Goal: Information Seeking & Learning: Learn about a topic

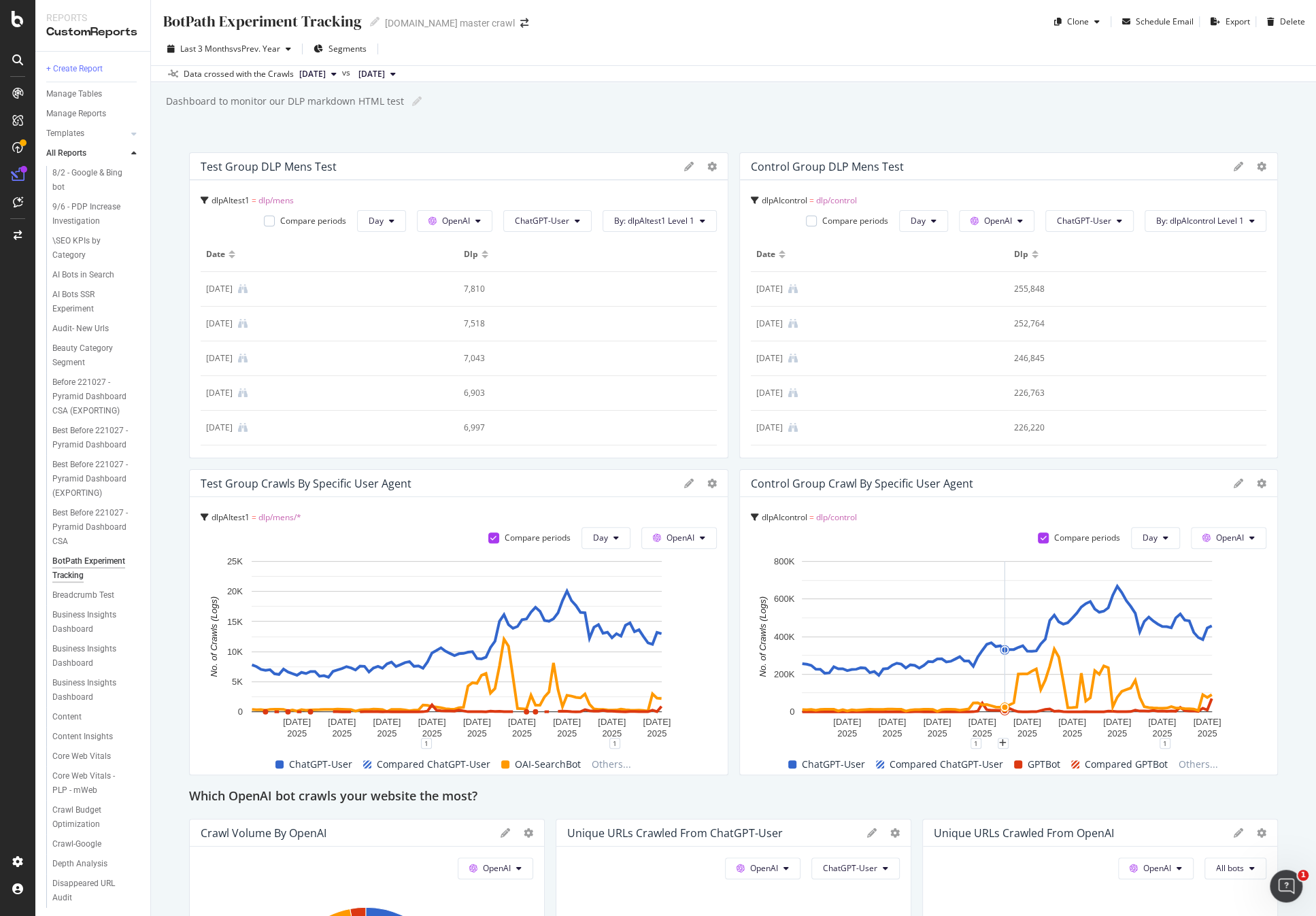
scroll to position [566, 0]
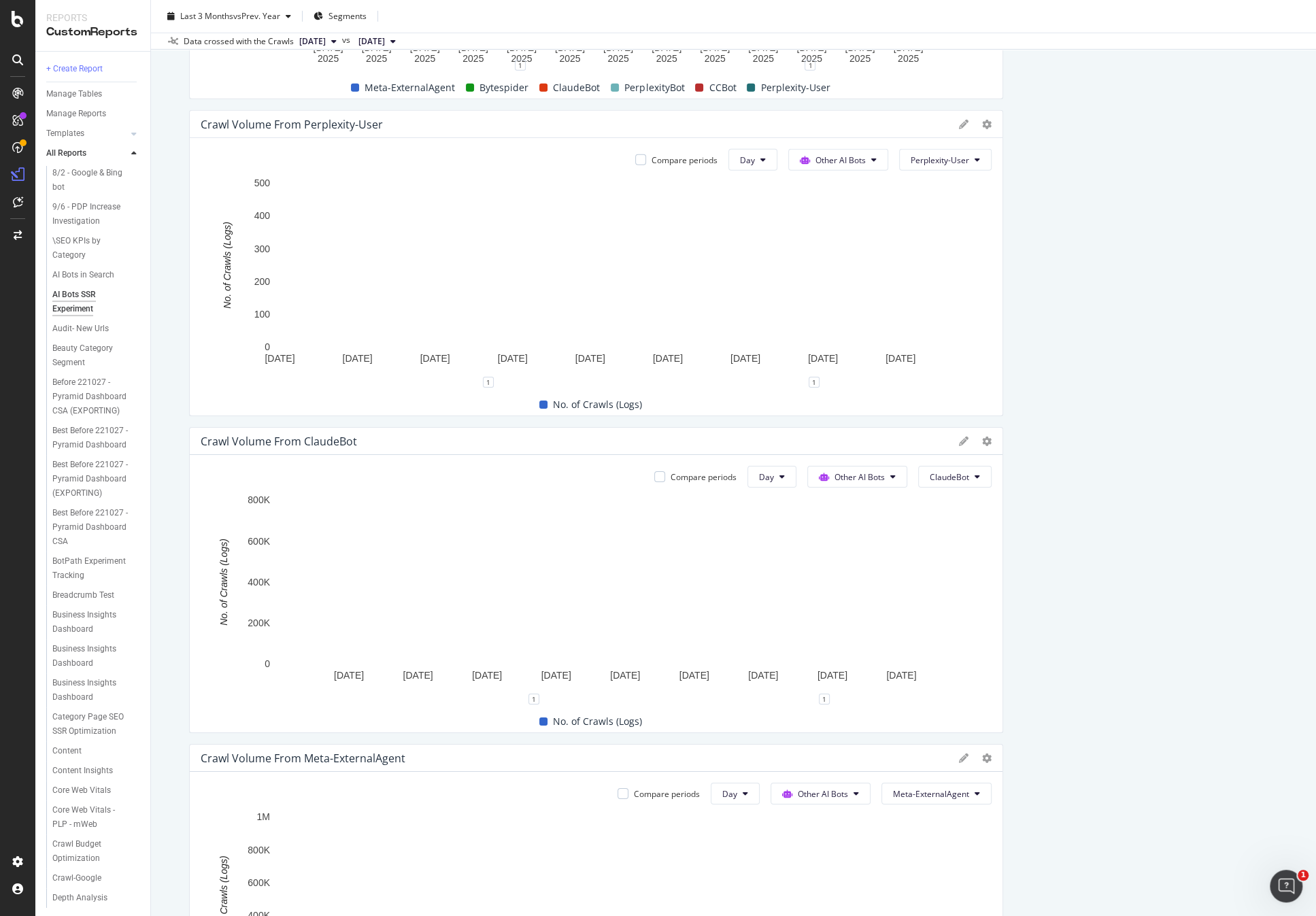
scroll to position [3782, 0]
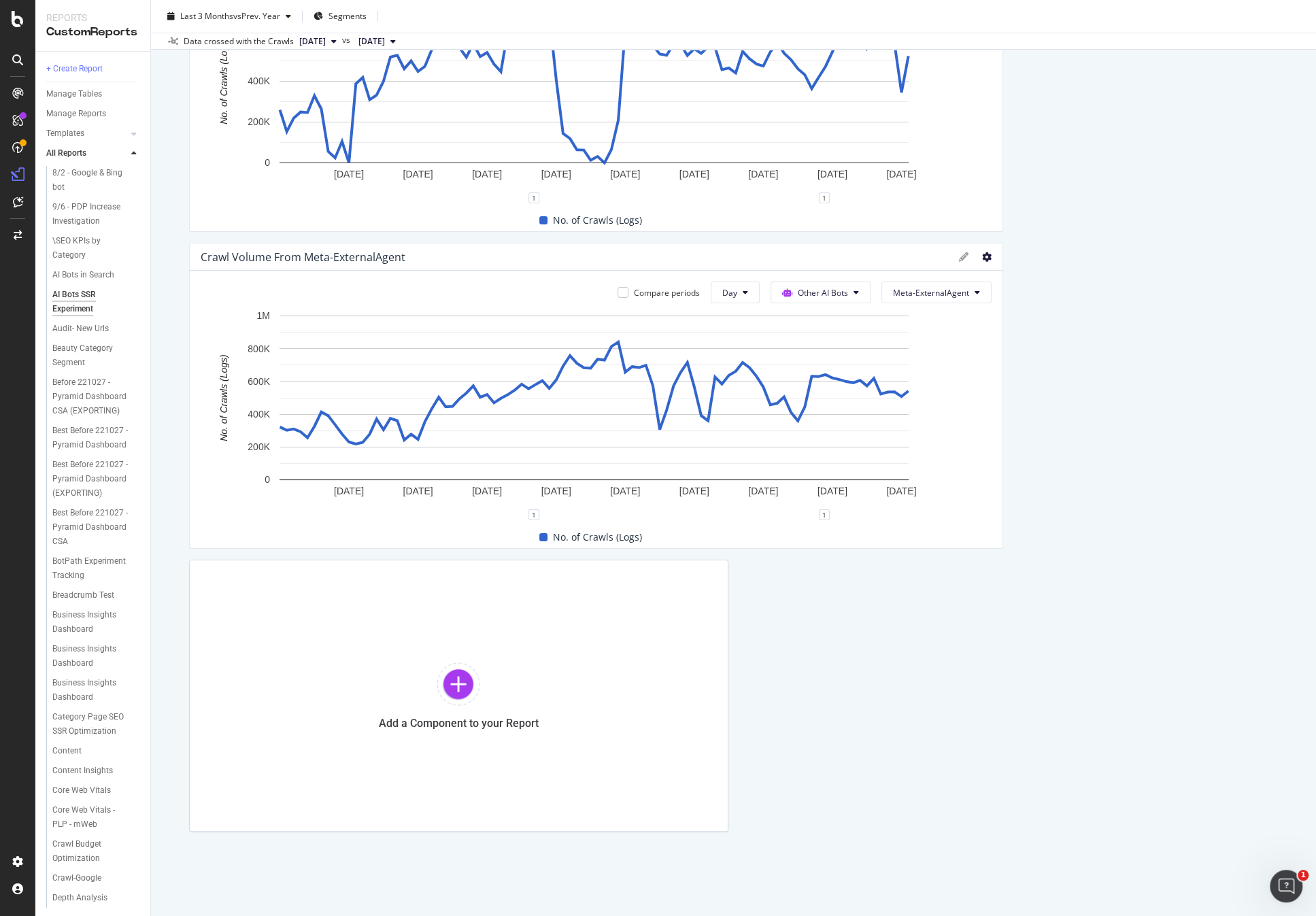
click at [982, 256] on icon at bounding box center [987, 257] width 10 height 10
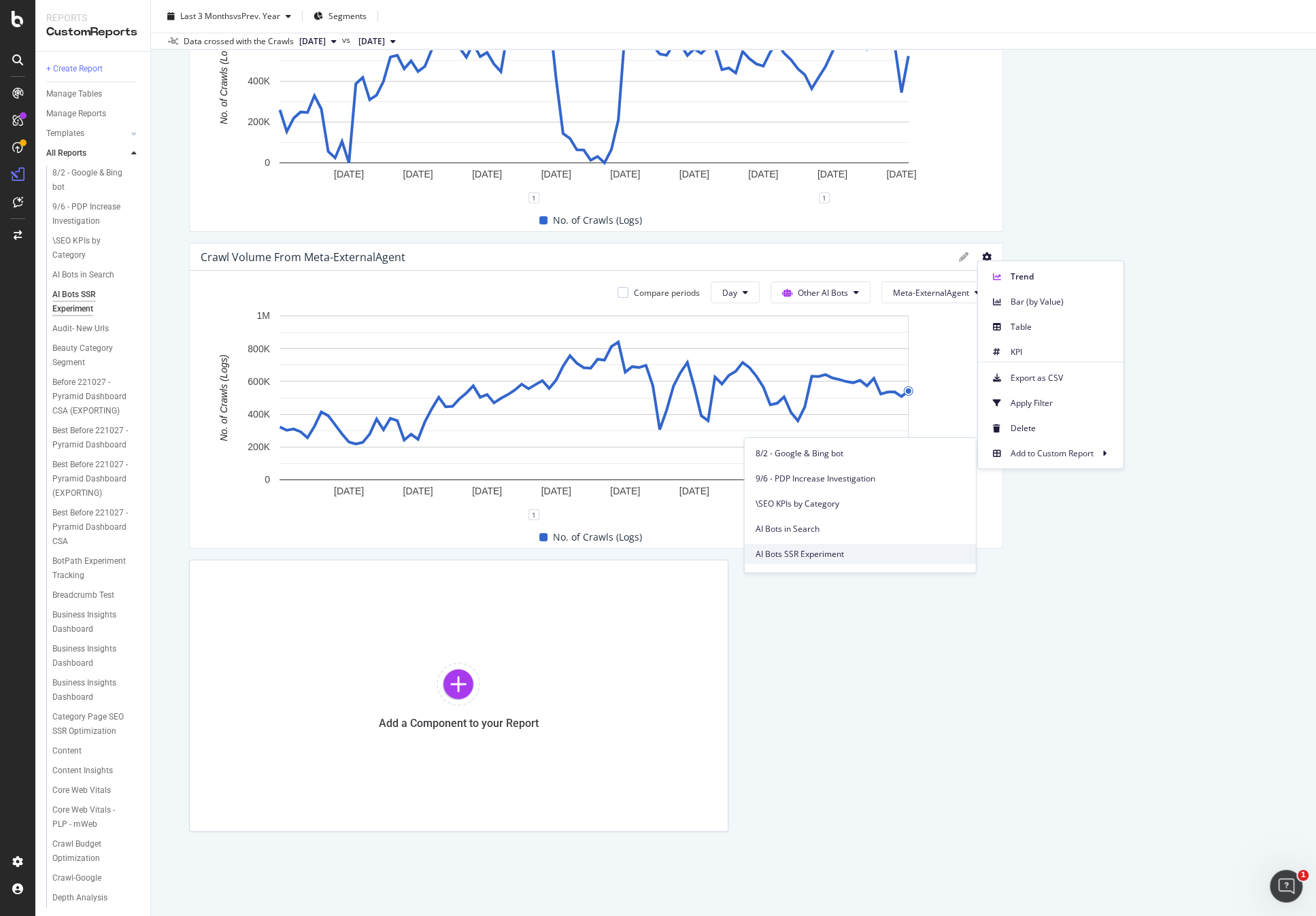
click at [831, 557] on span "AI Bots SSR Experiment" at bounding box center [859, 554] width 209 height 12
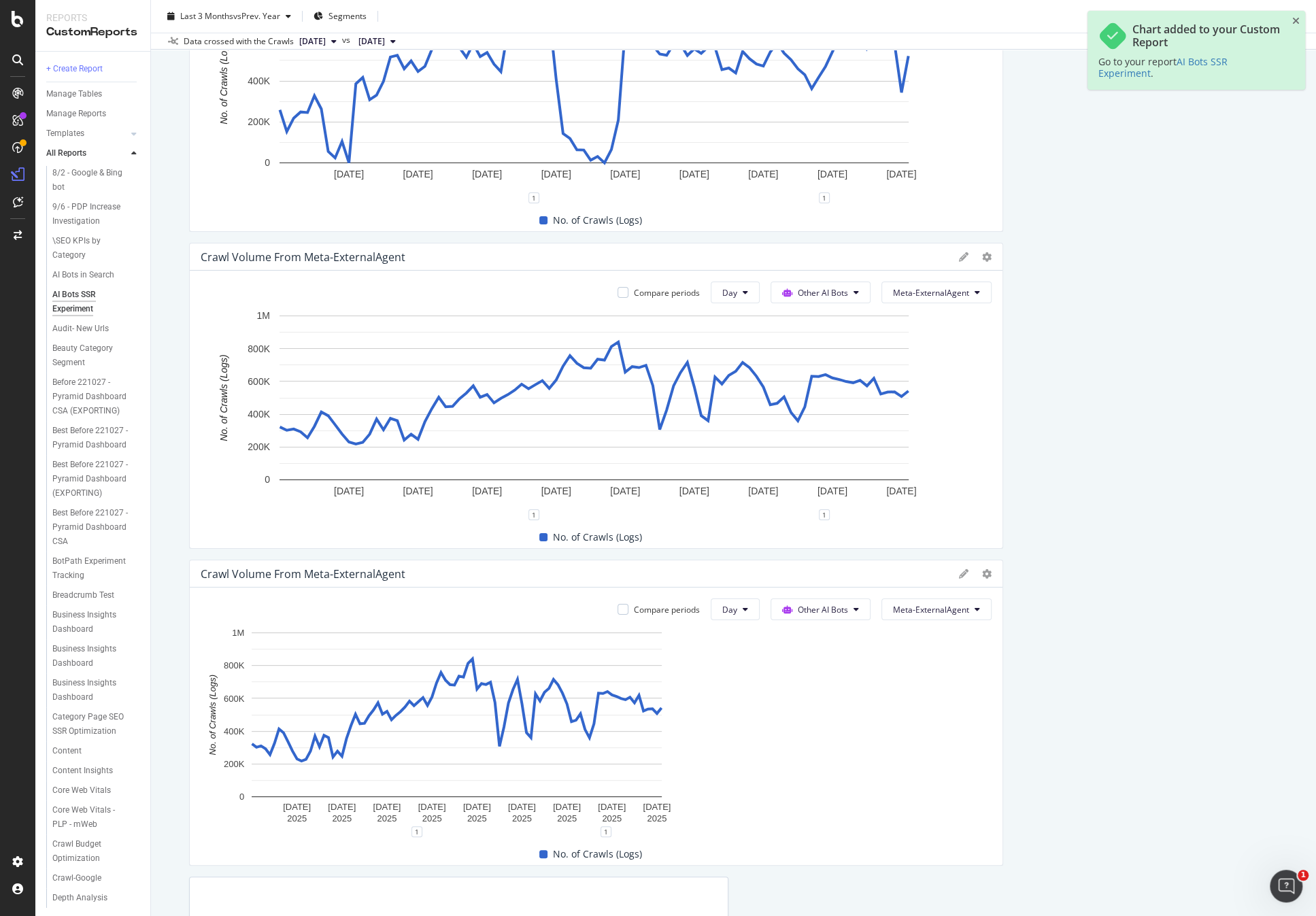
drag, startPoint x: 720, startPoint y: 612, endPoint x: 975, endPoint y: 580, distance: 257.0
click at [975, 580] on div "Crawl Volume from Meta-ExternalAgent Compare periods Day Other AI Bots Meta-Ext…" at bounding box center [596, 713] width 814 height 306
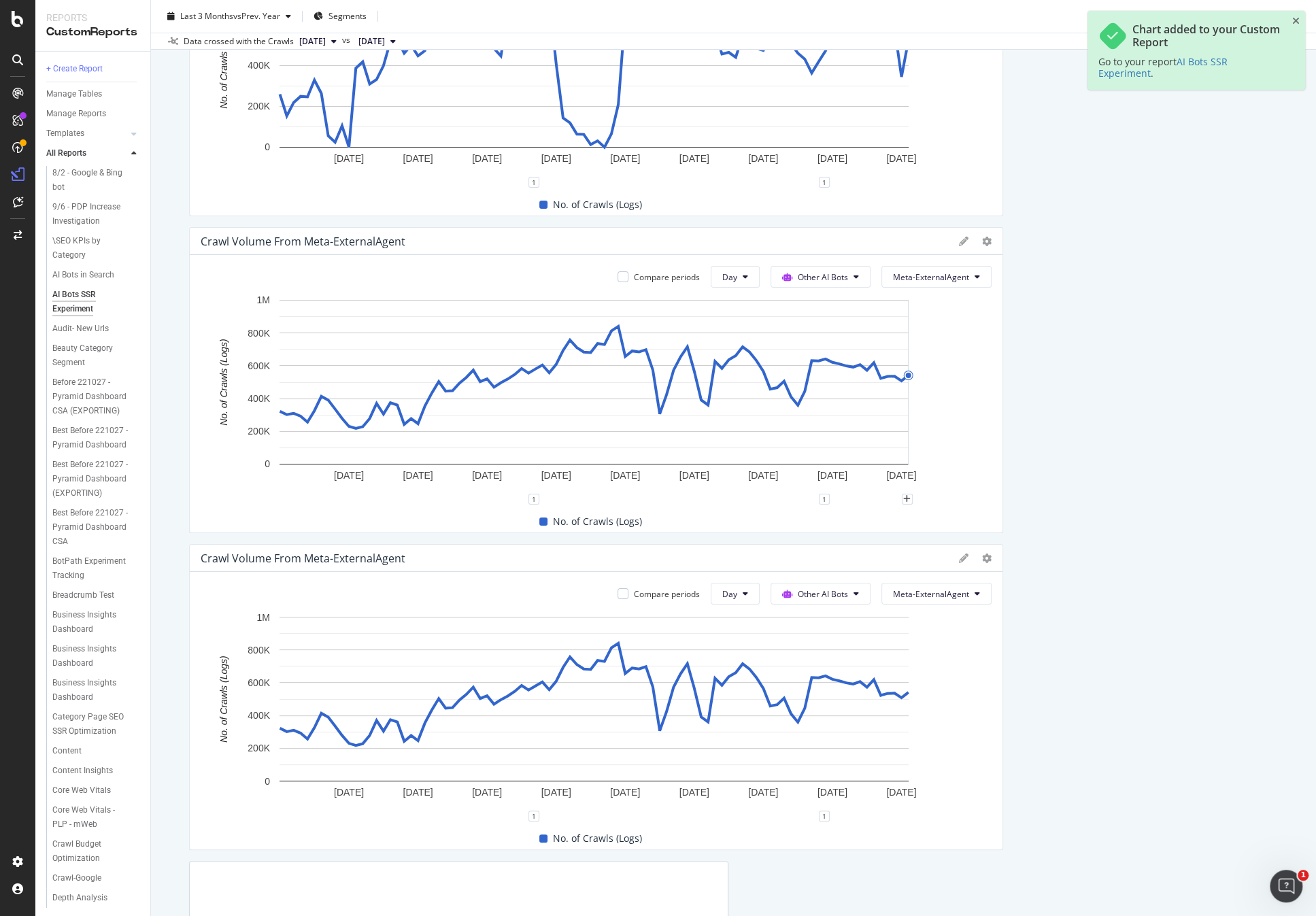
scroll to position [3834, 0]
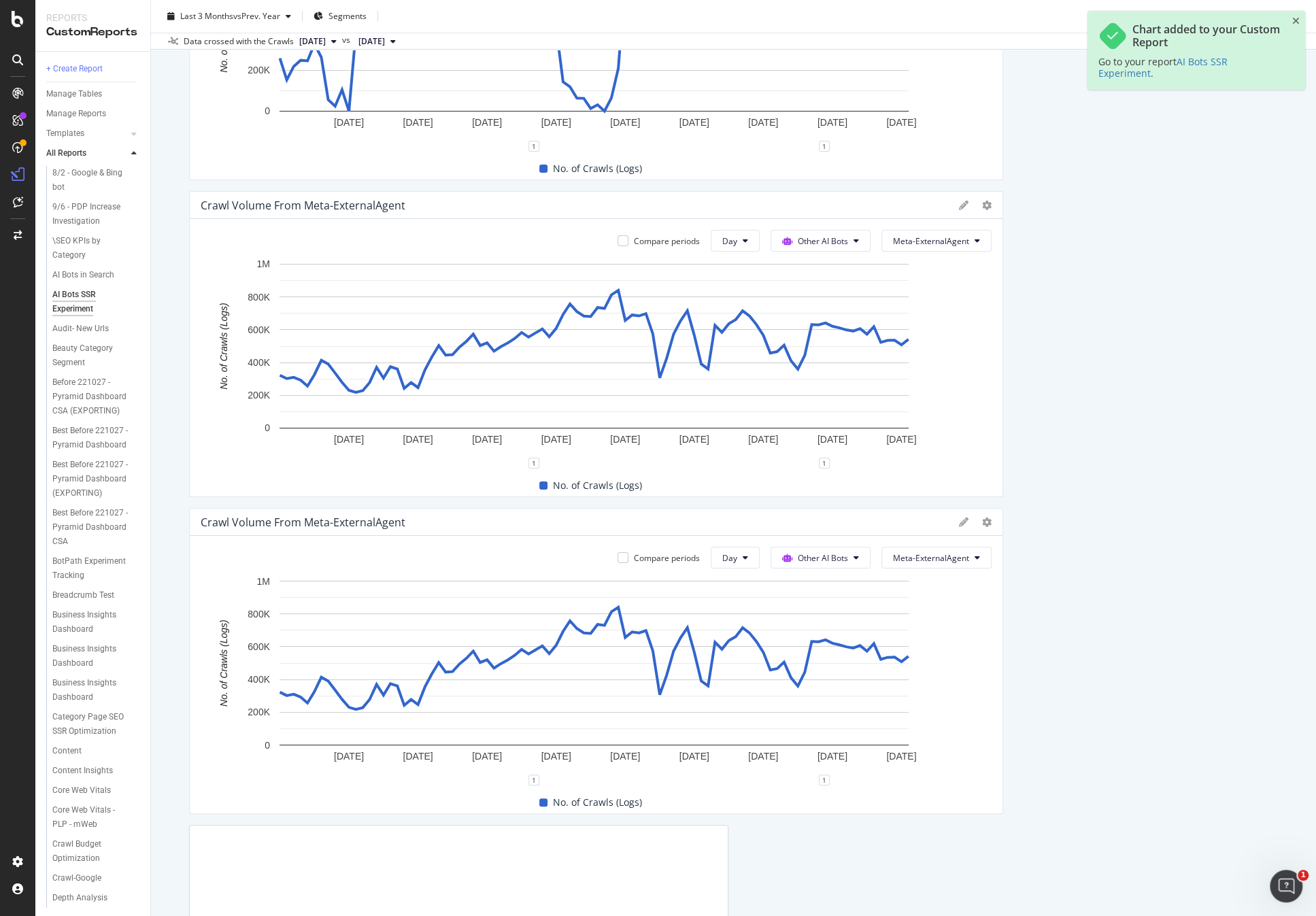
click at [925, 542] on div "Compare periods Day Other AI Bots Meta-ExternalAgent 11 Jul. 2025 21 Jul. 2025 …" at bounding box center [596, 674] width 812 height 278
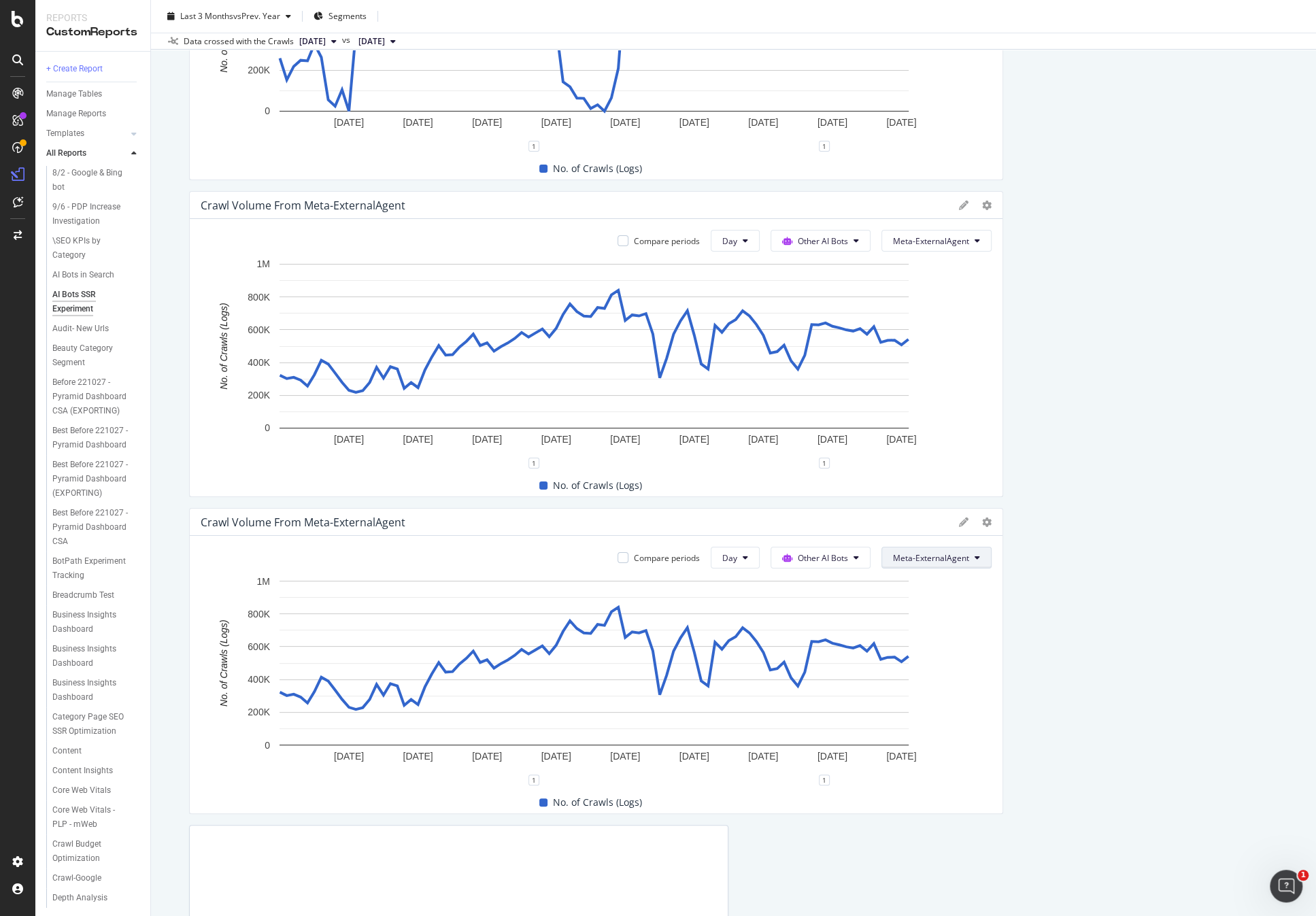
click at [925, 555] on span "Meta-ExternalAgent" at bounding box center [931, 558] width 76 height 11
click at [834, 567] on button "Other AI Bots" at bounding box center [820, 558] width 100 height 22
click at [824, 631] on span "OpenAI" at bounding box center [827, 634] width 53 height 12
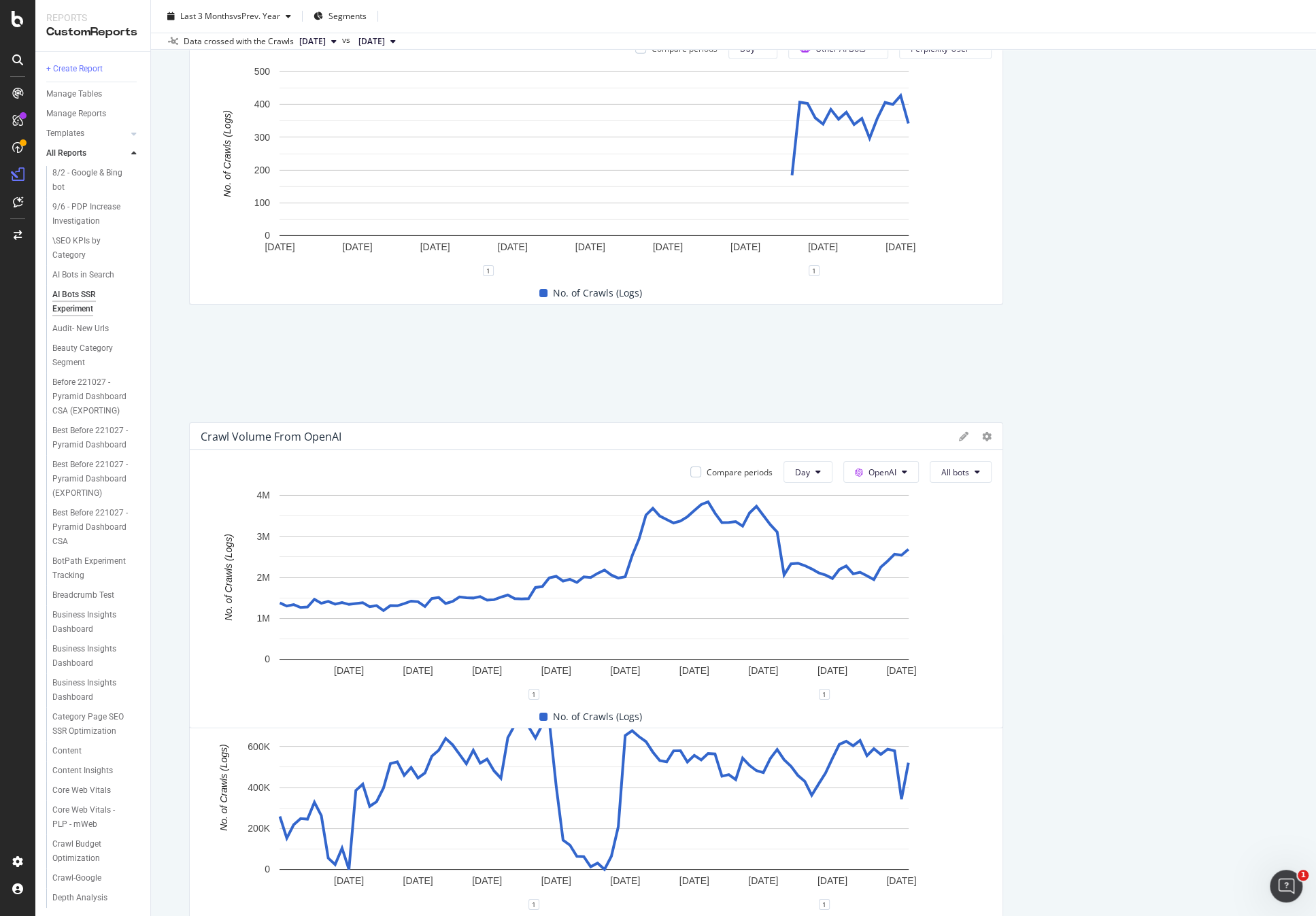
scroll to position [3218, 0]
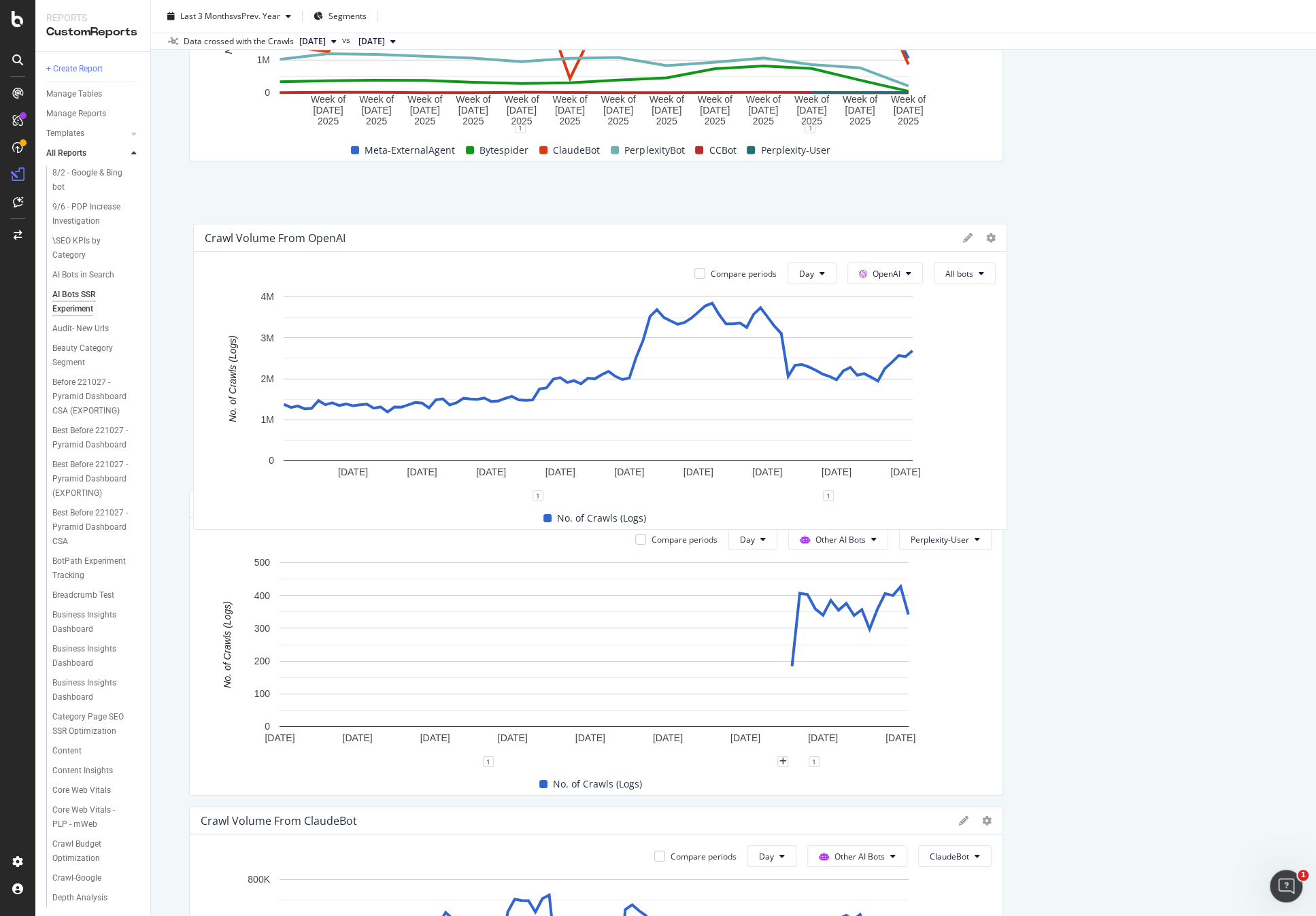
drag, startPoint x: 774, startPoint y: 409, endPoint x: 779, endPoint y: 233, distance: 176.1
click at [779, 233] on div "Crawl Volume from OpenAI" at bounding box center [580, 238] width 752 height 14
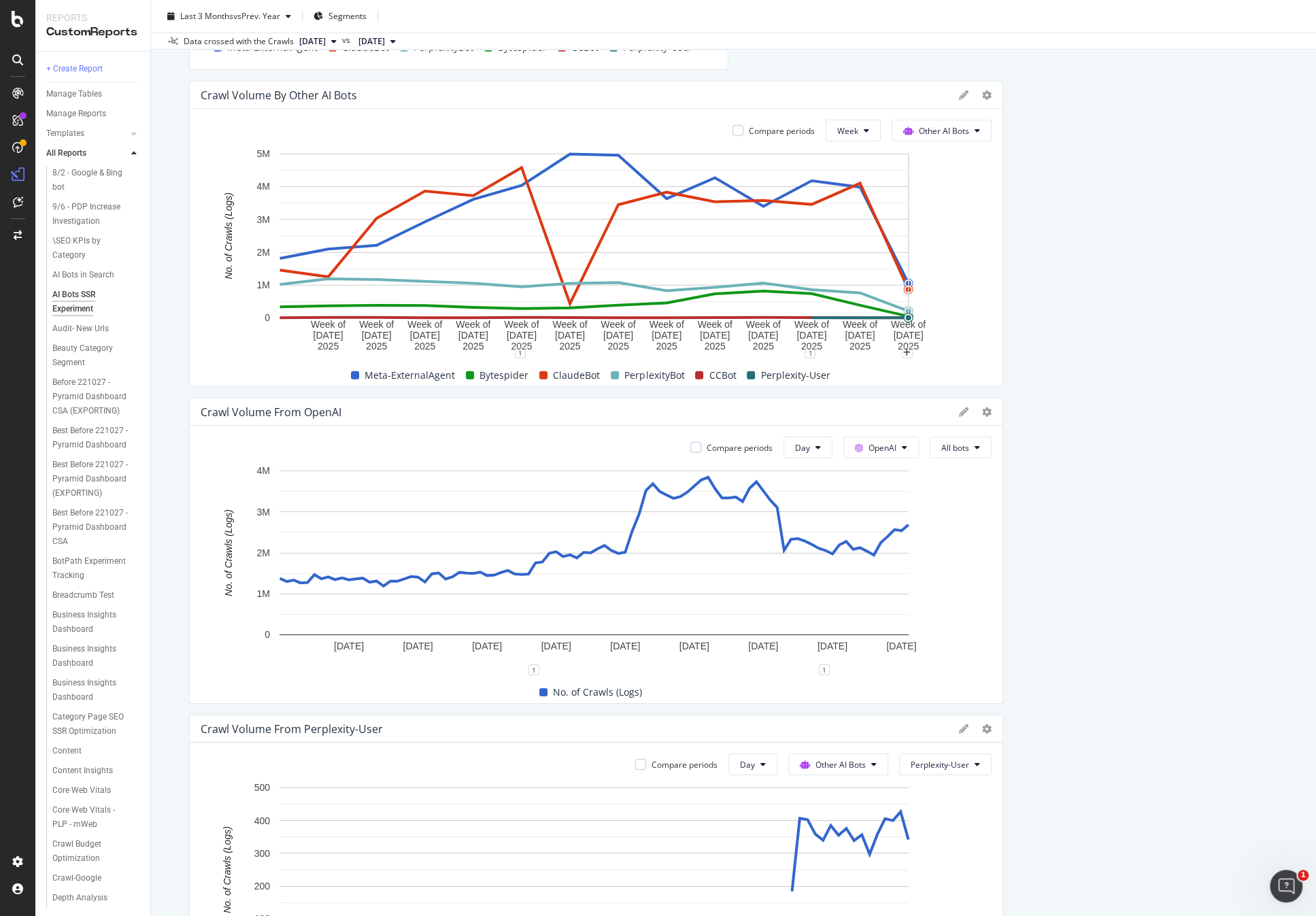
scroll to position [2789, 0]
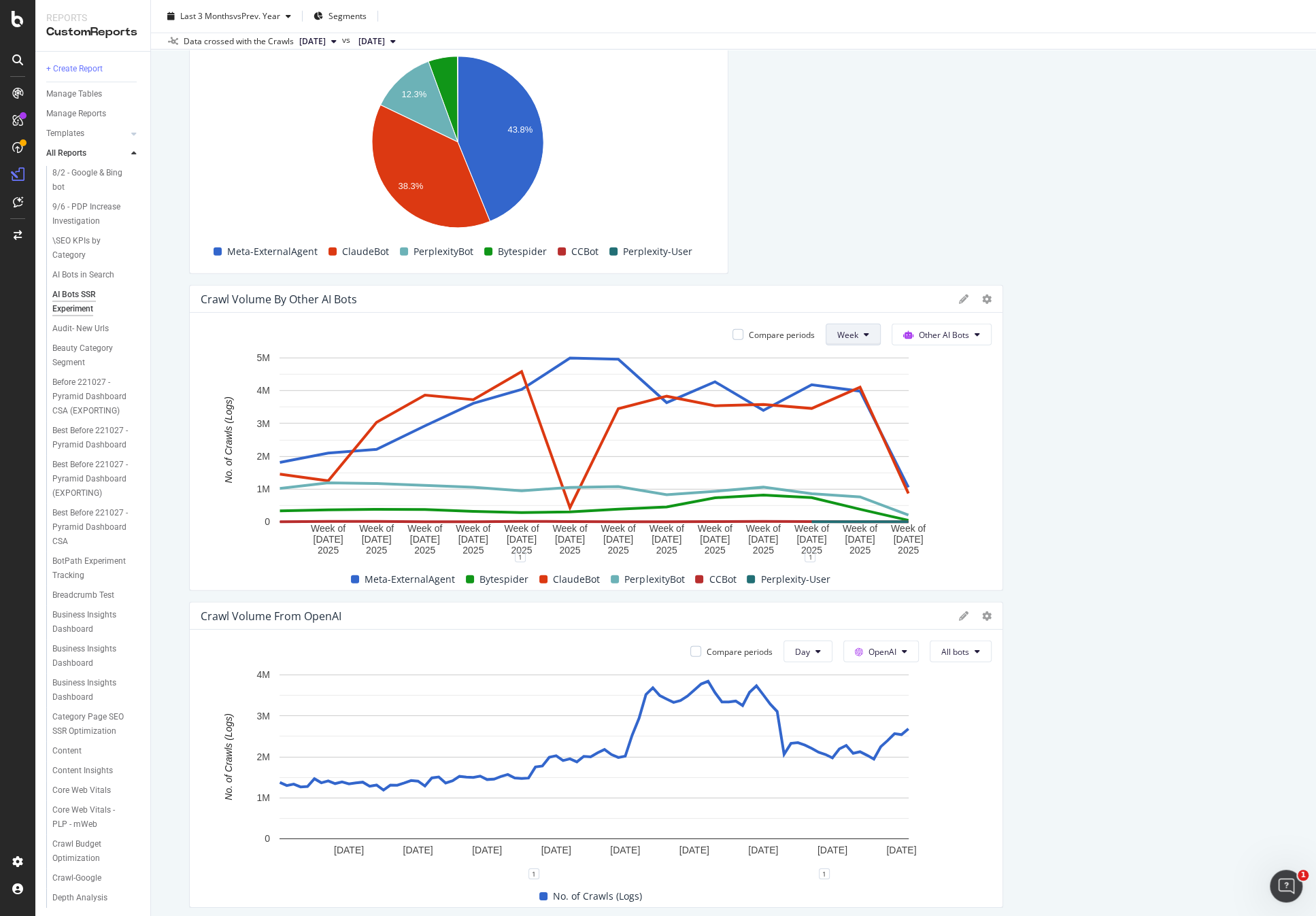
click at [847, 337] on span "Week" at bounding box center [847, 335] width 21 height 11
click at [846, 358] on span "Day" at bounding box center [845, 361] width 24 height 12
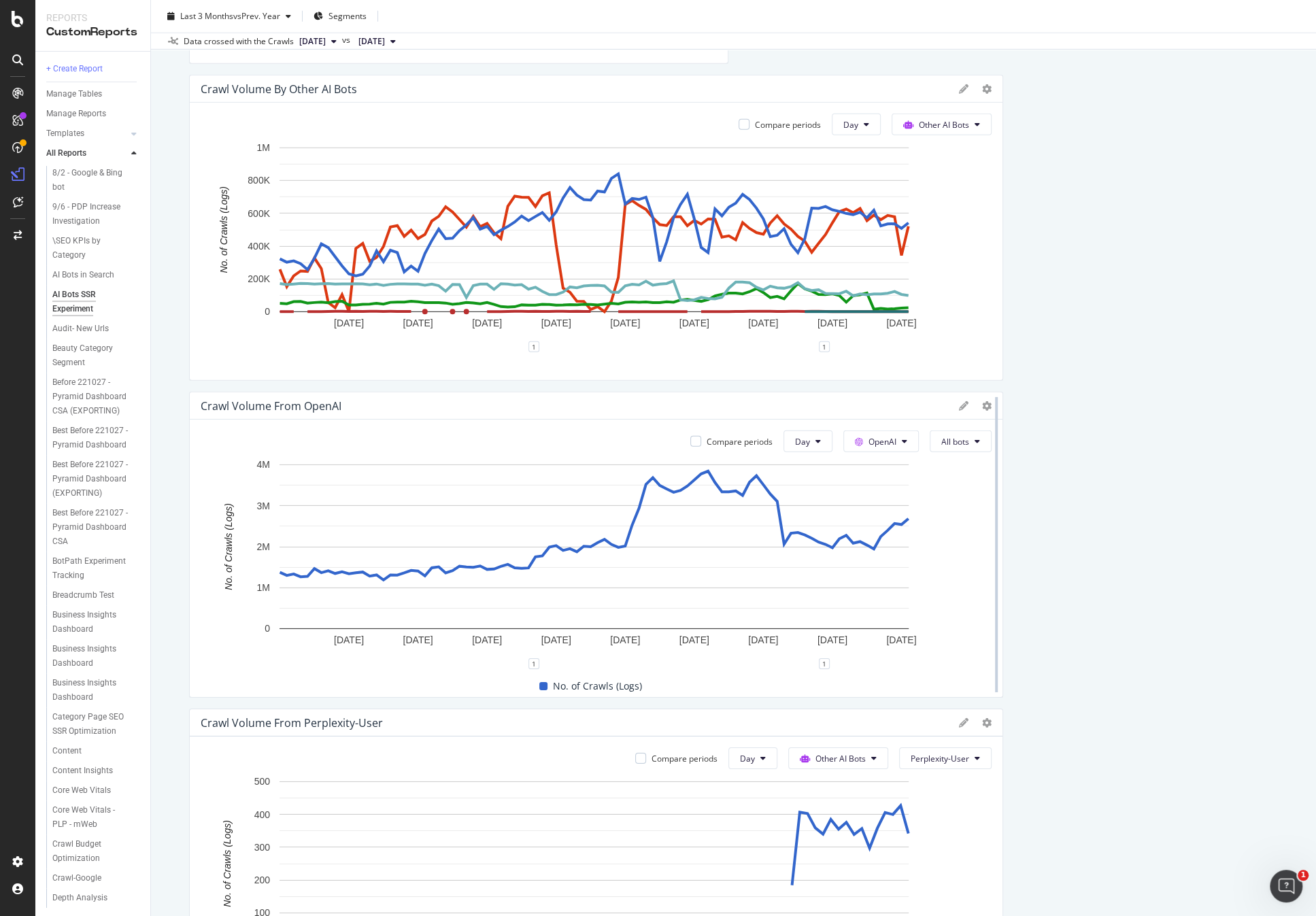
scroll to position [3249, 0]
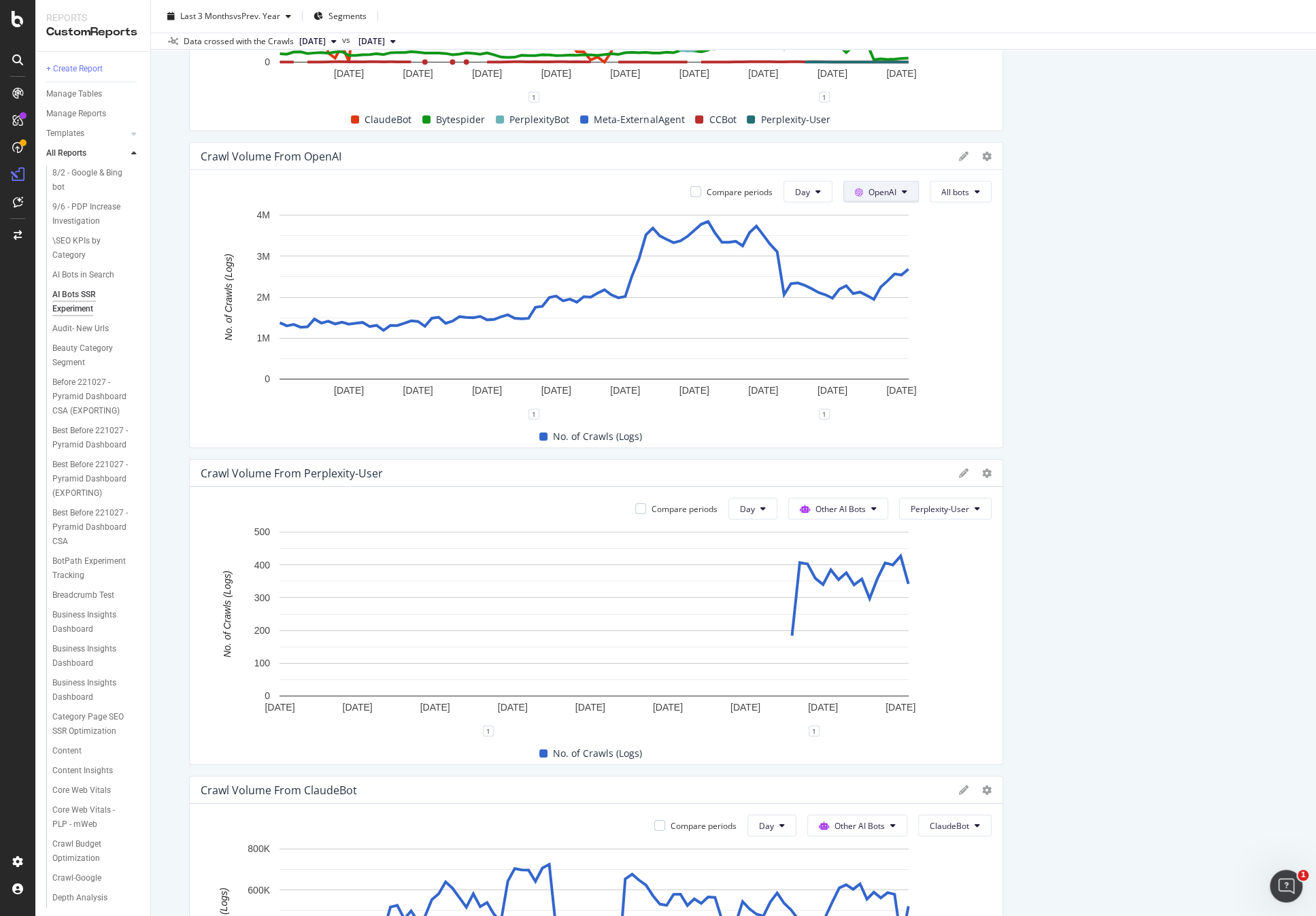
click at [888, 190] on span "OpenAI" at bounding box center [882, 192] width 28 height 11
click at [899, 292] on span "Other AI Bots" at bounding box center [897, 293] width 50 height 12
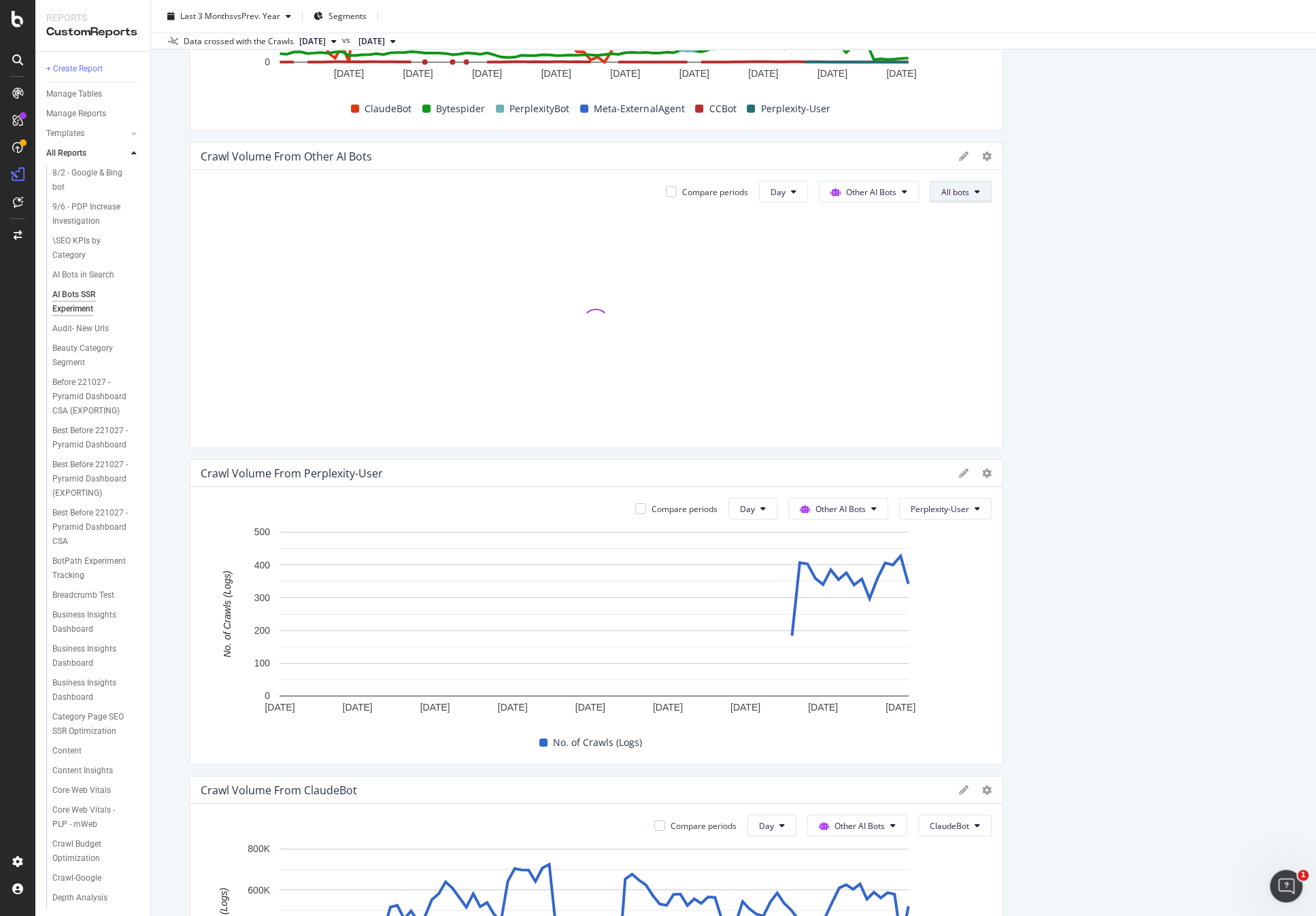
click at [946, 192] on span "All bots" at bounding box center [955, 192] width 28 height 11
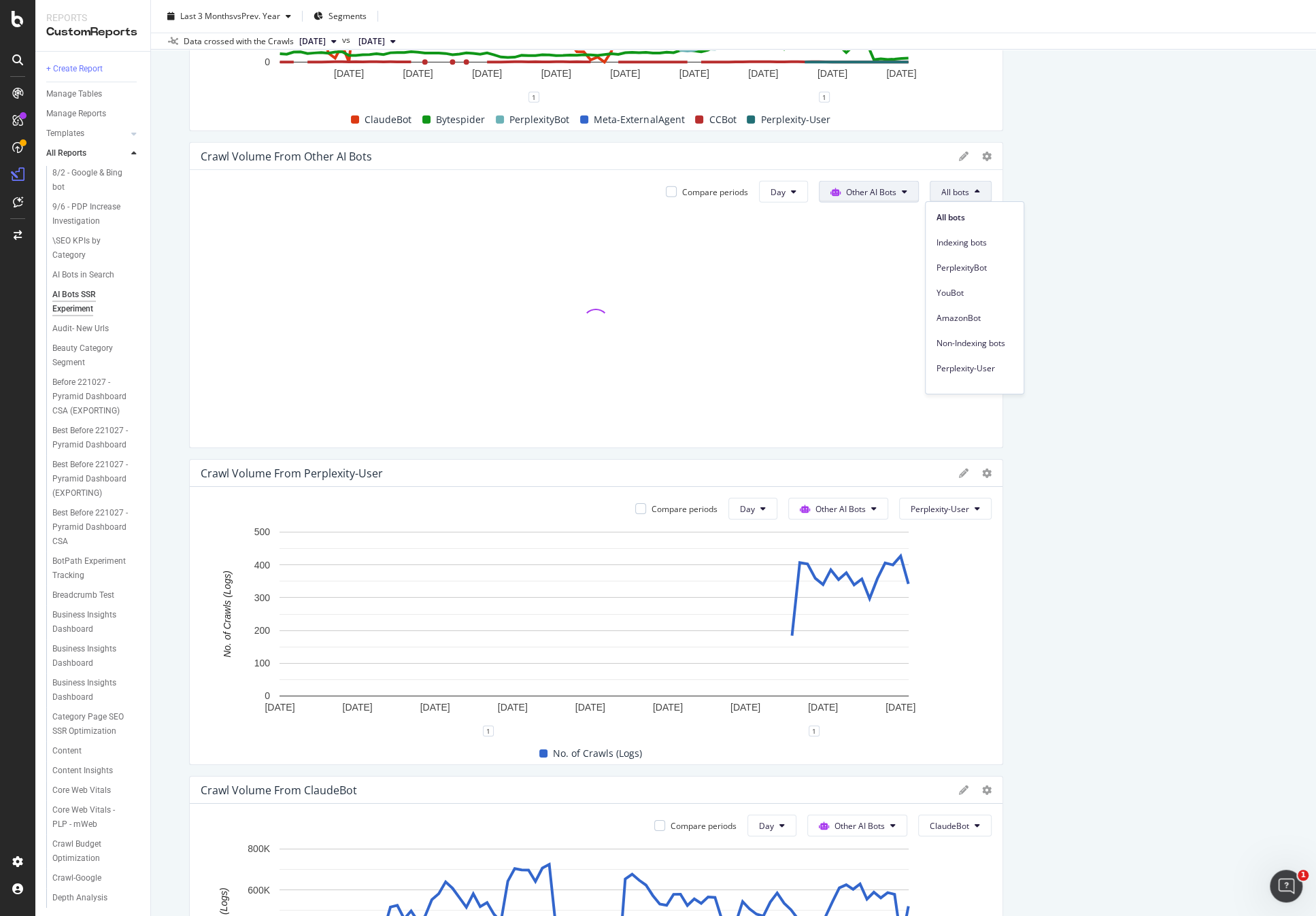
click at [888, 192] on span "Other AI Bots" at bounding box center [871, 192] width 50 height 11
click at [881, 266] on span "OpenAI" at bounding box center [874, 268] width 53 height 12
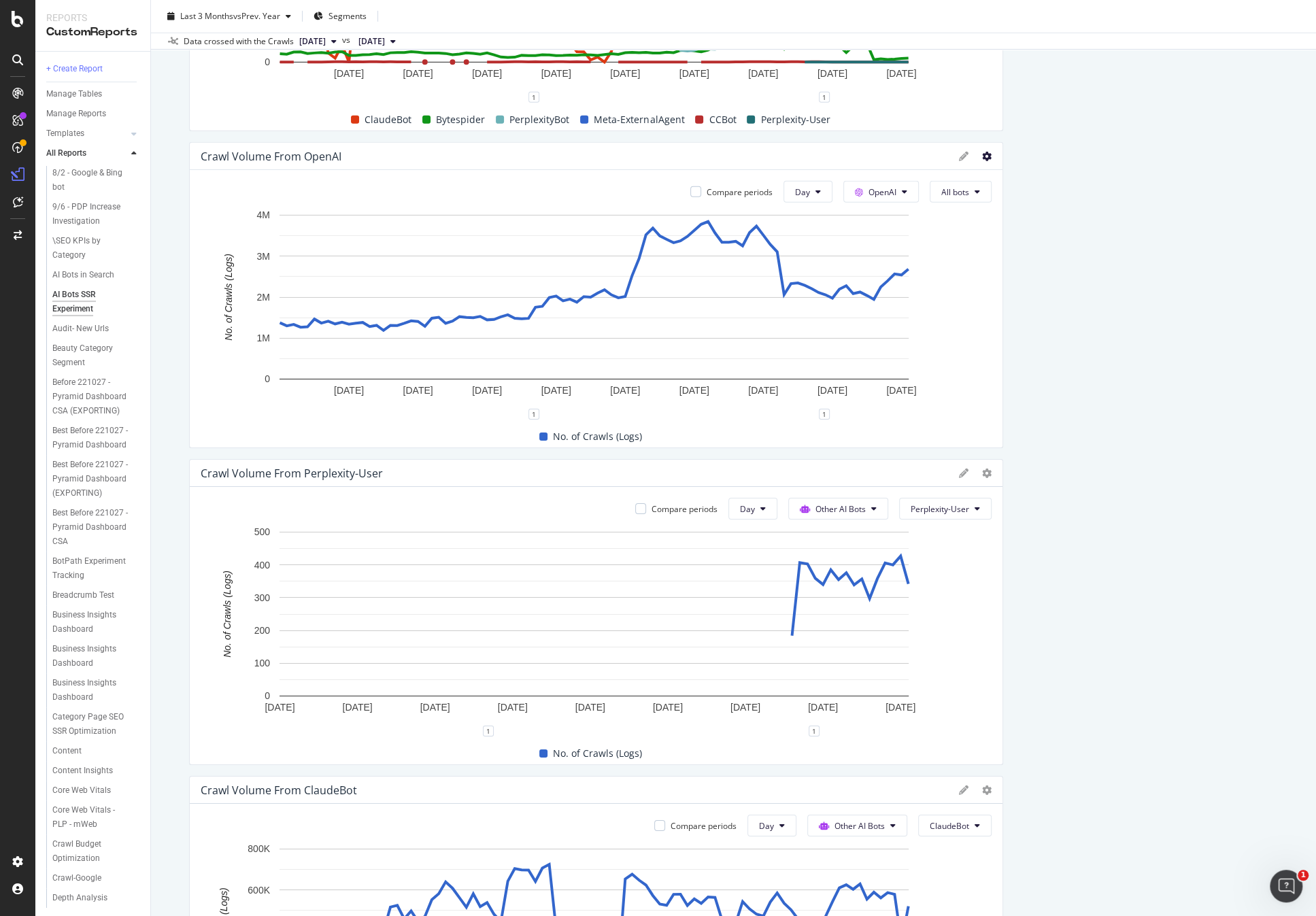
click at [982, 155] on icon at bounding box center [987, 156] width 10 height 10
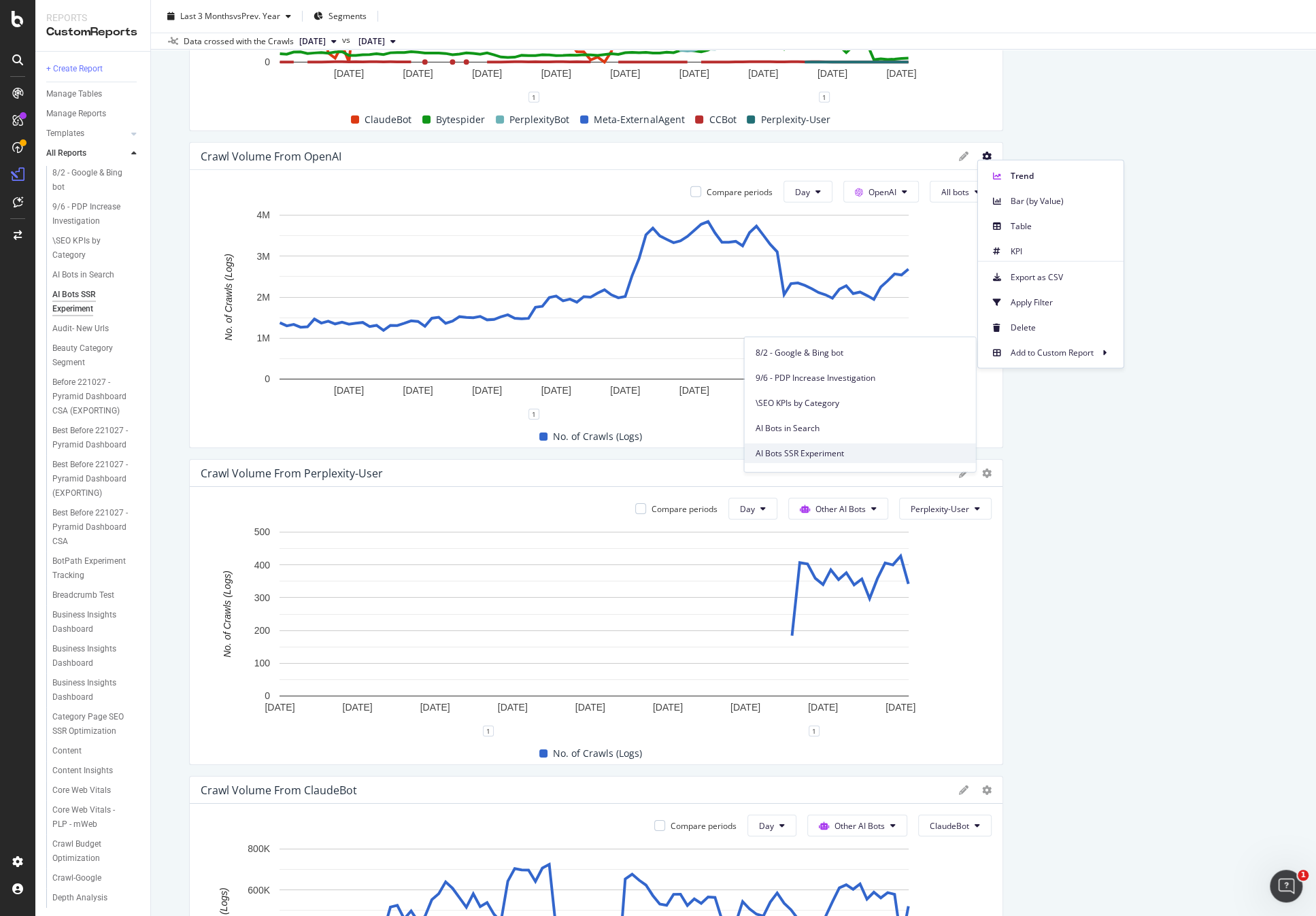
click at [840, 447] on span "AI Bots SSR Experiment" at bounding box center [859, 453] width 209 height 12
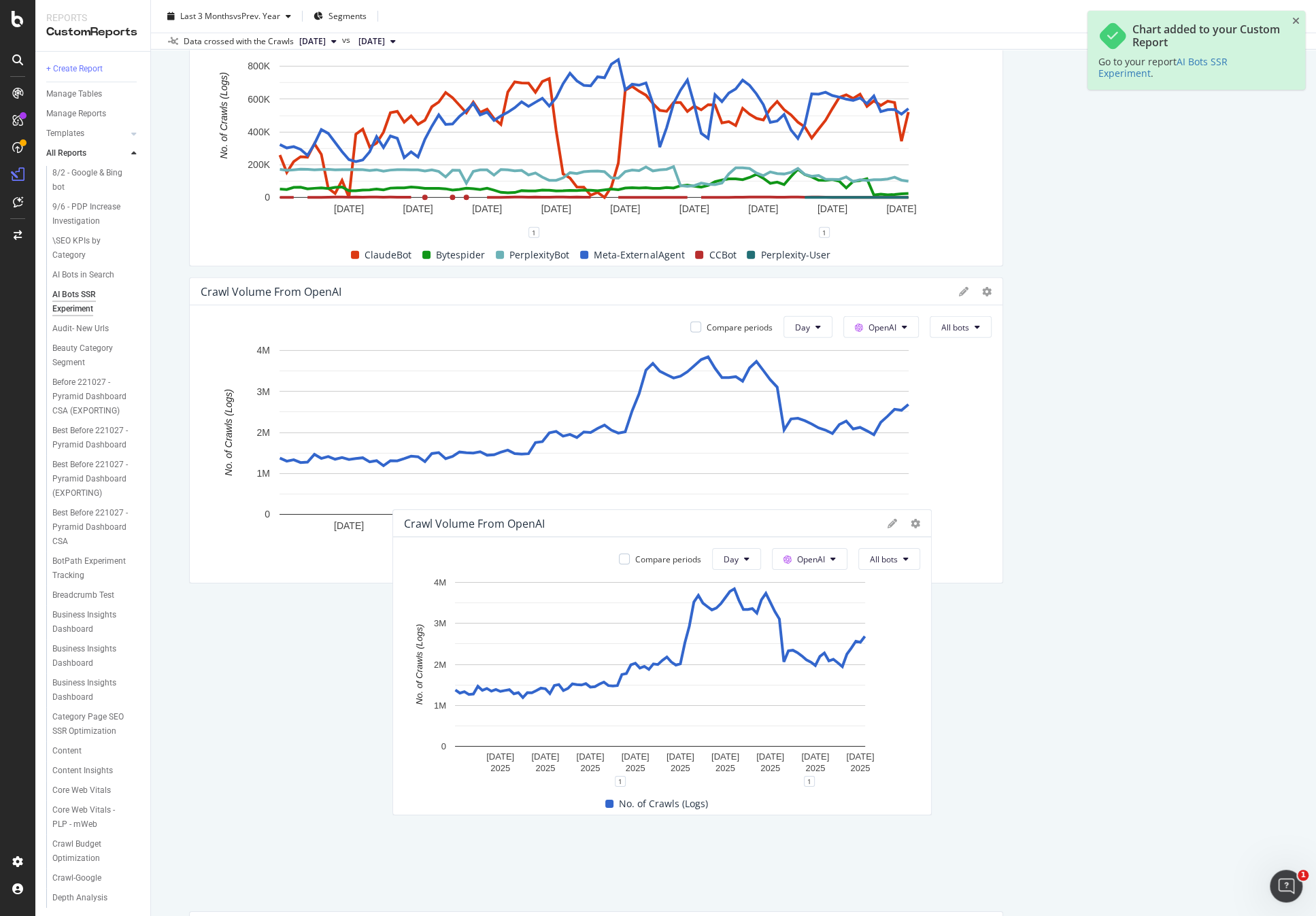
scroll to position [3160, 0]
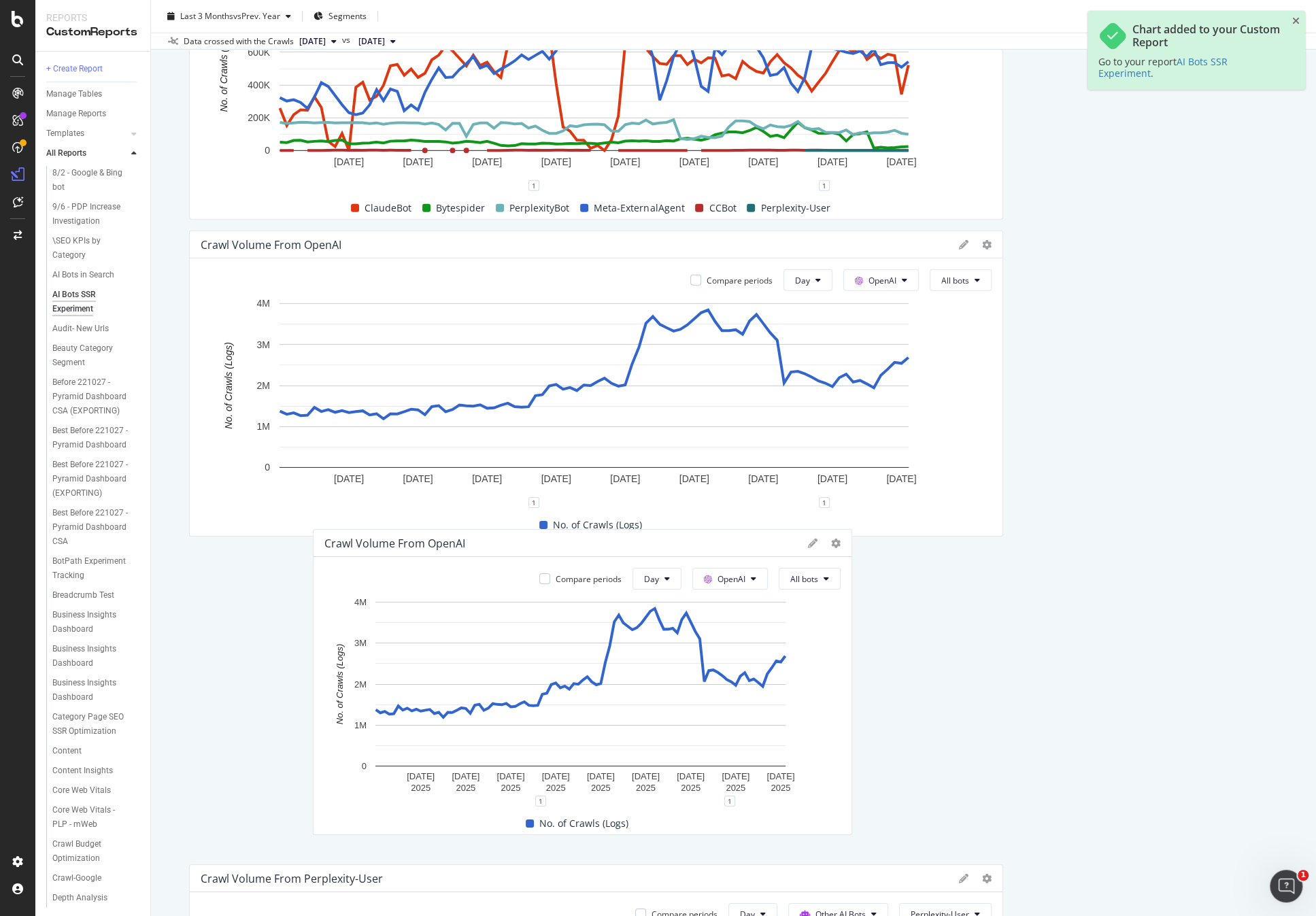
drag, startPoint x: 590, startPoint y: 542, endPoint x: 714, endPoint y: 546, distance: 124.1
click at [714, 546] on div "Crawl Volume from OpenAI" at bounding box center [562, 543] width 477 height 14
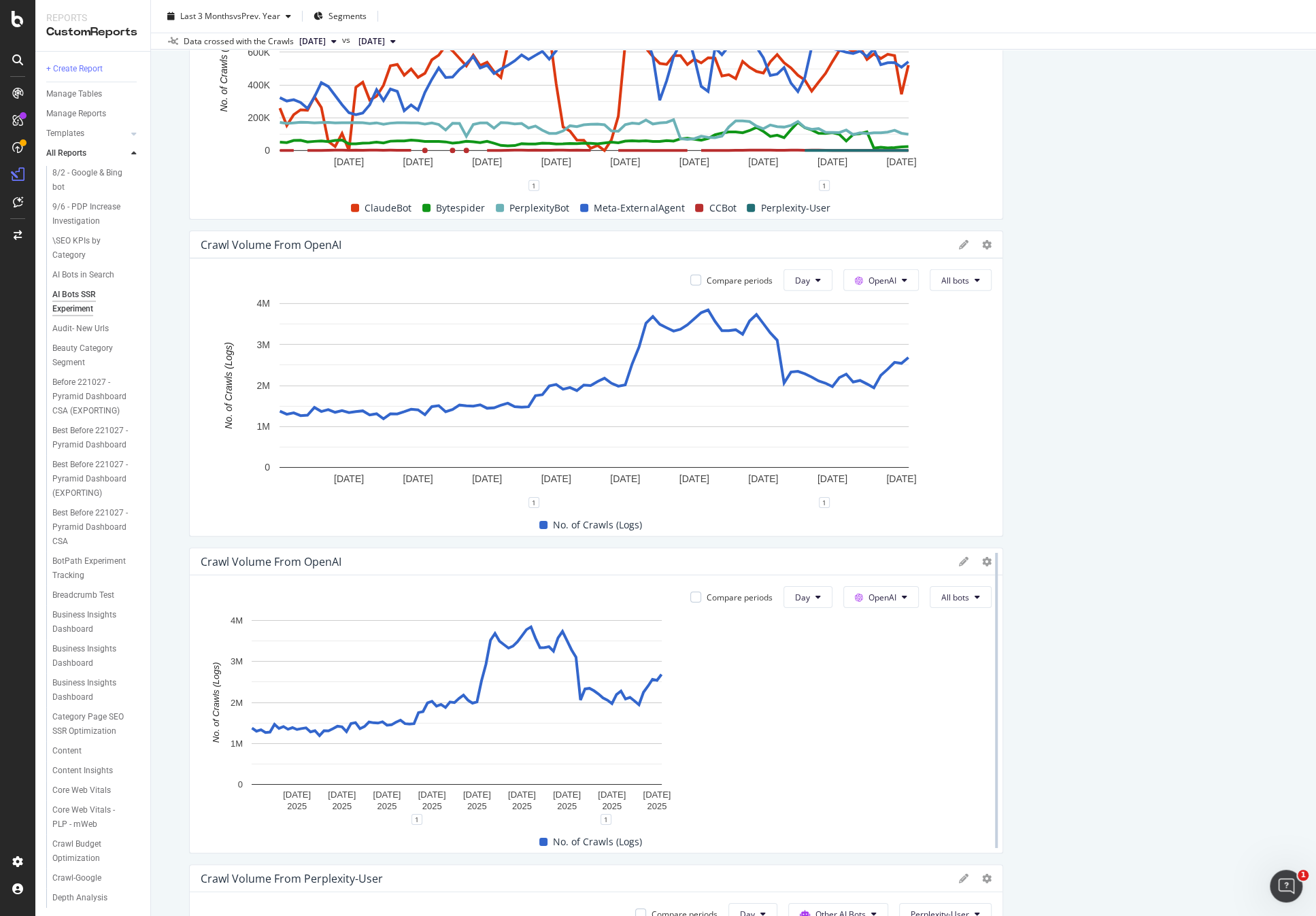
drag, startPoint x: 719, startPoint y: 591, endPoint x: 984, endPoint y: 576, distance: 265.4
click at [990, 576] on div at bounding box center [997, 701] width 14 height 306
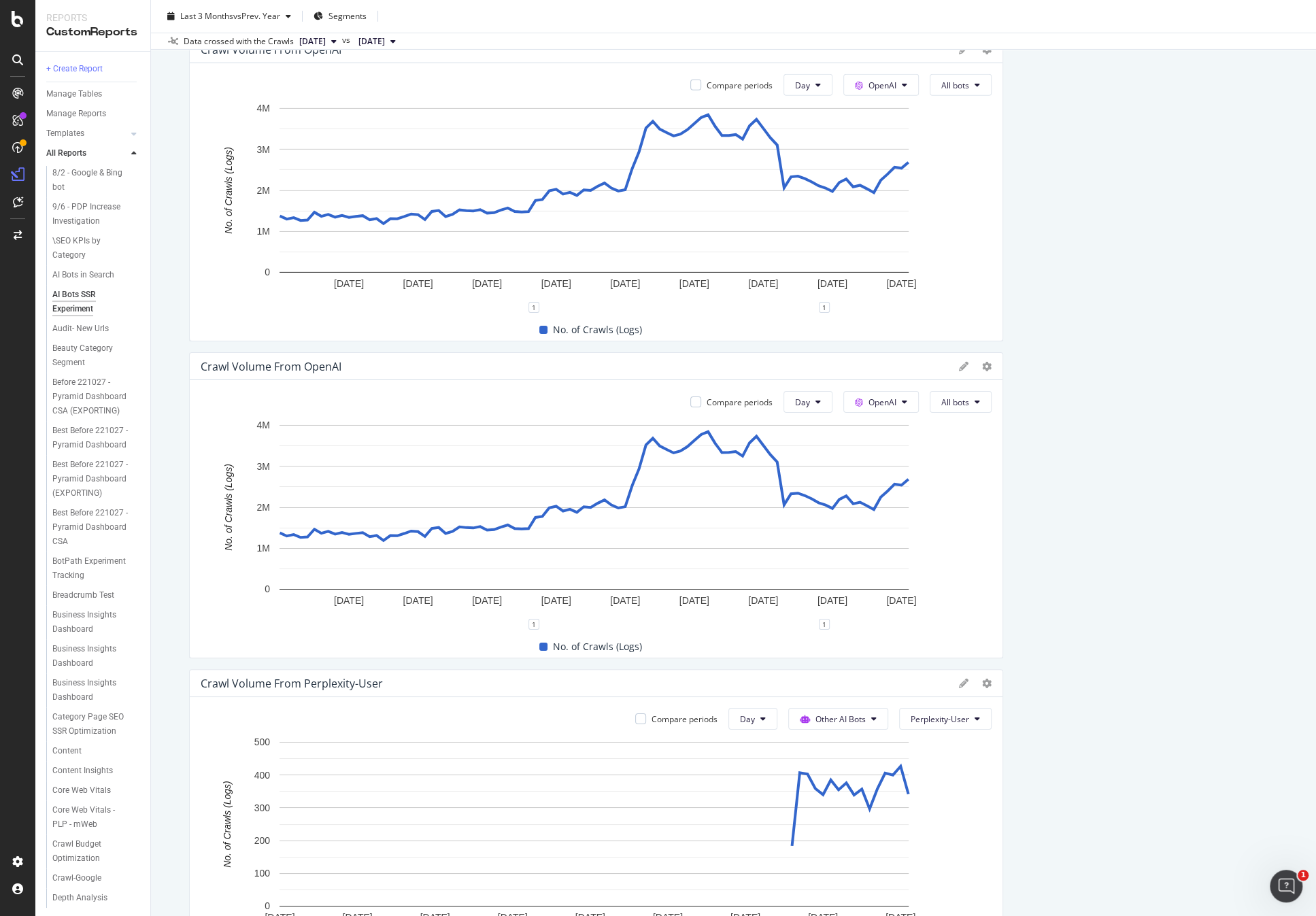
scroll to position [3350, 0]
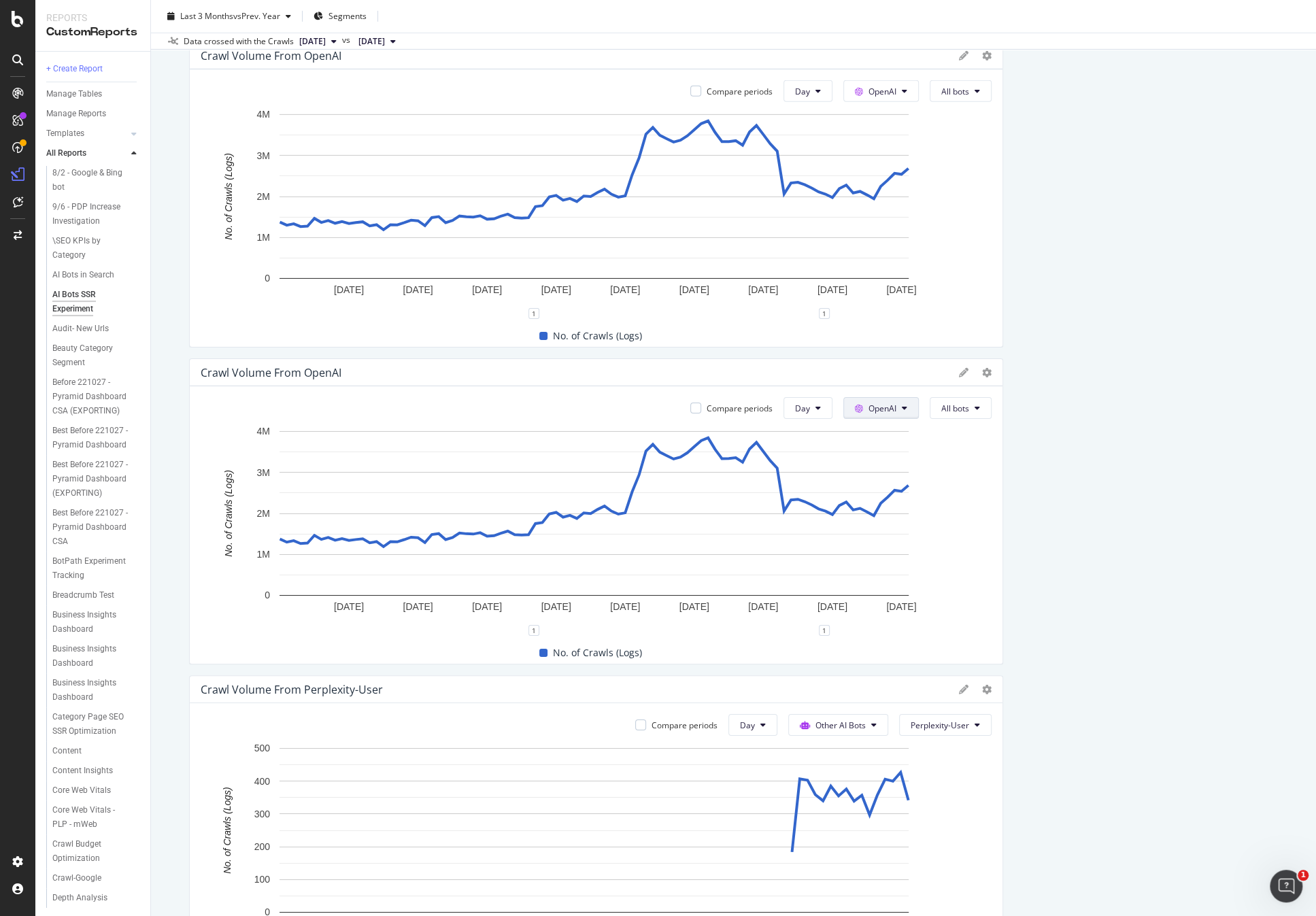
click at [881, 405] on span "OpenAI" at bounding box center [882, 408] width 28 height 11
click at [899, 504] on span "Other AI Bots" at bounding box center [897, 510] width 50 height 12
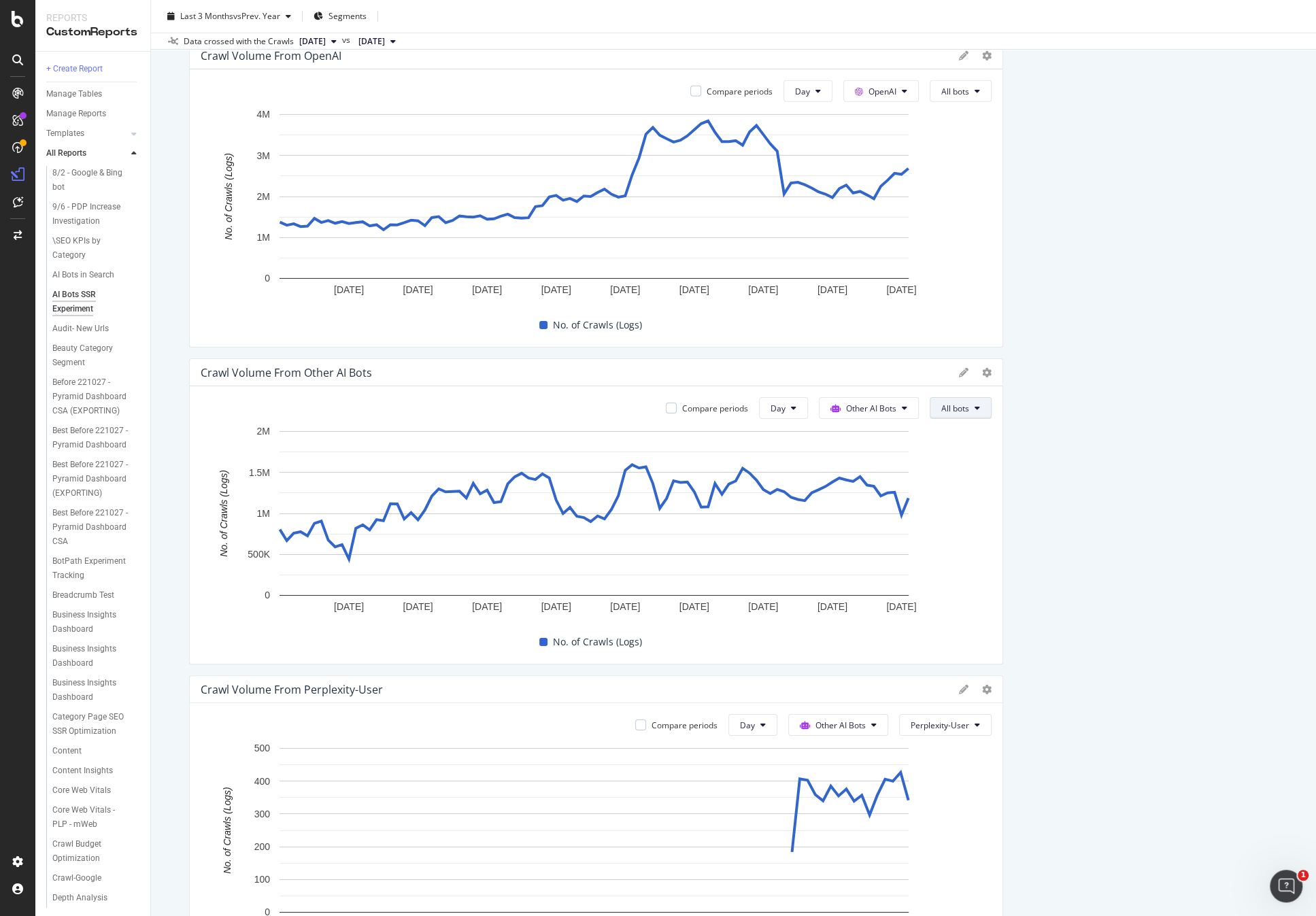
click at [960, 402] on span "All bots" at bounding box center [955, 408] width 28 height 11
click at [991, 482] on span "PerplexityBot" at bounding box center [974, 484] width 76 height 12
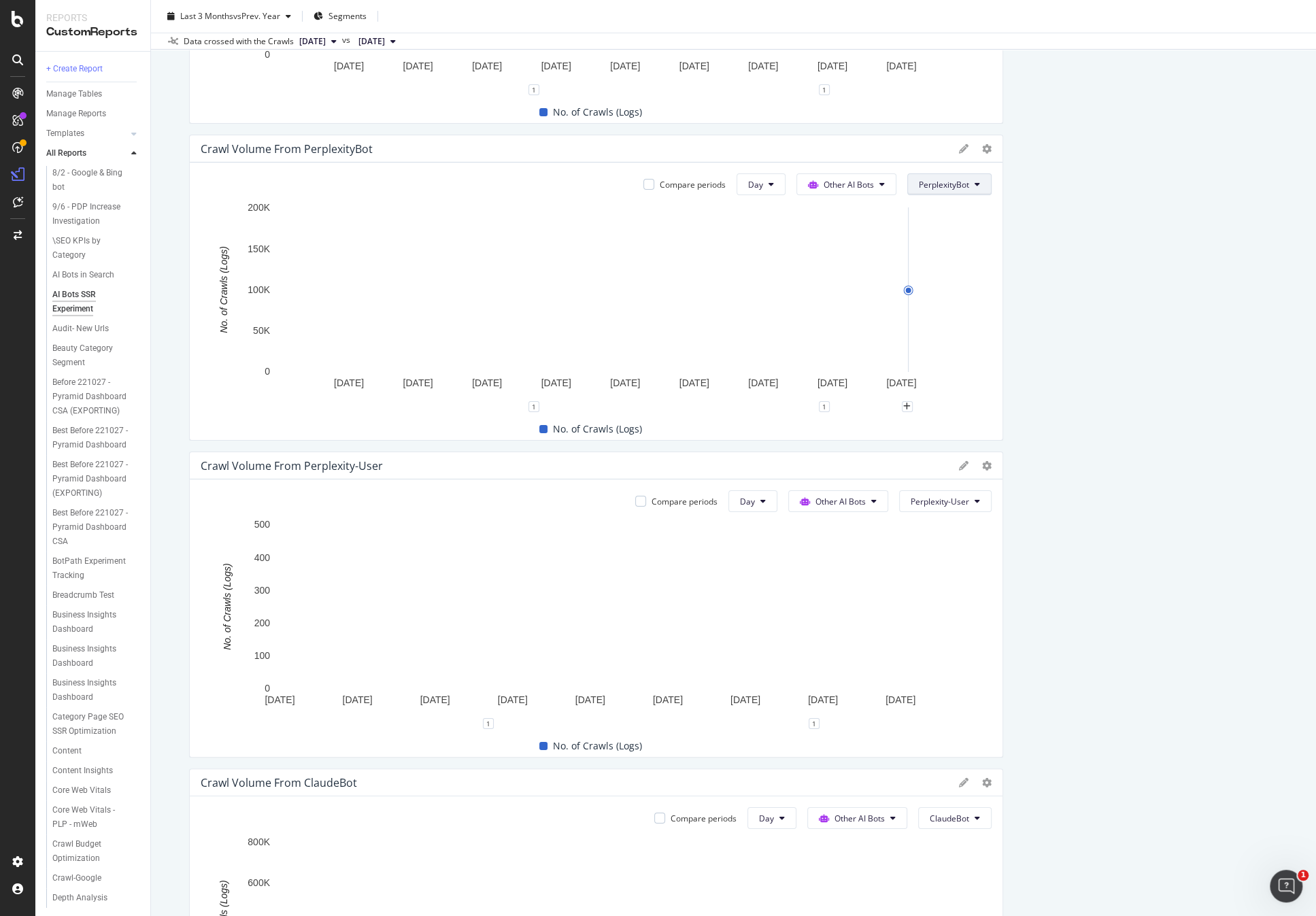
scroll to position [3527, 0]
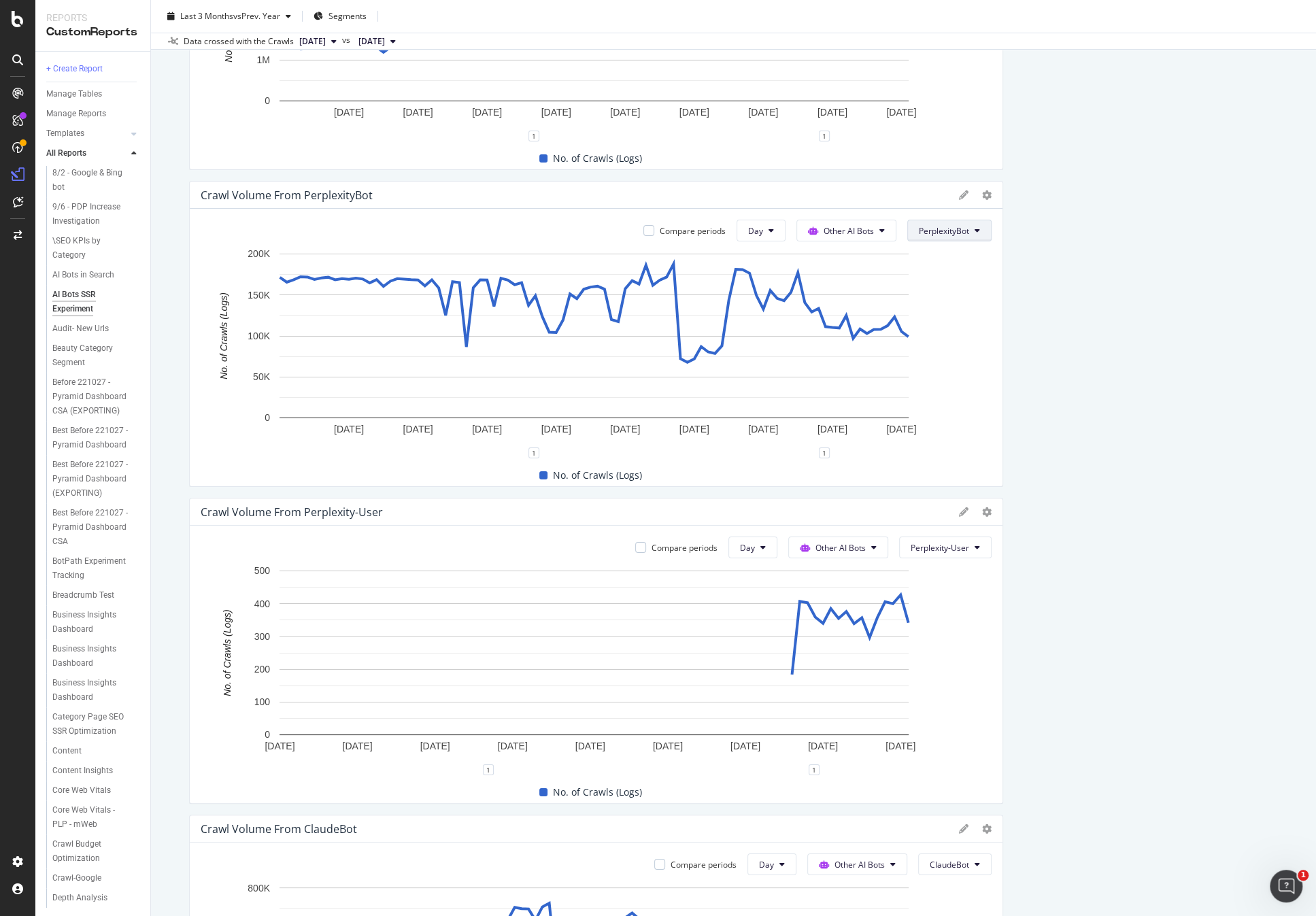
click at [945, 227] on span "PerplexityBot" at bounding box center [944, 231] width 50 height 11
drag, startPoint x: 1065, startPoint y: 323, endPoint x: 1057, endPoint y: 319, distance: 8.9
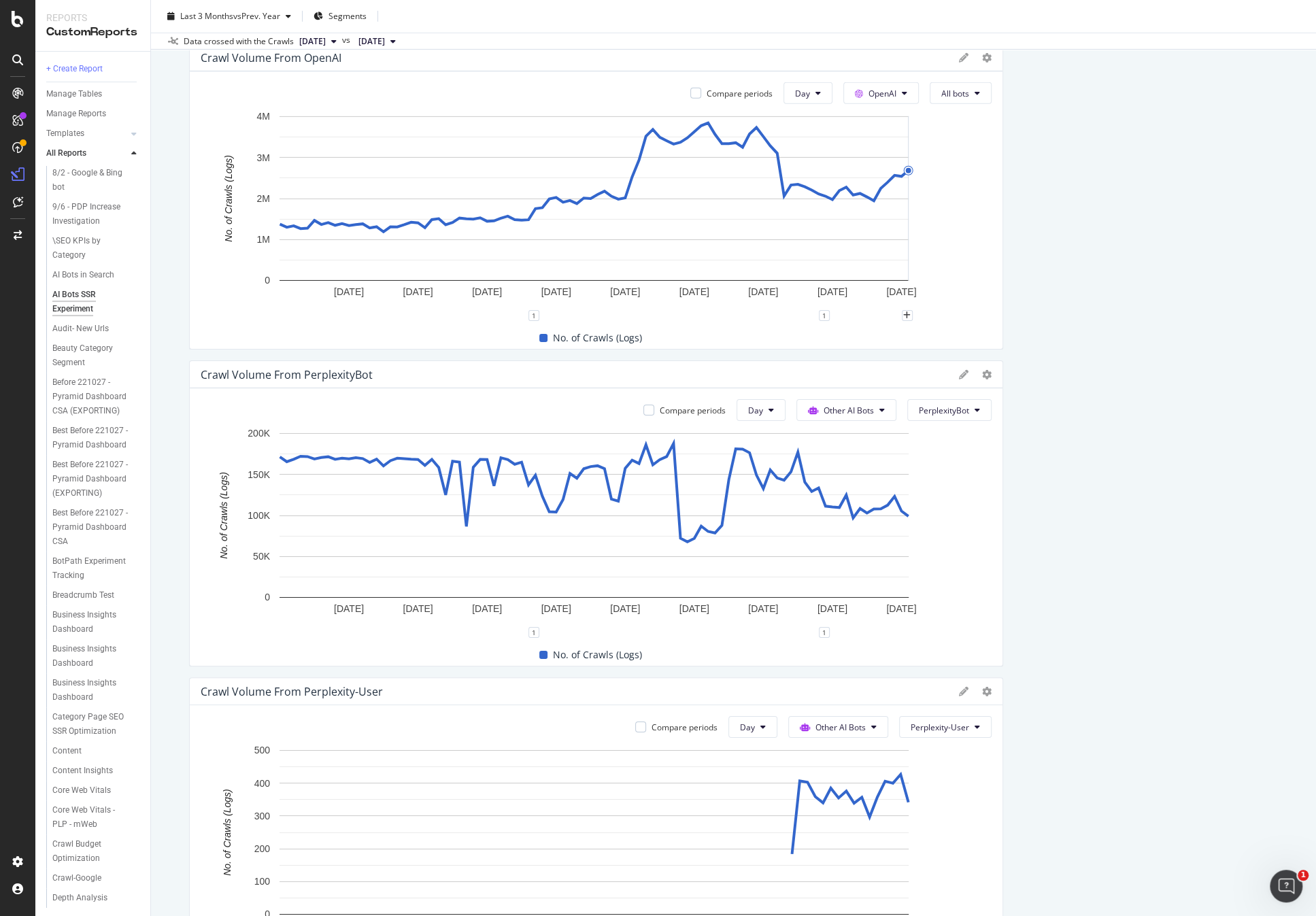
scroll to position [3318, 0]
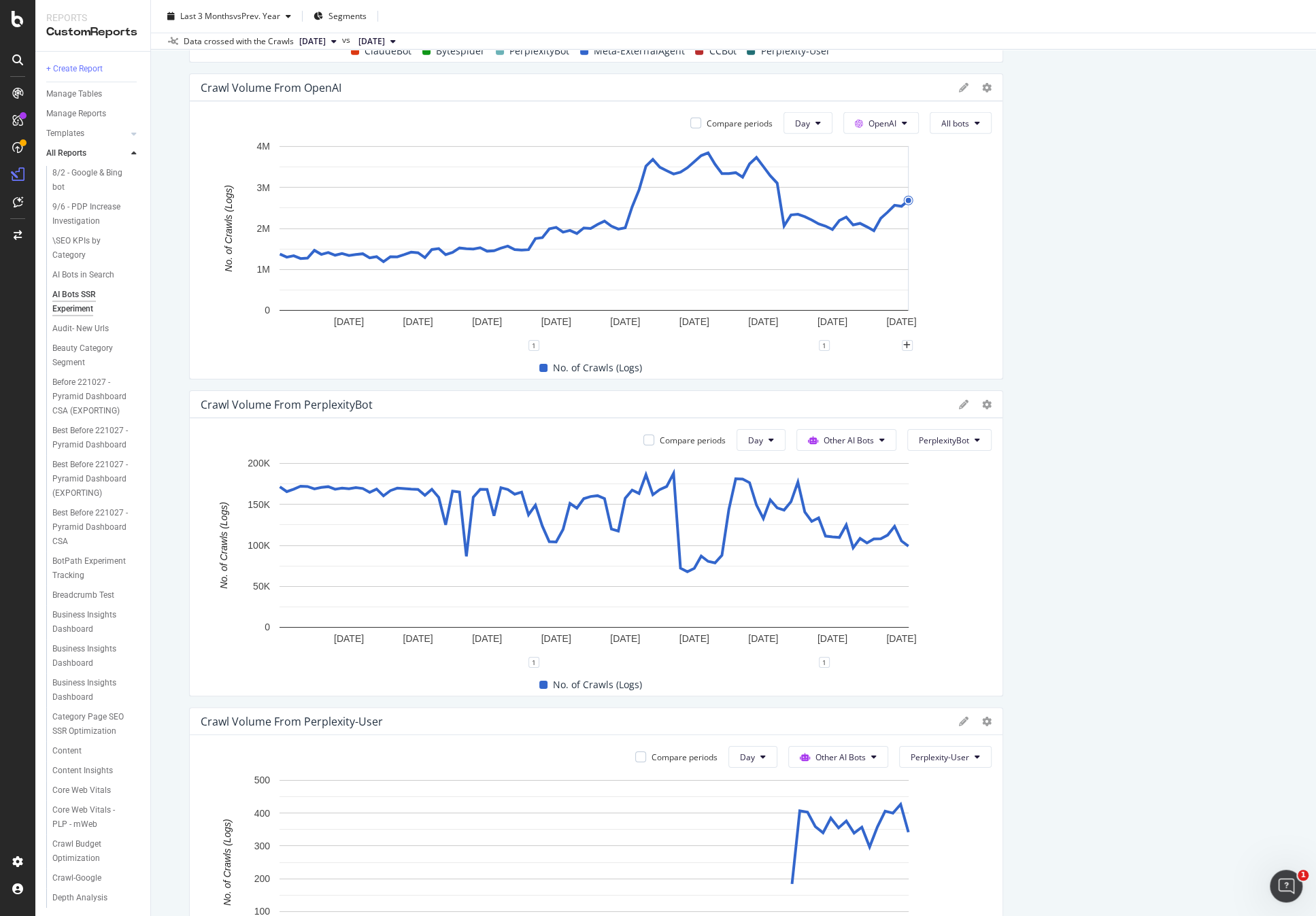
click at [961, 132] on div "Compare periods Day OpenAI All bots 11 Jul. 2025 21 Jul. 2025 31 Jul. 2025 10 A…" at bounding box center [596, 240] width 812 height 278
click at [963, 126] on span "All bots" at bounding box center [955, 123] width 28 height 11
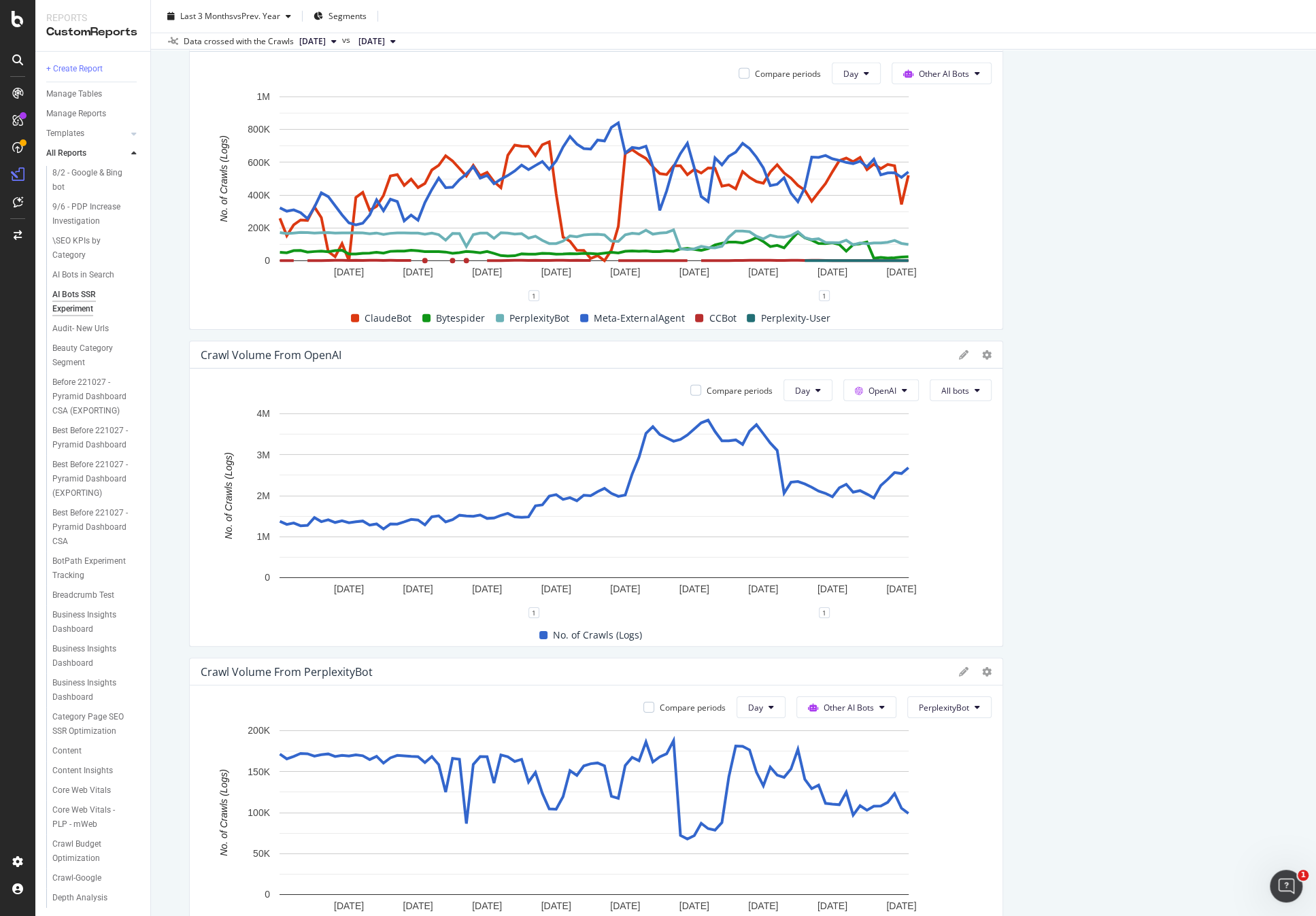
scroll to position [3004, 0]
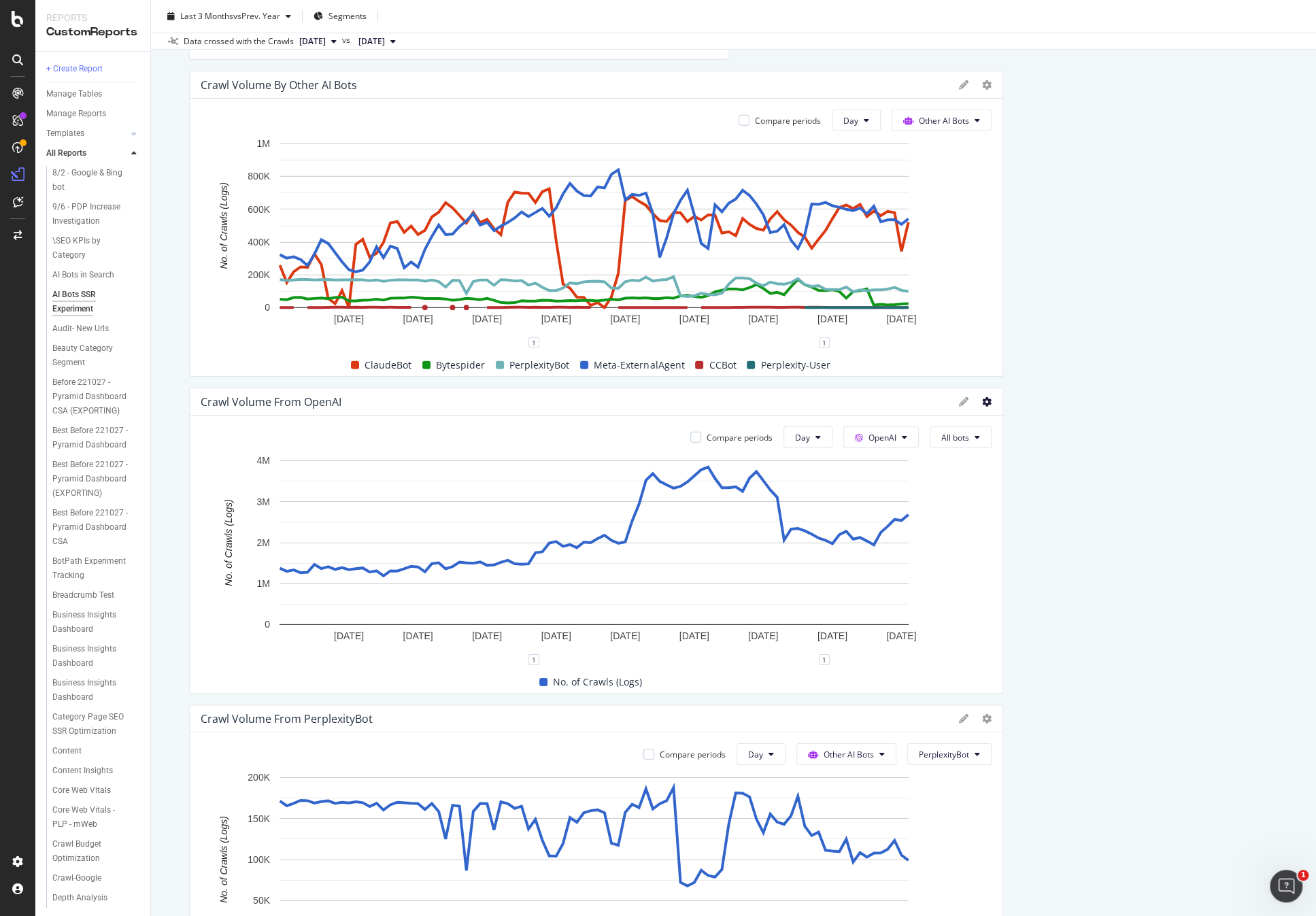
click at [990, 402] on div at bounding box center [997, 541] width 14 height 306
click at [982, 402] on icon at bounding box center [987, 402] width 10 height 10
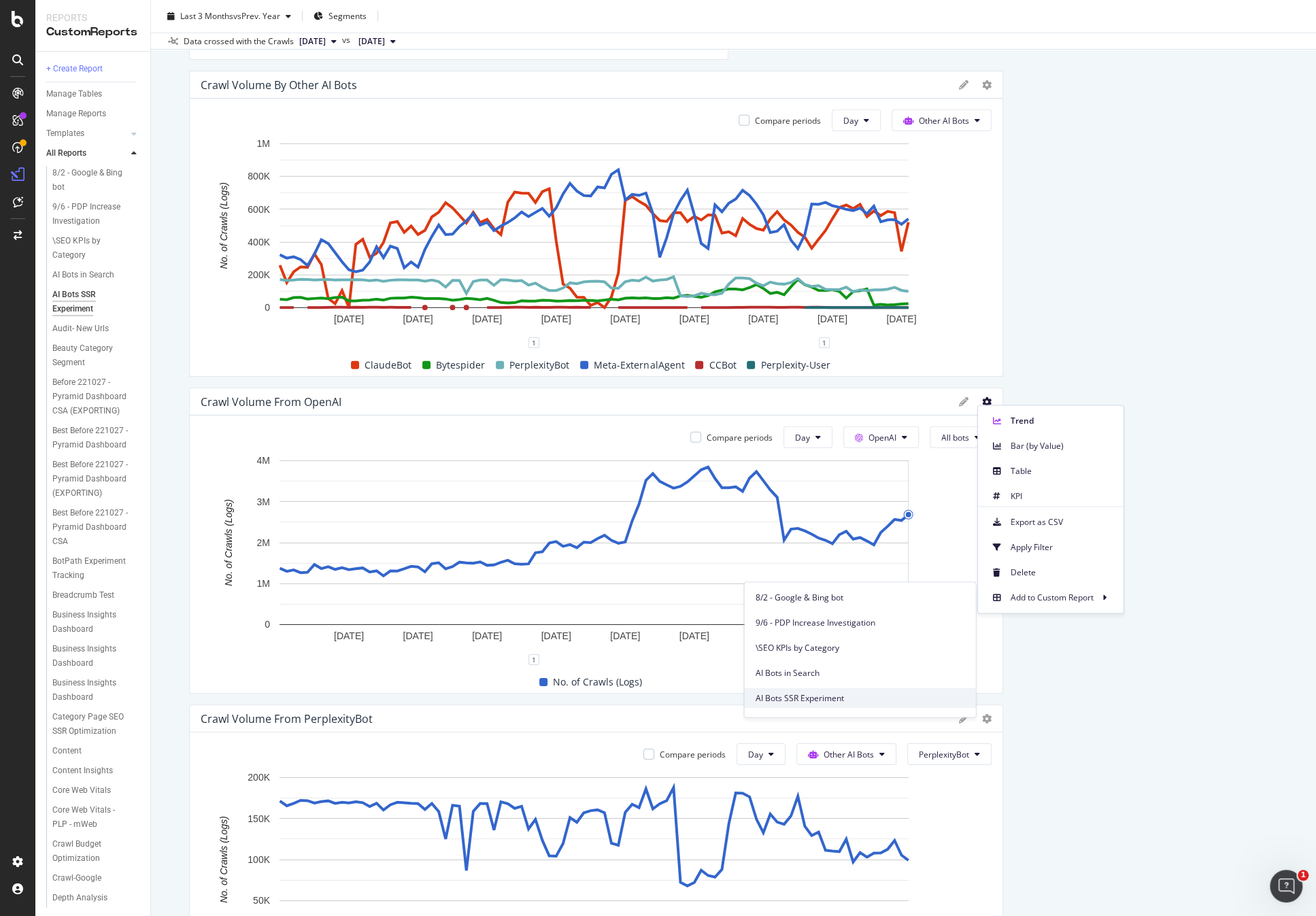
click at [847, 692] on span "AI Bots SSR Experiment" at bounding box center [859, 698] width 209 height 12
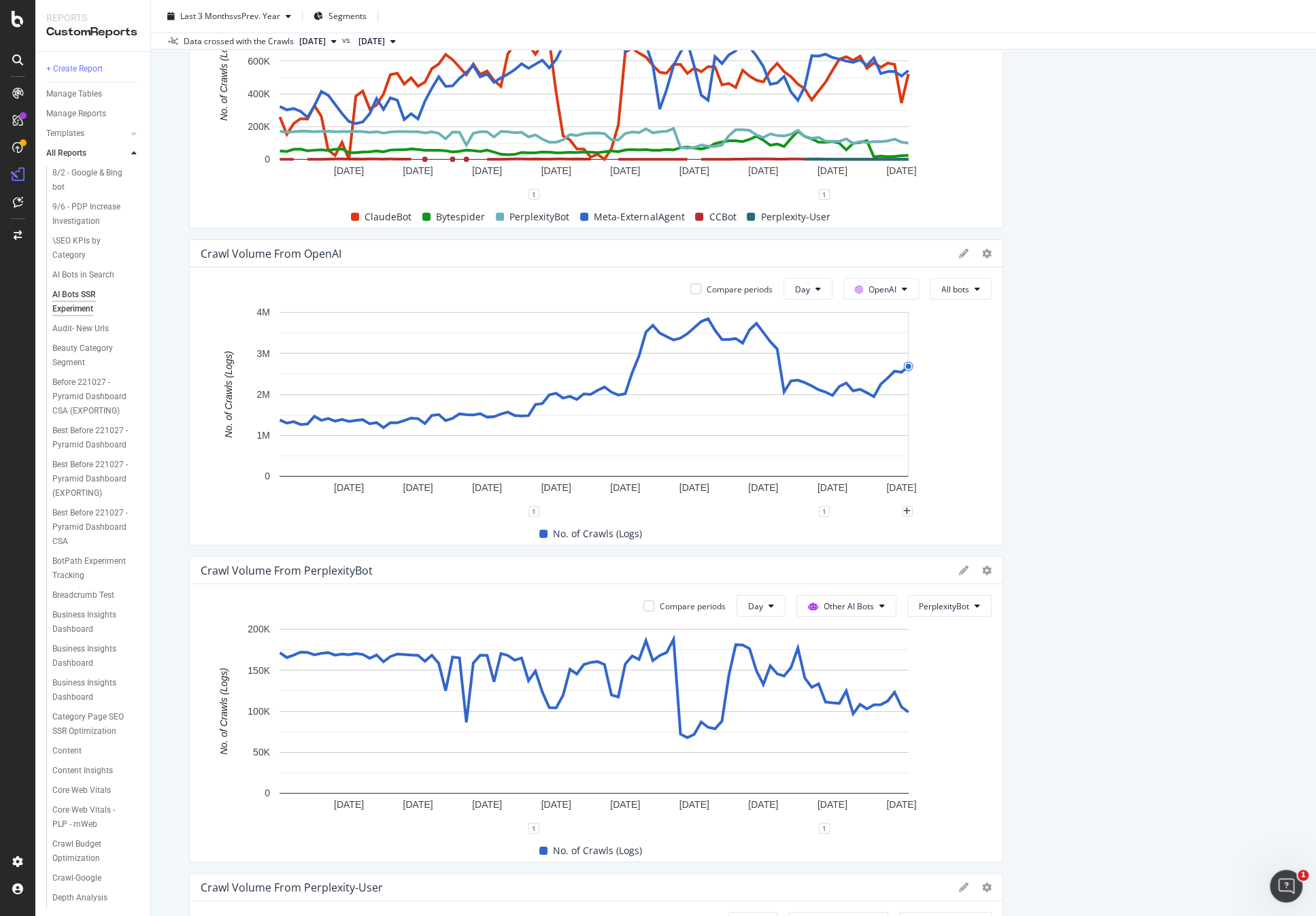
scroll to position [3105, 0]
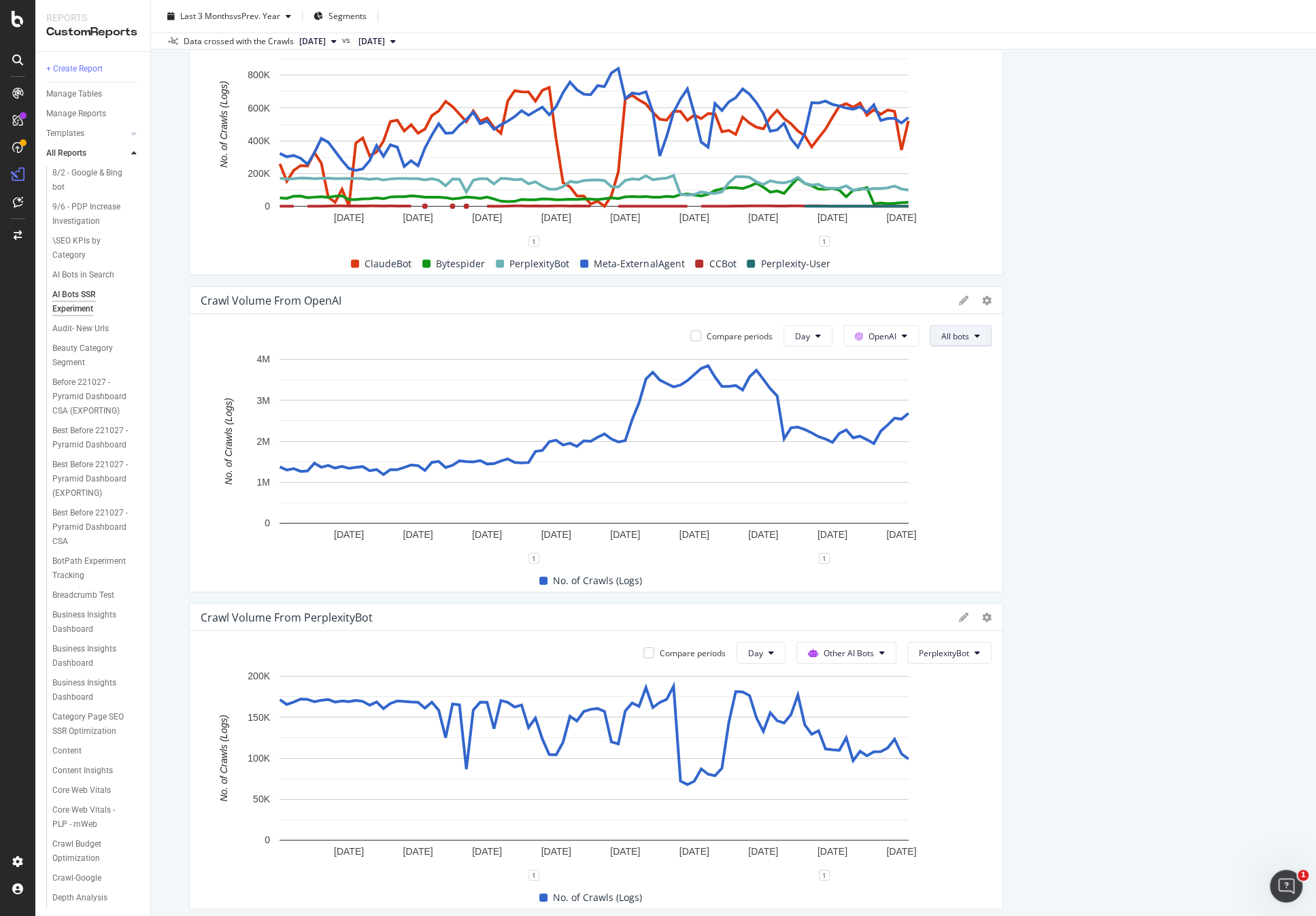
click at [946, 338] on span "All bots" at bounding box center [955, 336] width 28 height 11
click at [973, 414] on span "OAI-SearchBot" at bounding box center [971, 412] width 68 height 12
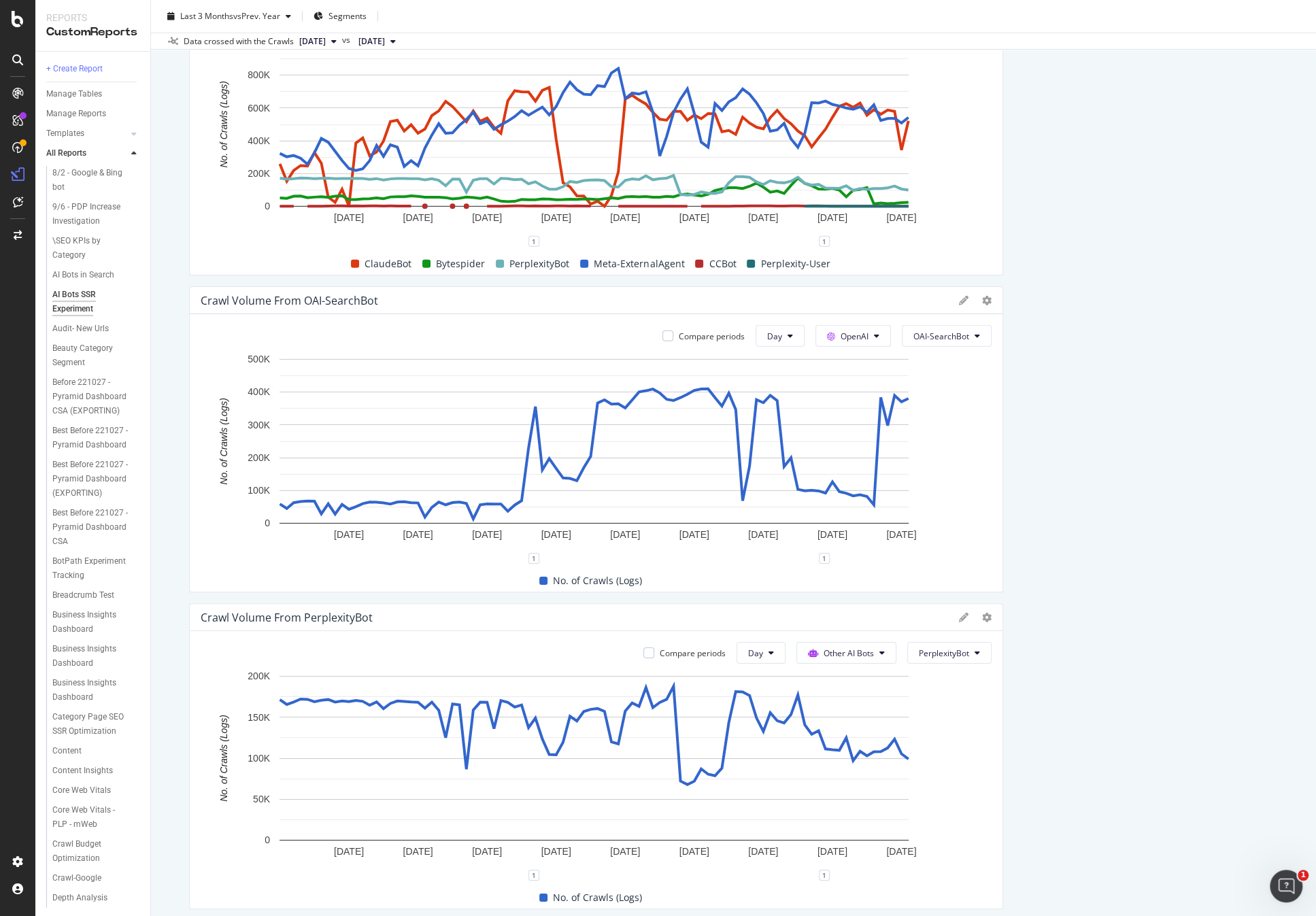
click at [949, 352] on icon "11 Jul. 2025 21 Jul. 2025 31 Jul. 2025 10 Aug. 2025 20 Aug. 2025 30 Aug. 2025 9…" at bounding box center [593, 455] width 786 height 206
click at [955, 336] on span "OAI-SearchBot" at bounding box center [941, 336] width 56 height 11
click at [942, 459] on span "GPTBot" at bounding box center [943, 463] width 68 height 12
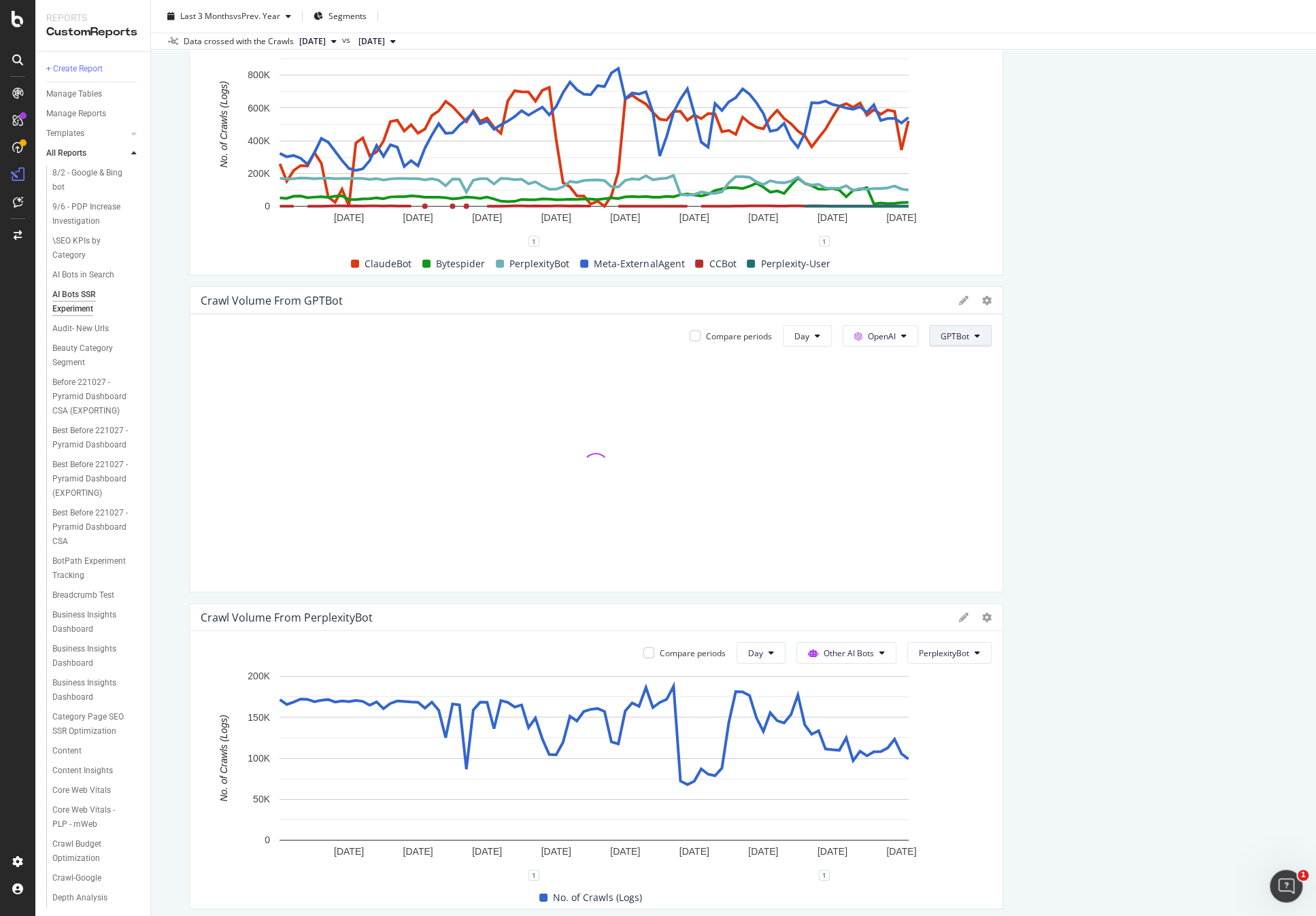
click at [968, 337] on button "GPTBot" at bounding box center [960, 336] width 62 height 22
click at [975, 411] on span "OAI-SearchBot" at bounding box center [971, 412] width 68 height 12
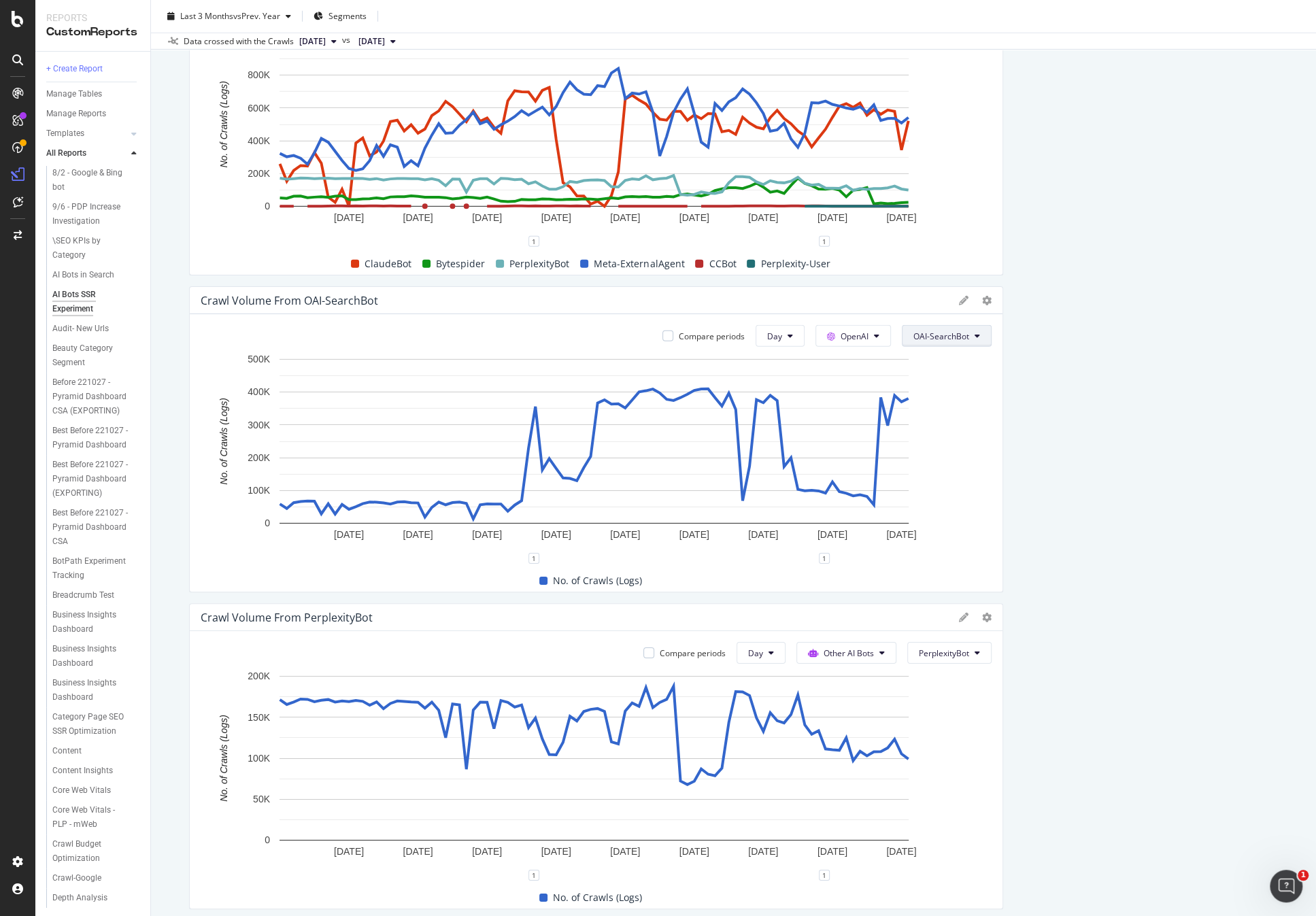
click at [942, 330] on span "OAI-SearchBot" at bounding box center [941, 336] width 56 height 11
click at [937, 460] on span "GPTBot" at bounding box center [943, 463] width 68 height 12
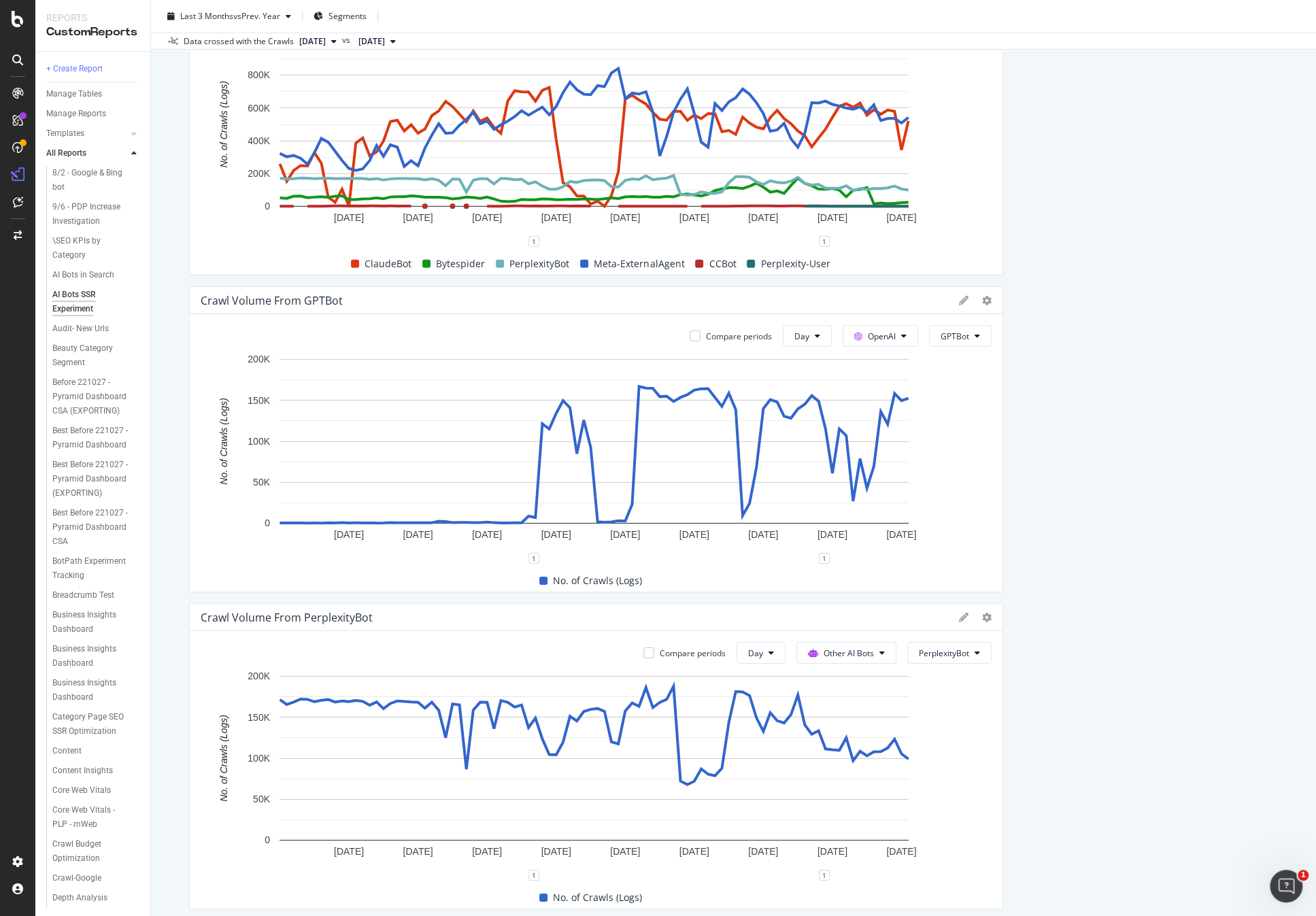
click at [949, 334] on span "GPTBot" at bounding box center [955, 336] width 29 height 11
click at [979, 412] on span "OAI-SearchBot" at bounding box center [971, 412] width 68 height 12
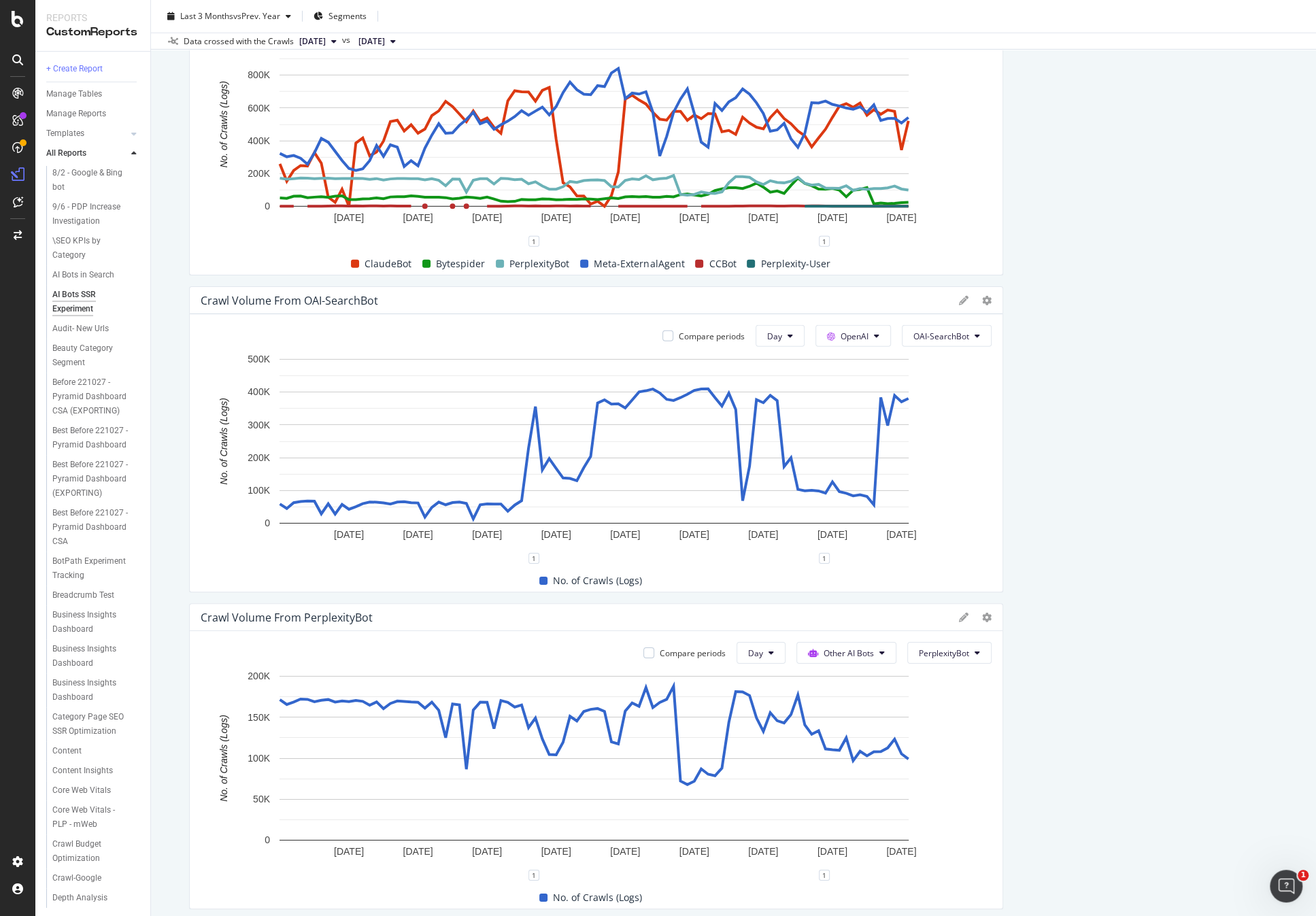
drag, startPoint x: 1165, startPoint y: 410, endPoint x: 1039, endPoint y: 367, distance: 133.1
click at [954, 330] on span "OAI-SearchBot" at bounding box center [941, 336] width 56 height 11
click at [961, 465] on span "GPTBot" at bounding box center [943, 463] width 68 height 12
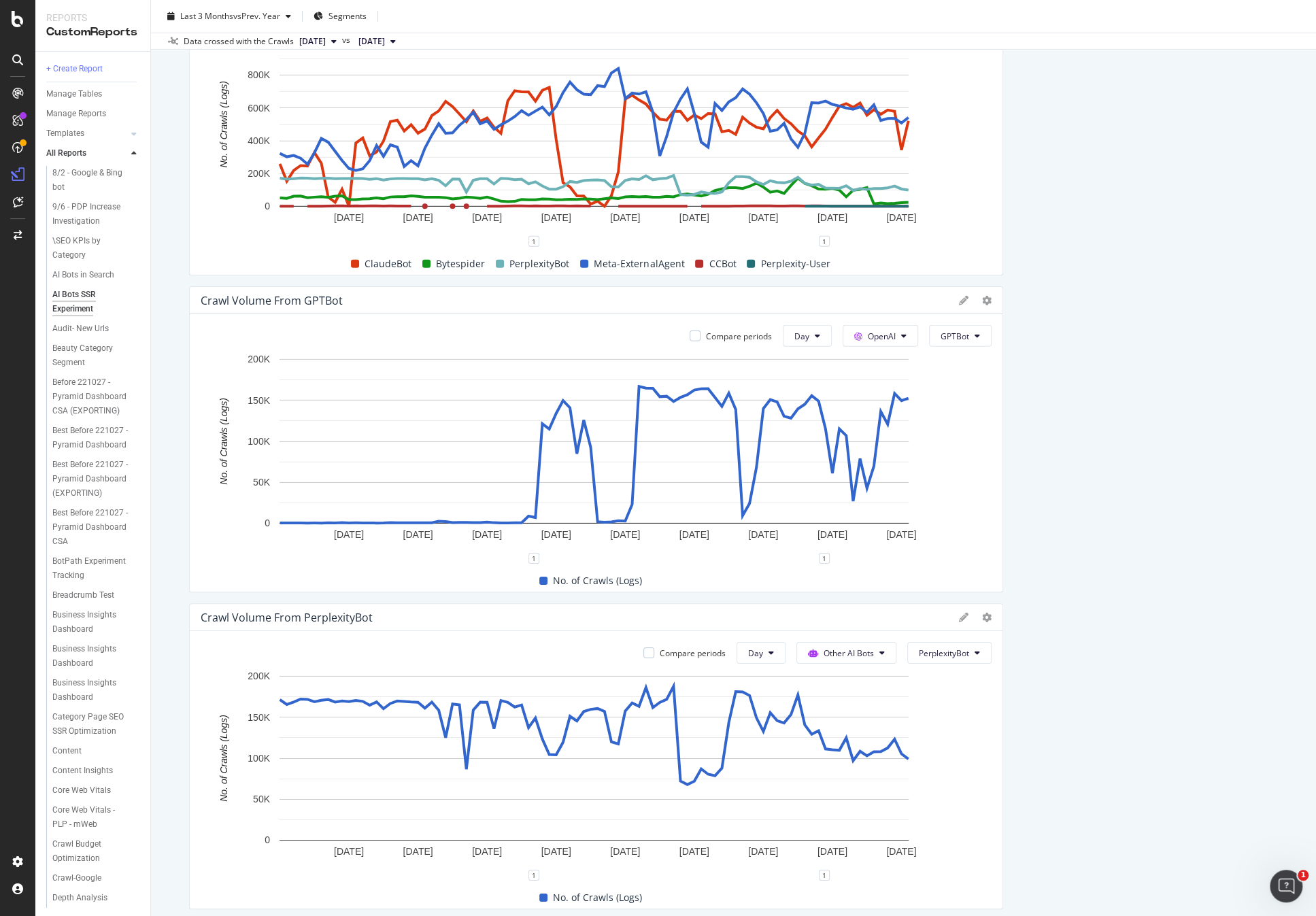
click at [975, 329] on button "GPTBot" at bounding box center [960, 336] width 62 height 22
click at [977, 410] on span "OAI-SearchBot" at bounding box center [971, 412] width 68 height 12
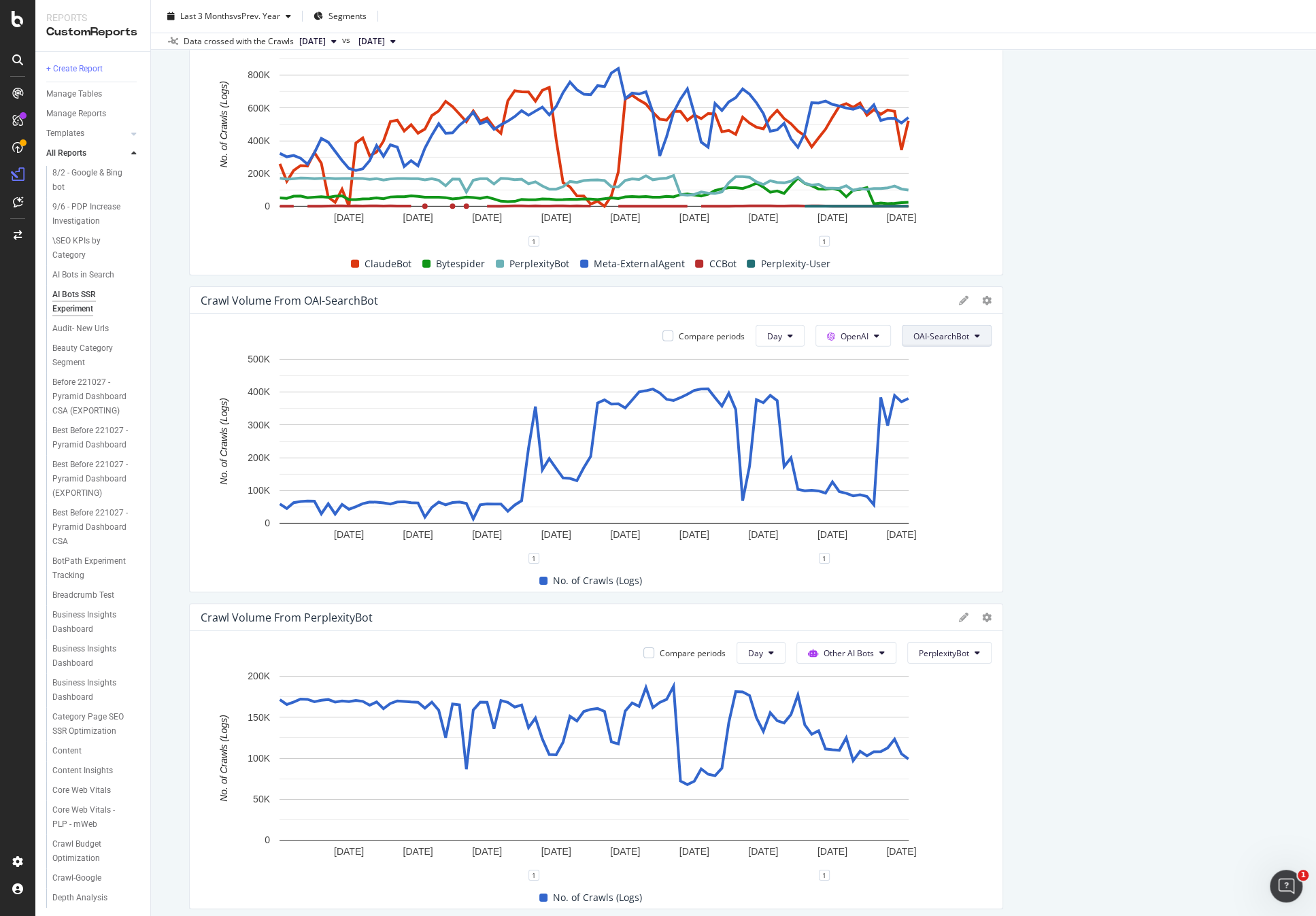
click at [943, 326] on button "OAI-SearchBot" at bounding box center [946, 336] width 90 height 22
click at [952, 463] on span "GPTBot" at bounding box center [943, 463] width 68 height 12
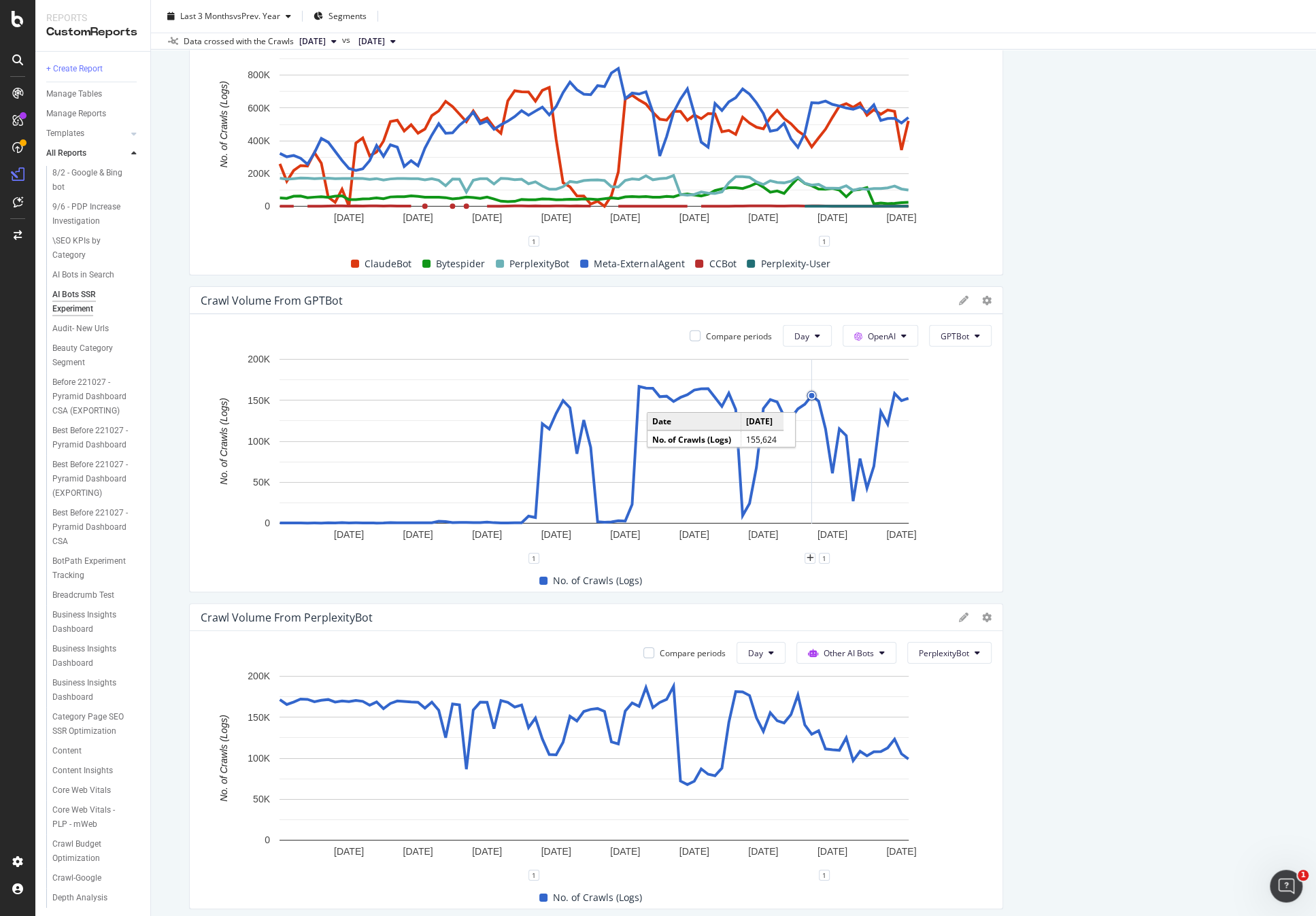
click at [955, 330] on span "GPTBot" at bounding box center [955, 336] width 29 height 11
drag, startPoint x: 989, startPoint y: 491, endPoint x: 1048, endPoint y: 477, distance: 60.6
click at [989, 491] on span "ChatGPT-User" at bounding box center [971, 488] width 68 height 12
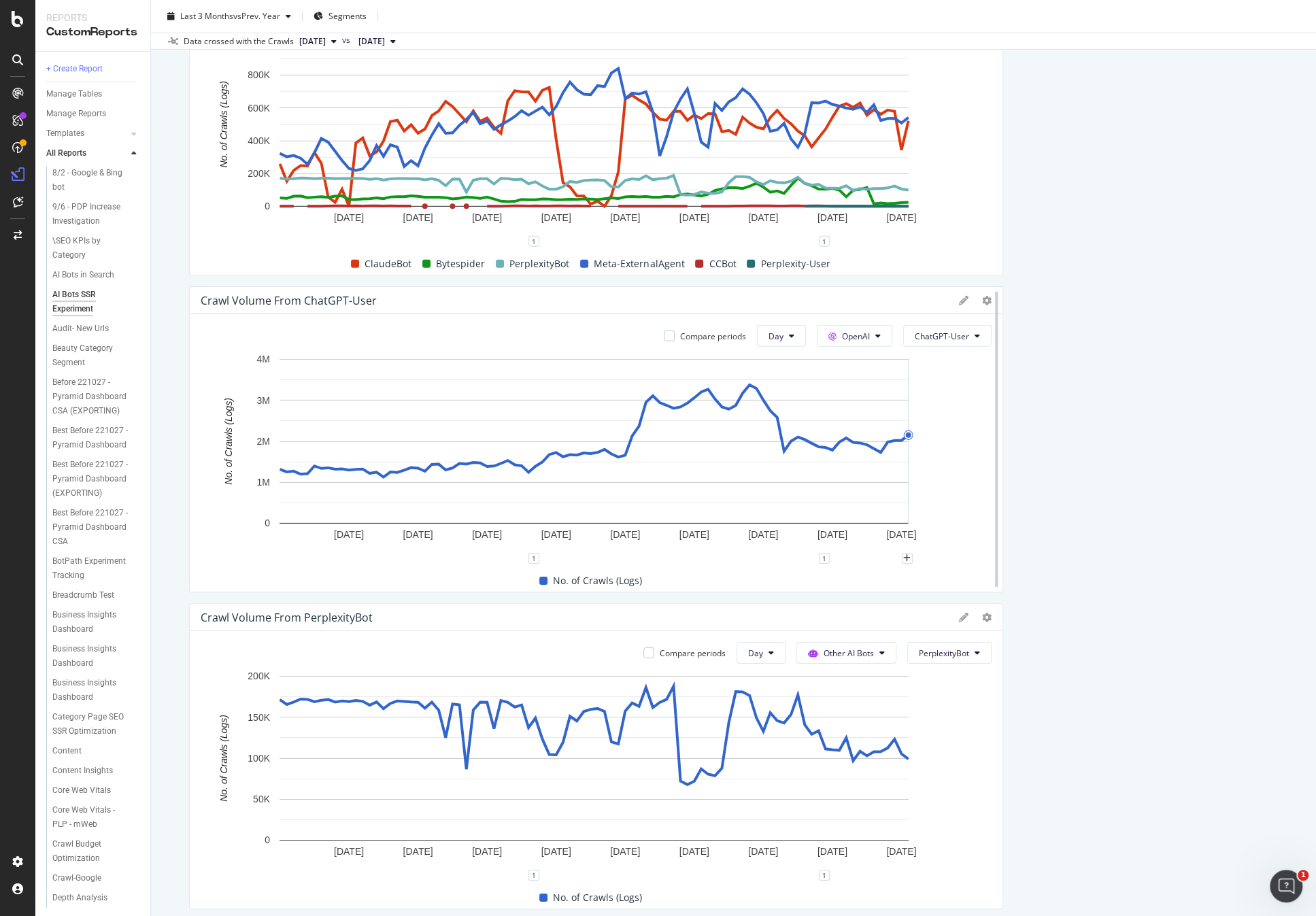
click at [993, 523] on div at bounding box center [997, 439] width 14 height 306
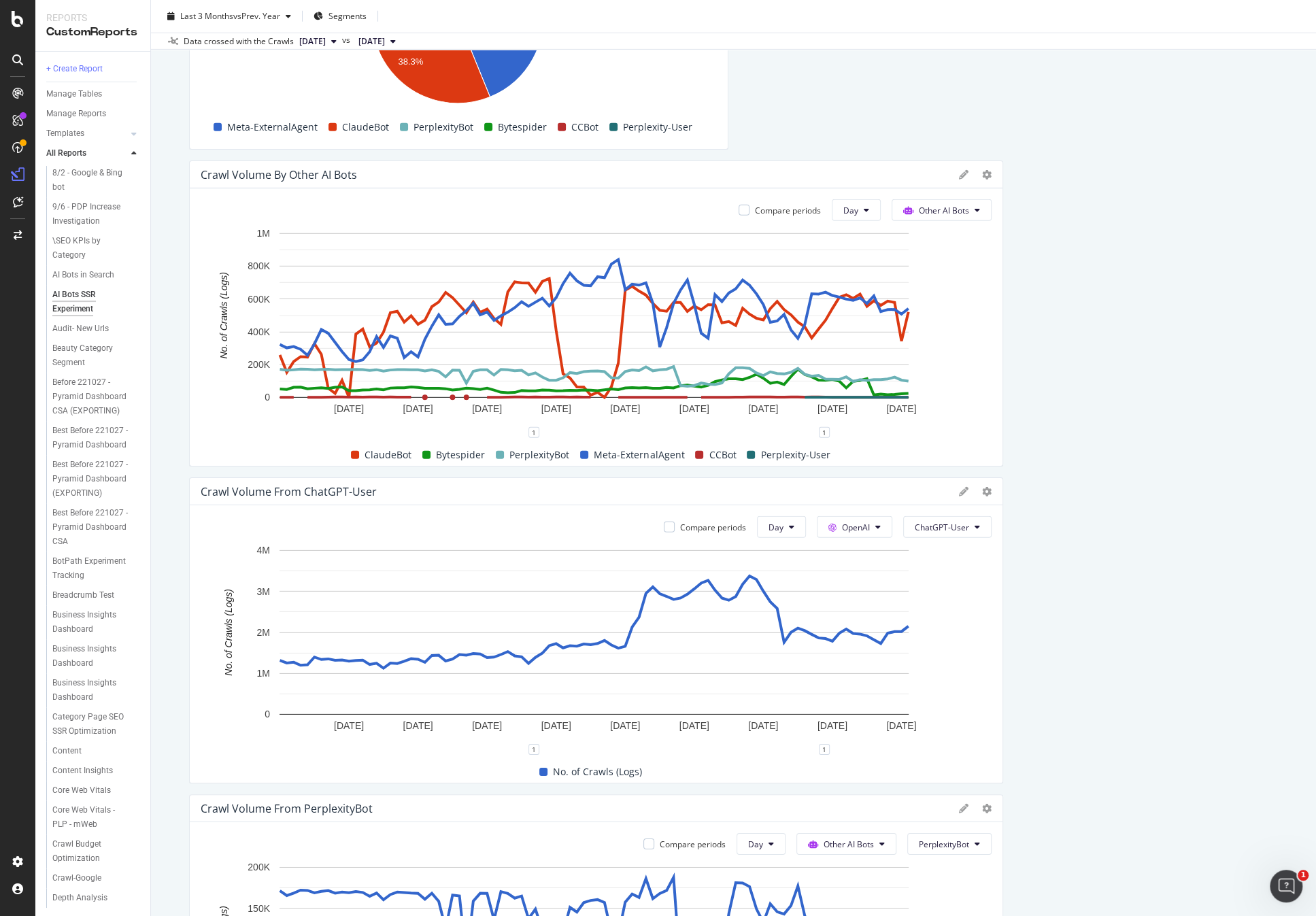
scroll to position [3024, 0]
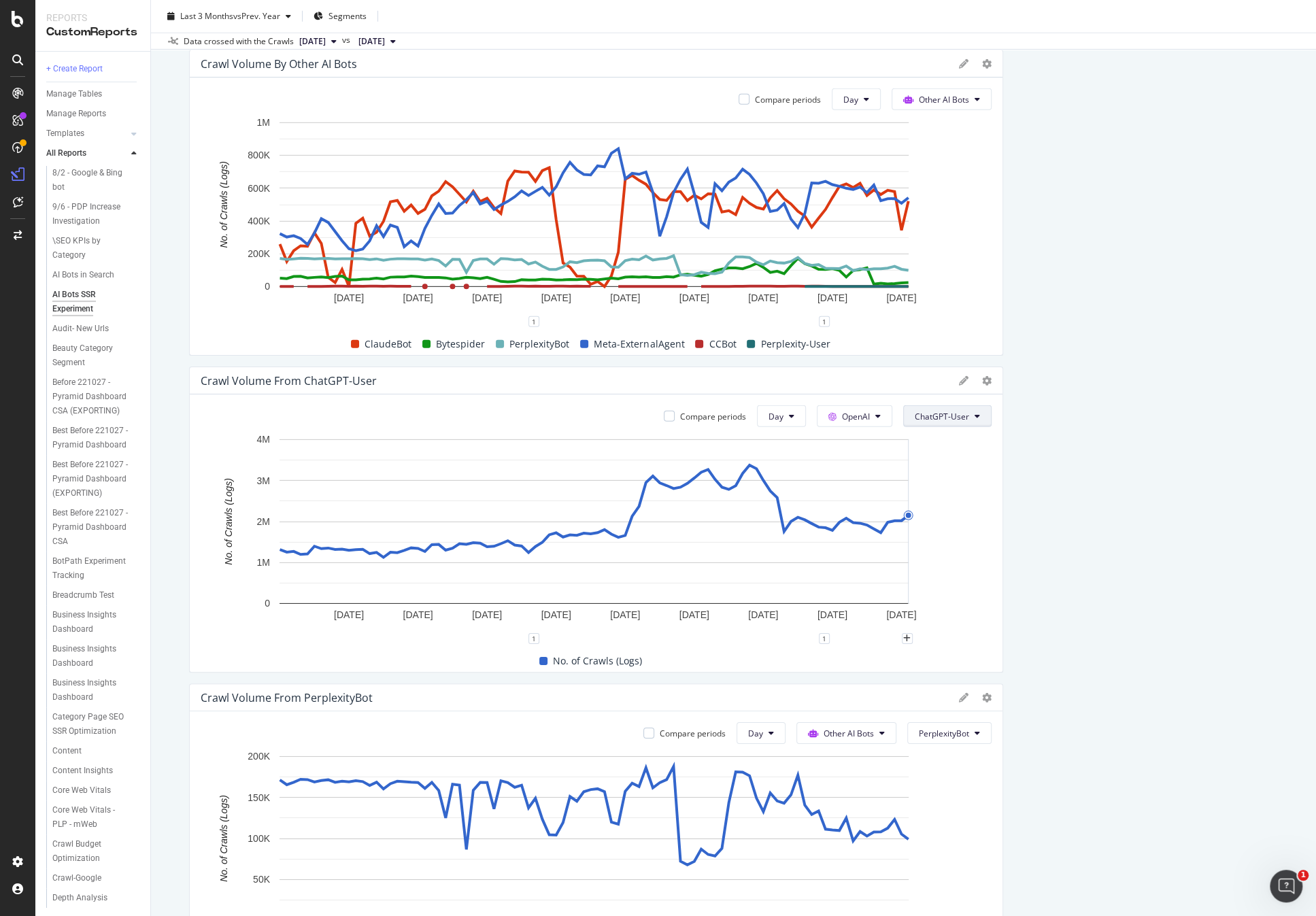
click at [952, 412] on span "ChatGPT-User" at bounding box center [942, 416] width 55 height 11
click at [944, 474] on div "Indexing bots" at bounding box center [946, 467] width 91 height 20
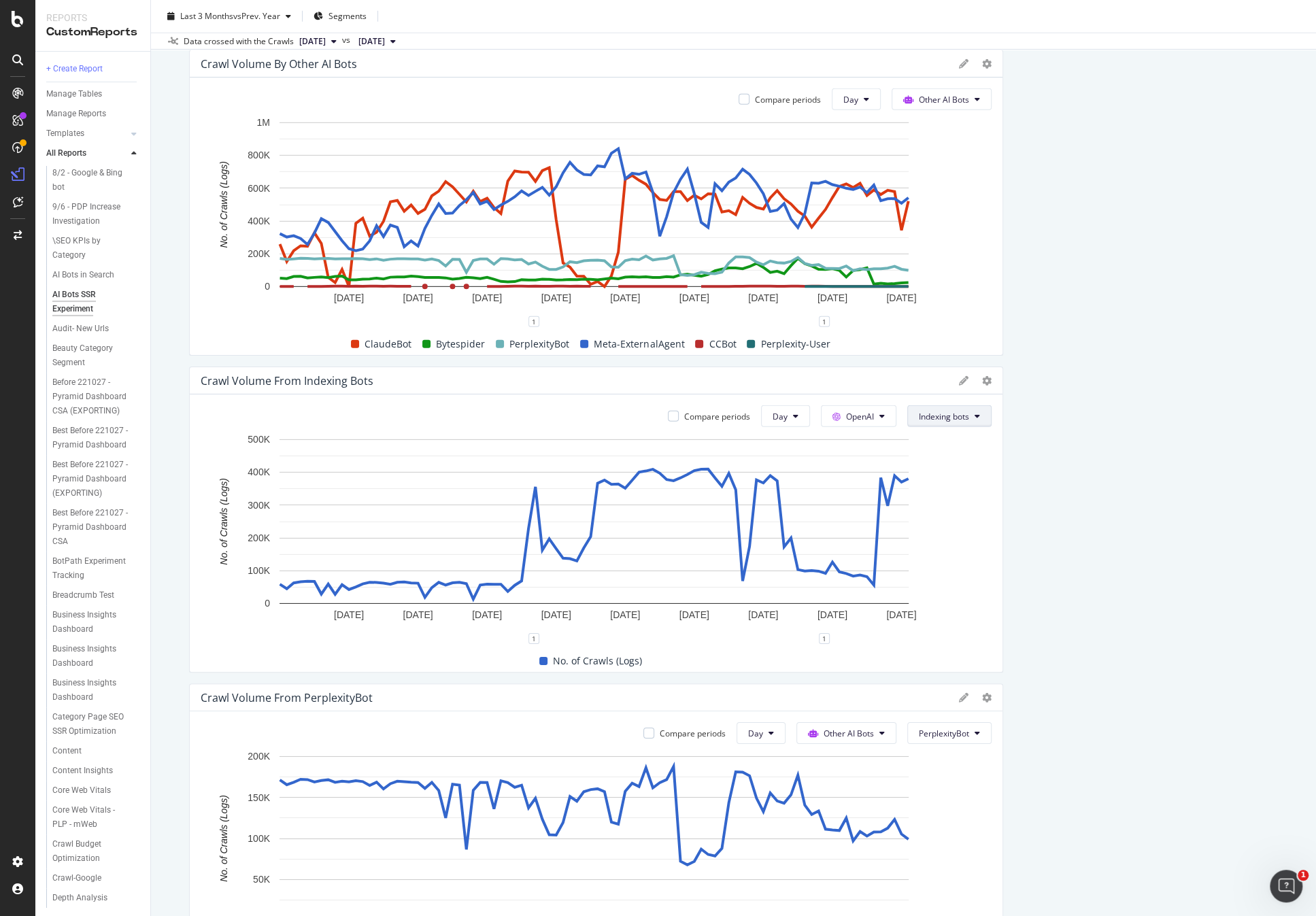
click at [952, 414] on span "Indexing bots" at bounding box center [944, 416] width 50 height 11
click at [974, 518] on span "Non-Indexing bots" at bounding box center [948, 517] width 68 height 12
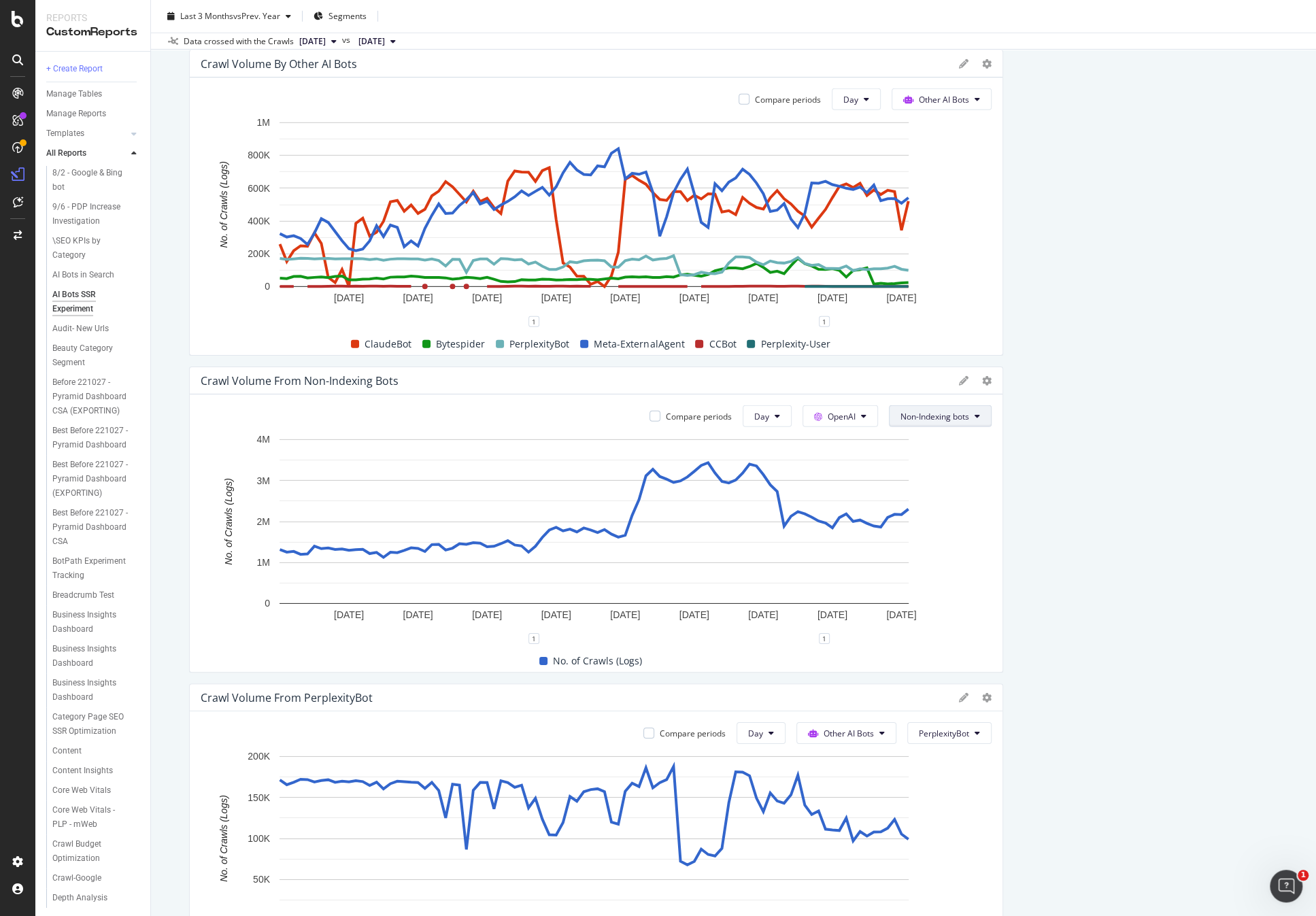
click at [923, 414] on span "Non-Indexing bots" at bounding box center [935, 416] width 68 height 11
click at [933, 434] on div "All bots" at bounding box center [931, 442] width 94 height 20
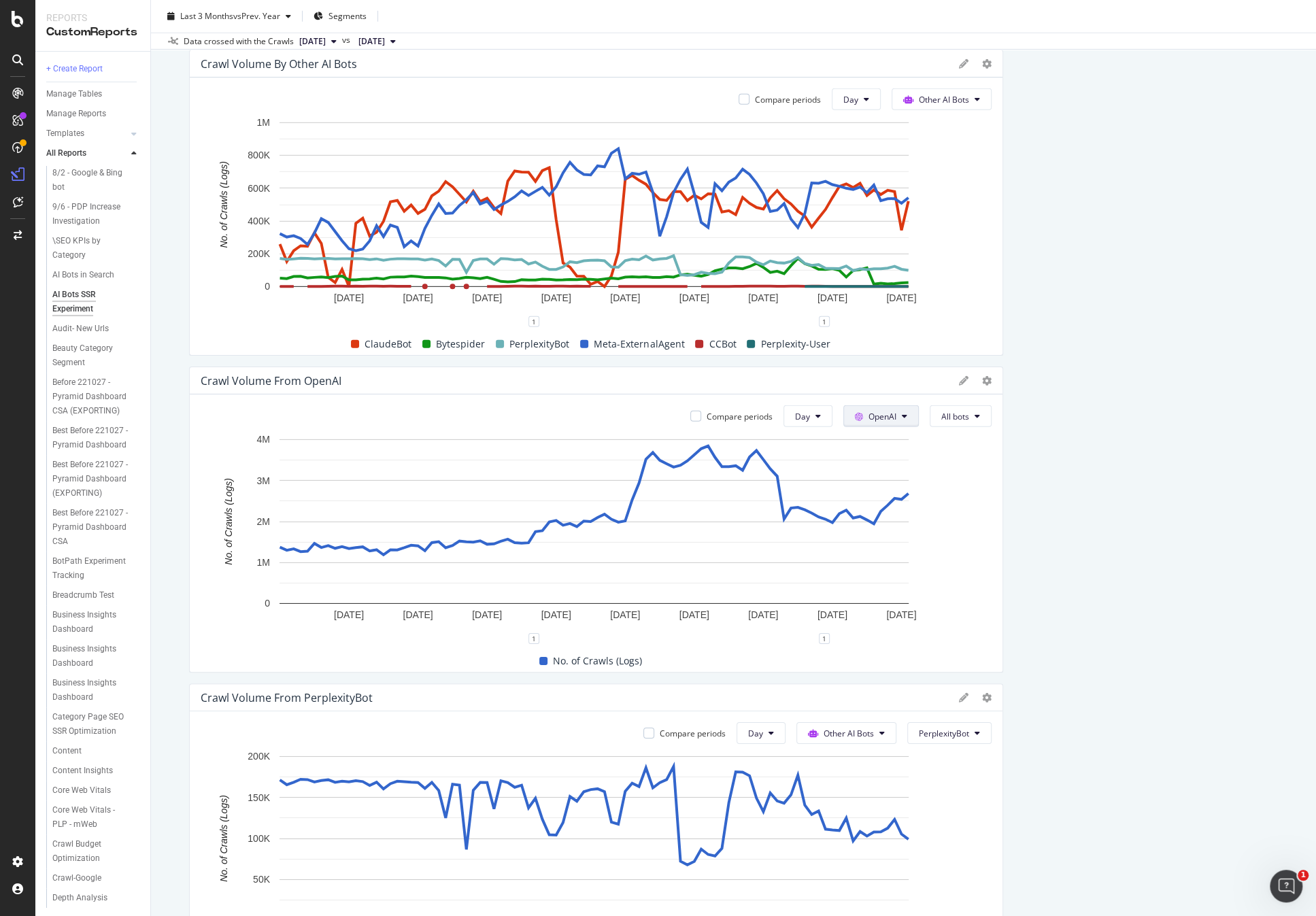
click at [870, 418] on span "OpenAI" at bounding box center [882, 416] width 28 height 11
click at [898, 446] on span "Google" at bounding box center [897, 442] width 50 height 12
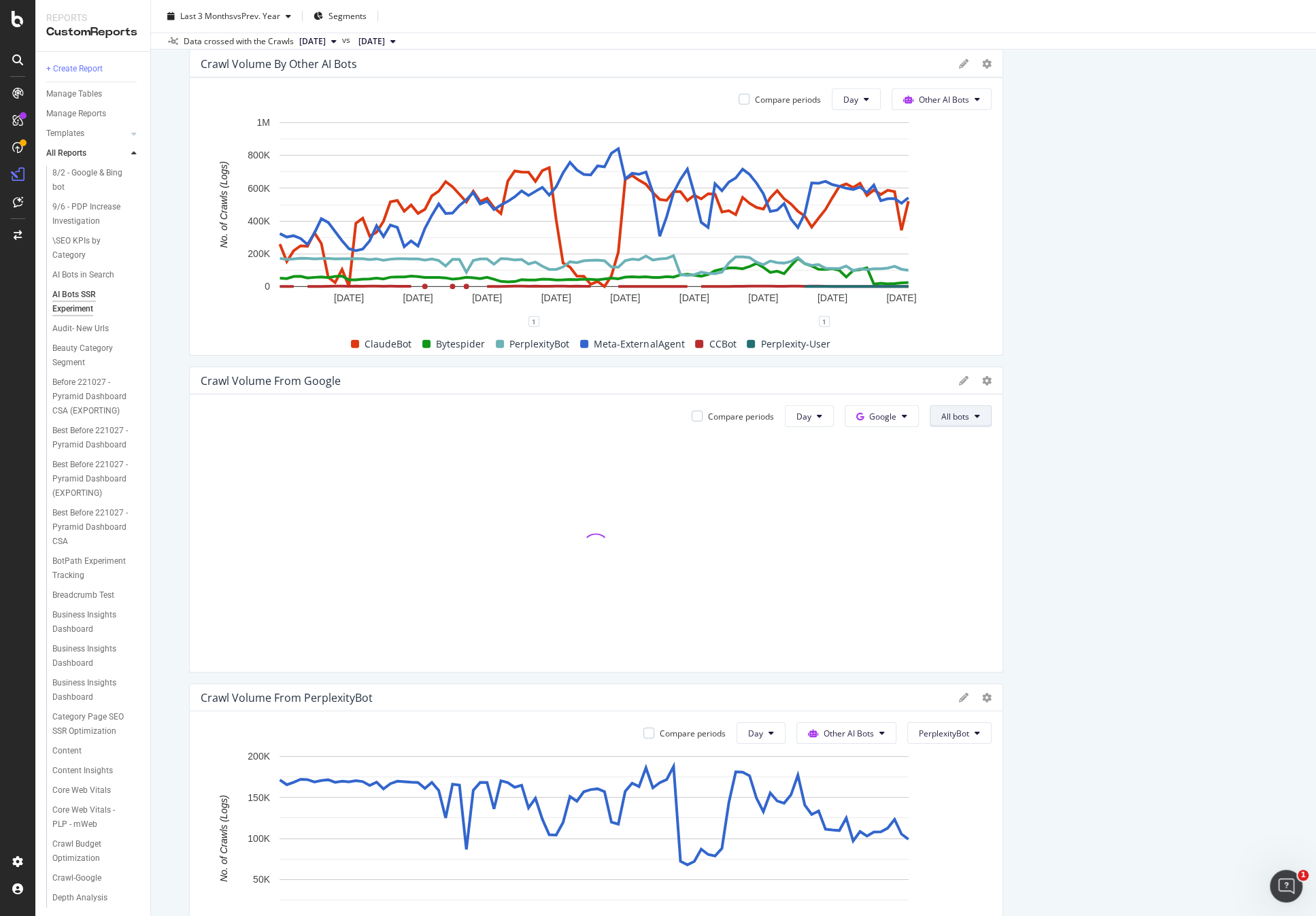
click at [944, 421] on button "All bots" at bounding box center [960, 416] width 62 height 22
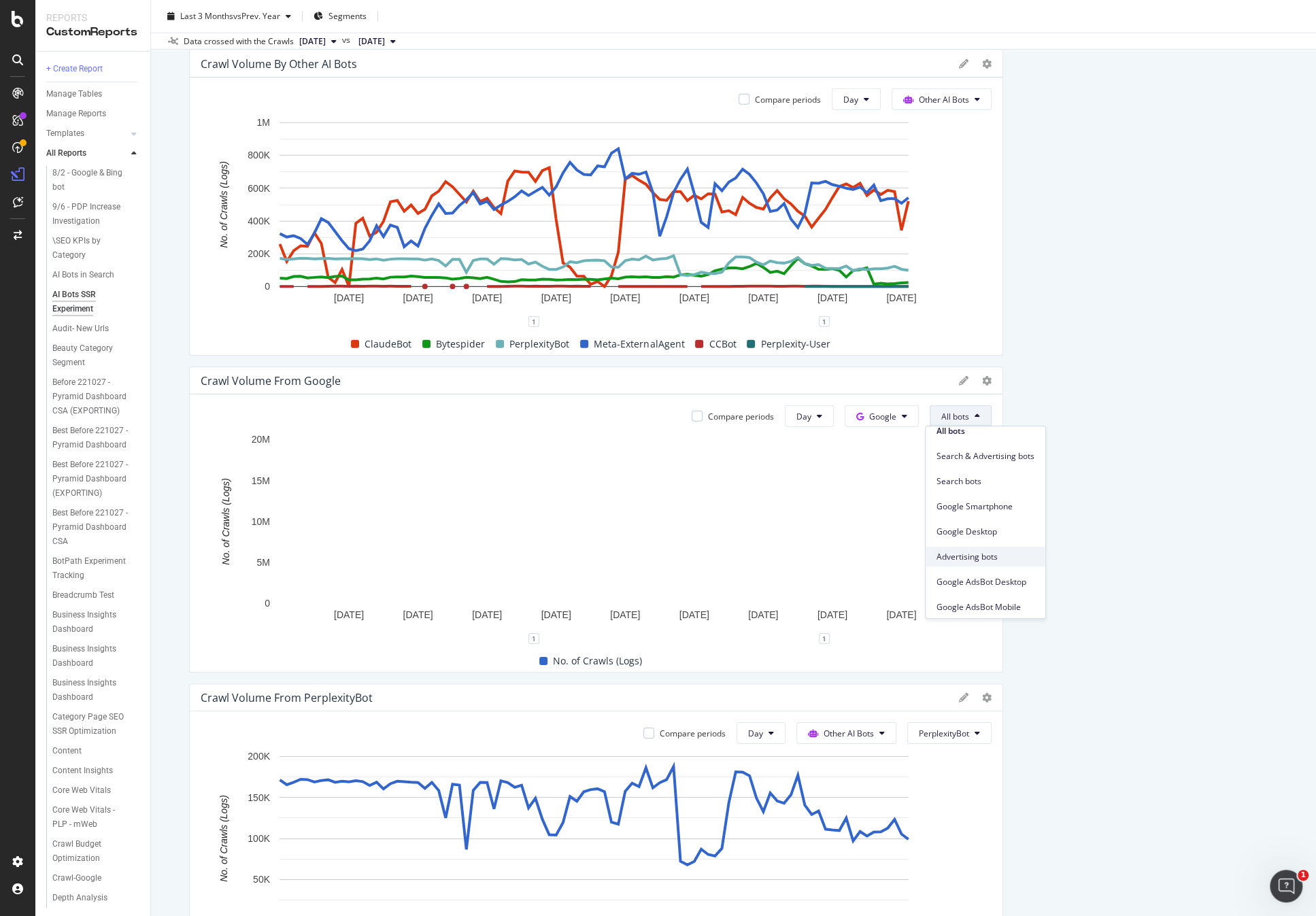
scroll to position [0, 0]
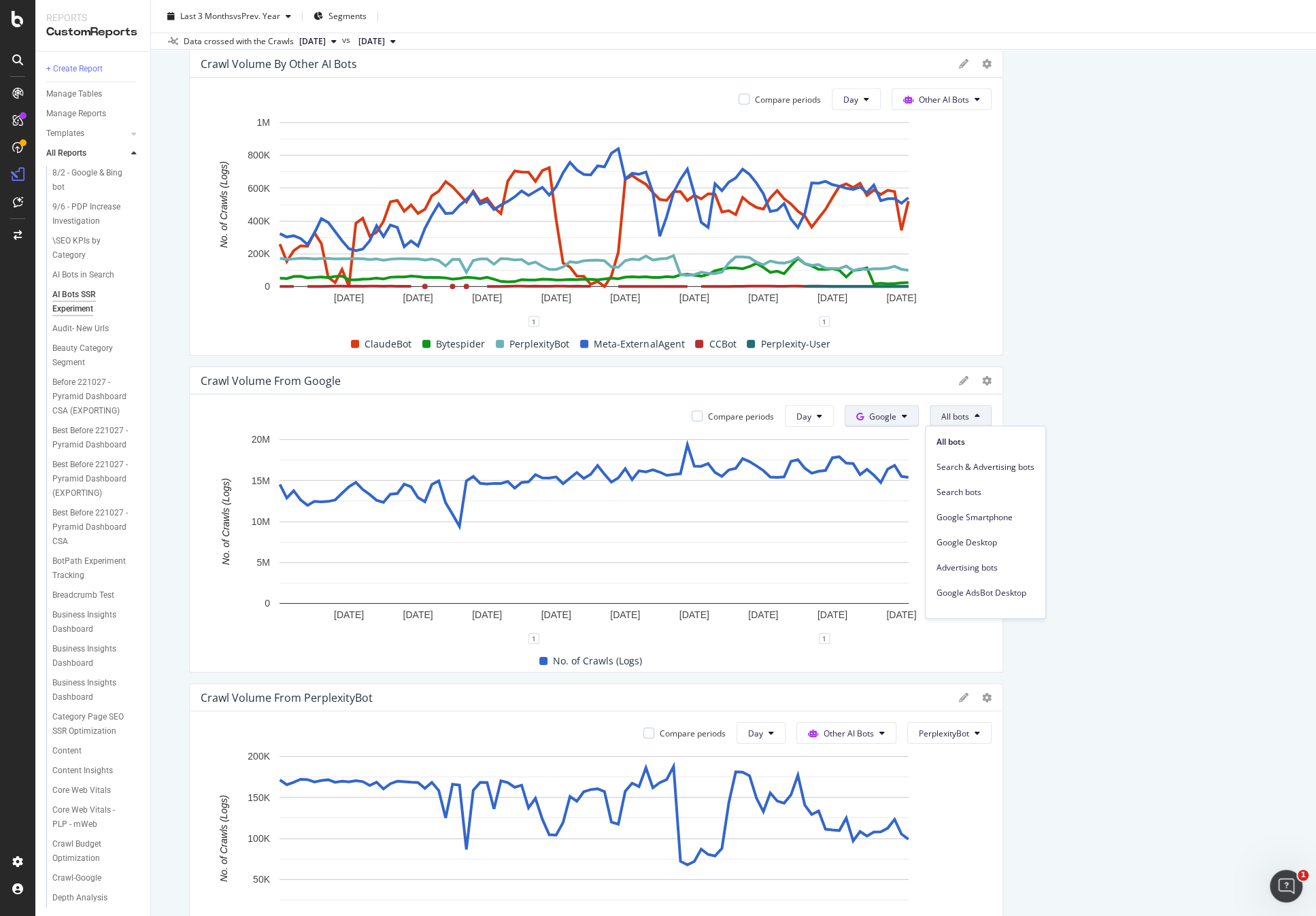
click at [856, 414] on icon at bounding box center [860, 417] width 8 height 8
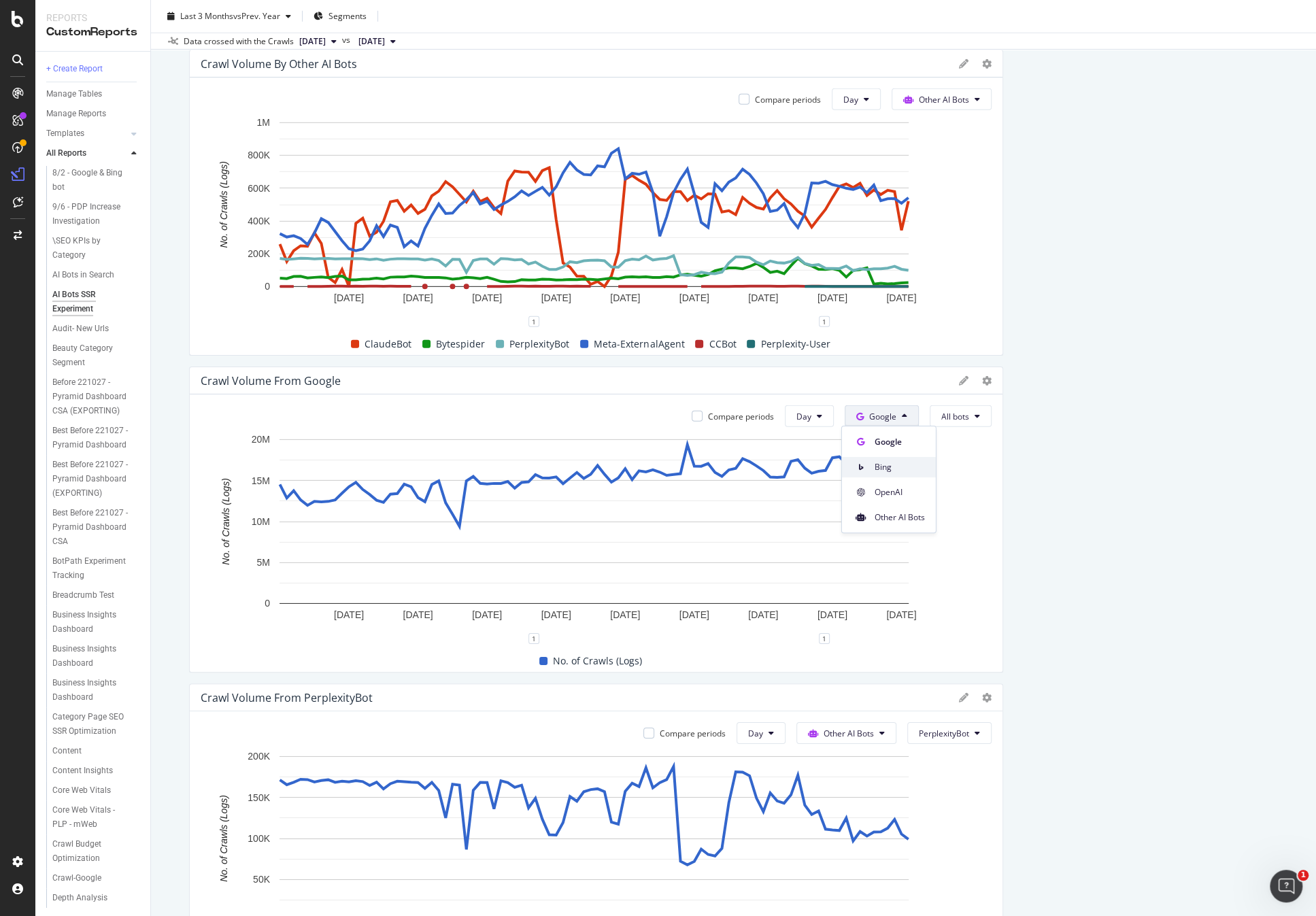
click at [903, 469] on span "Bing" at bounding box center [900, 467] width 50 height 12
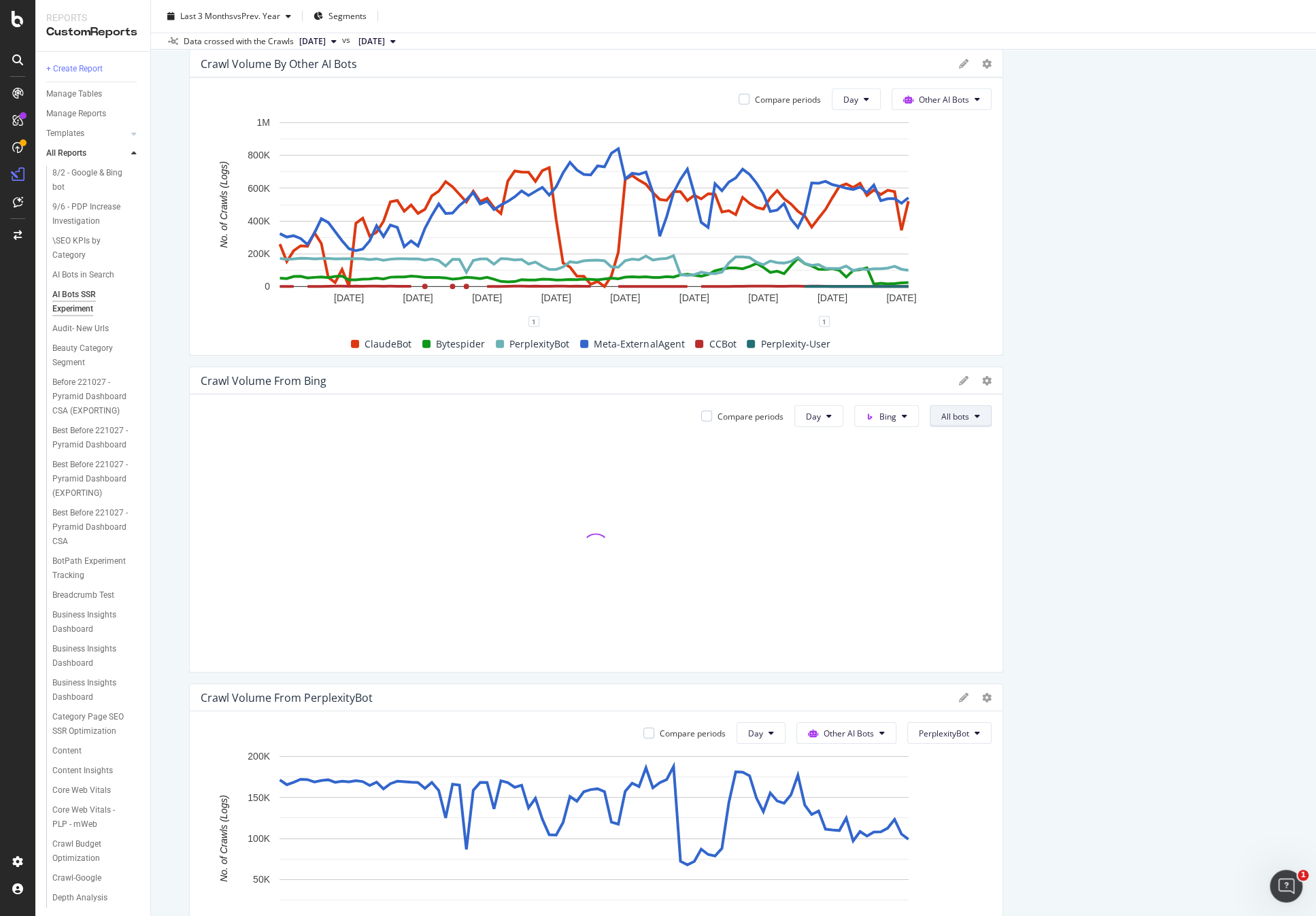
click at [968, 421] on button "All bots" at bounding box center [960, 416] width 62 height 22
click at [967, 421] on button "All bots" at bounding box center [960, 416] width 62 height 22
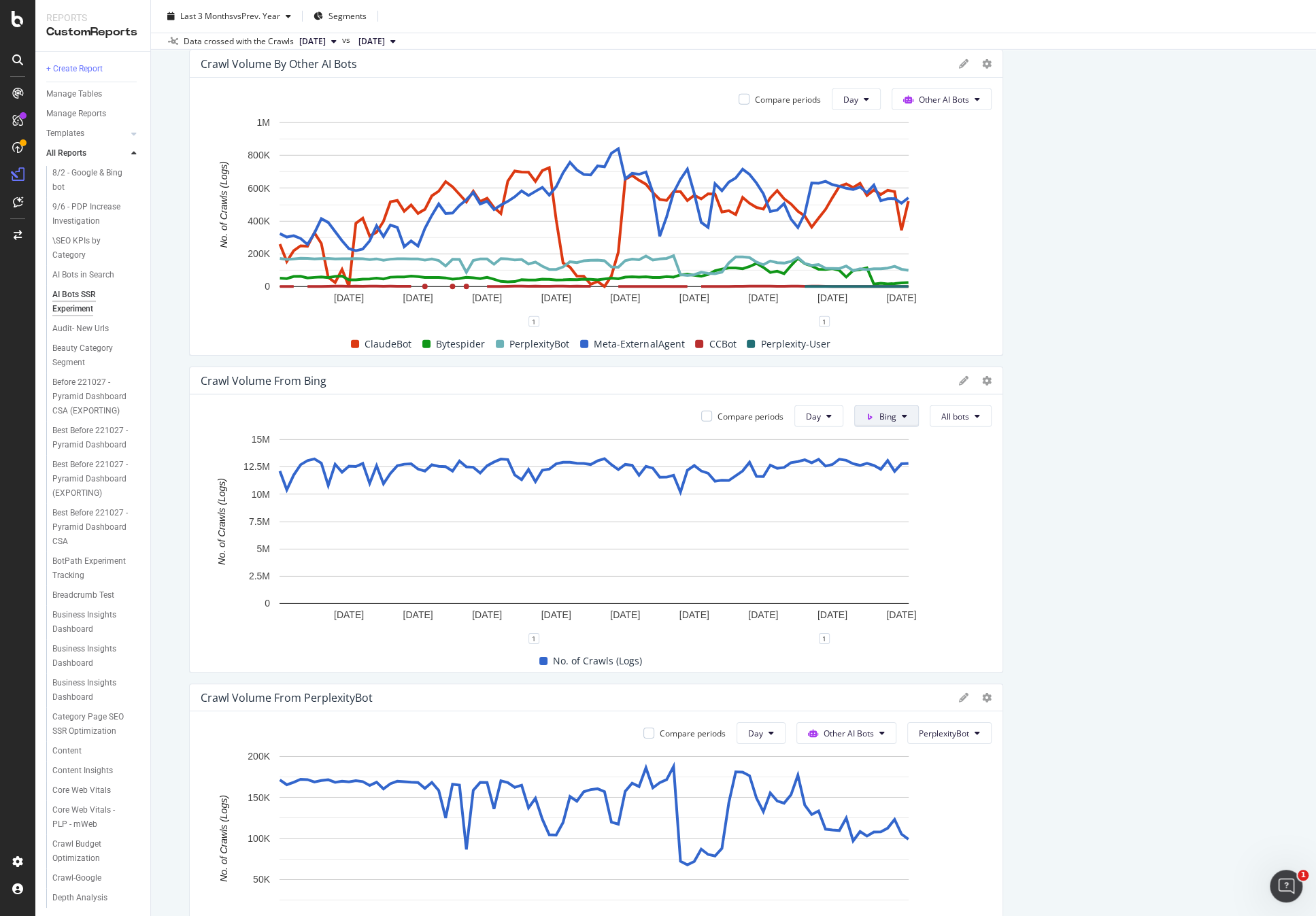
click at [872, 418] on span at bounding box center [873, 416] width 14 height 11
click at [911, 511] on span "Other AI Bots" at bounding box center [909, 517] width 50 height 12
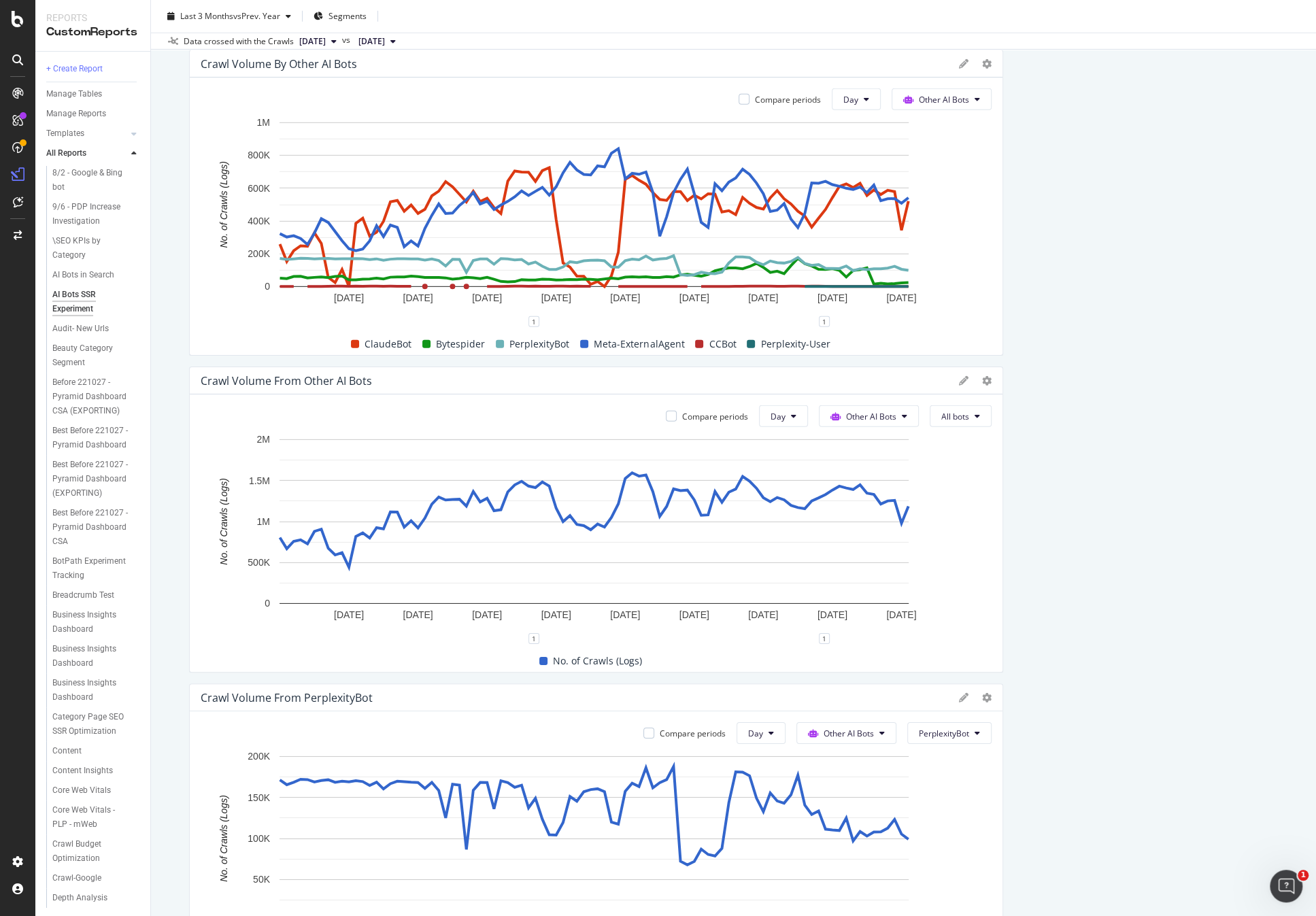
click at [955, 415] on span "All bots" at bounding box center [955, 416] width 28 height 11
click at [984, 471] on span "Indexing bots" at bounding box center [974, 467] width 76 height 12
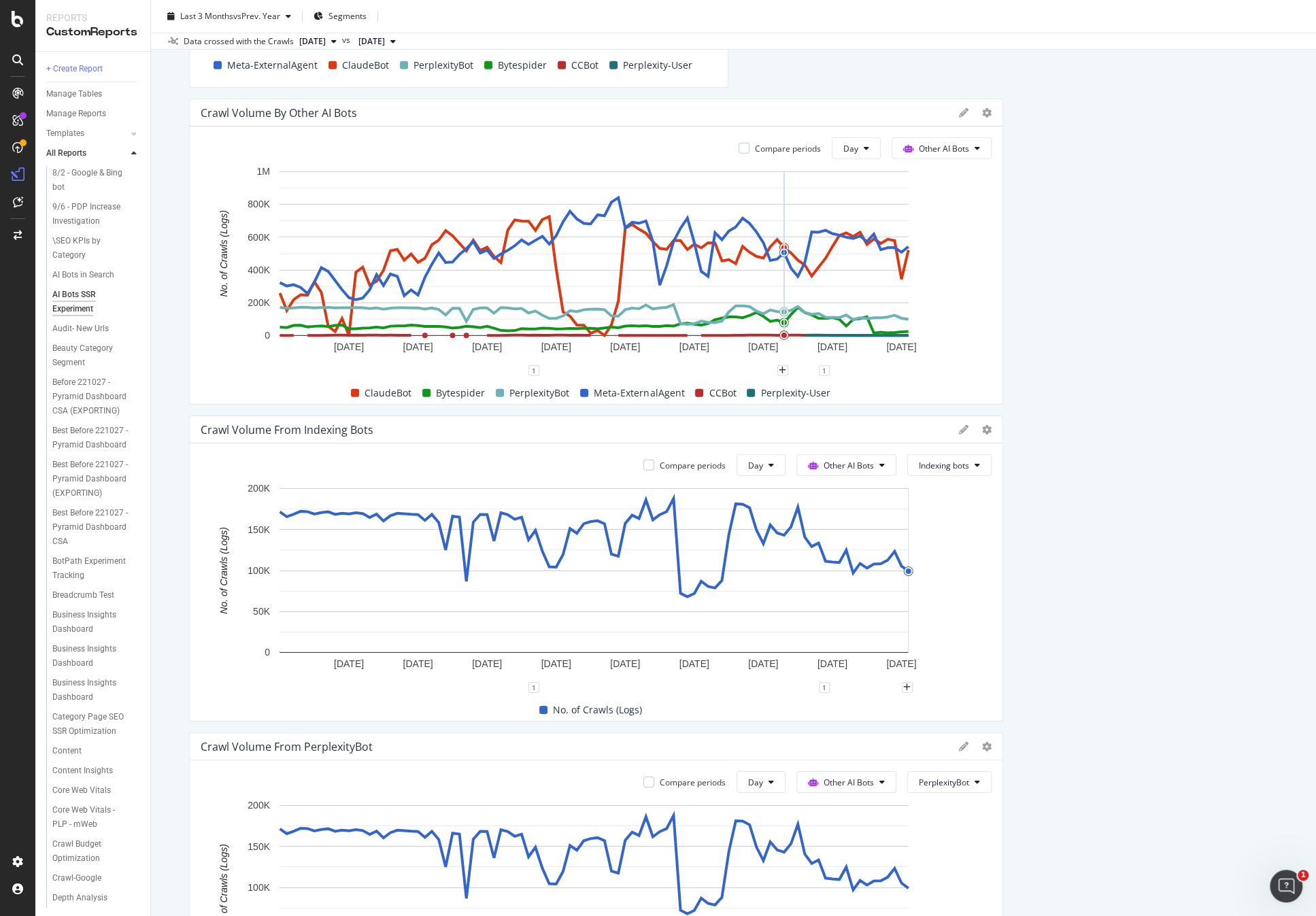
scroll to position [2928, 0]
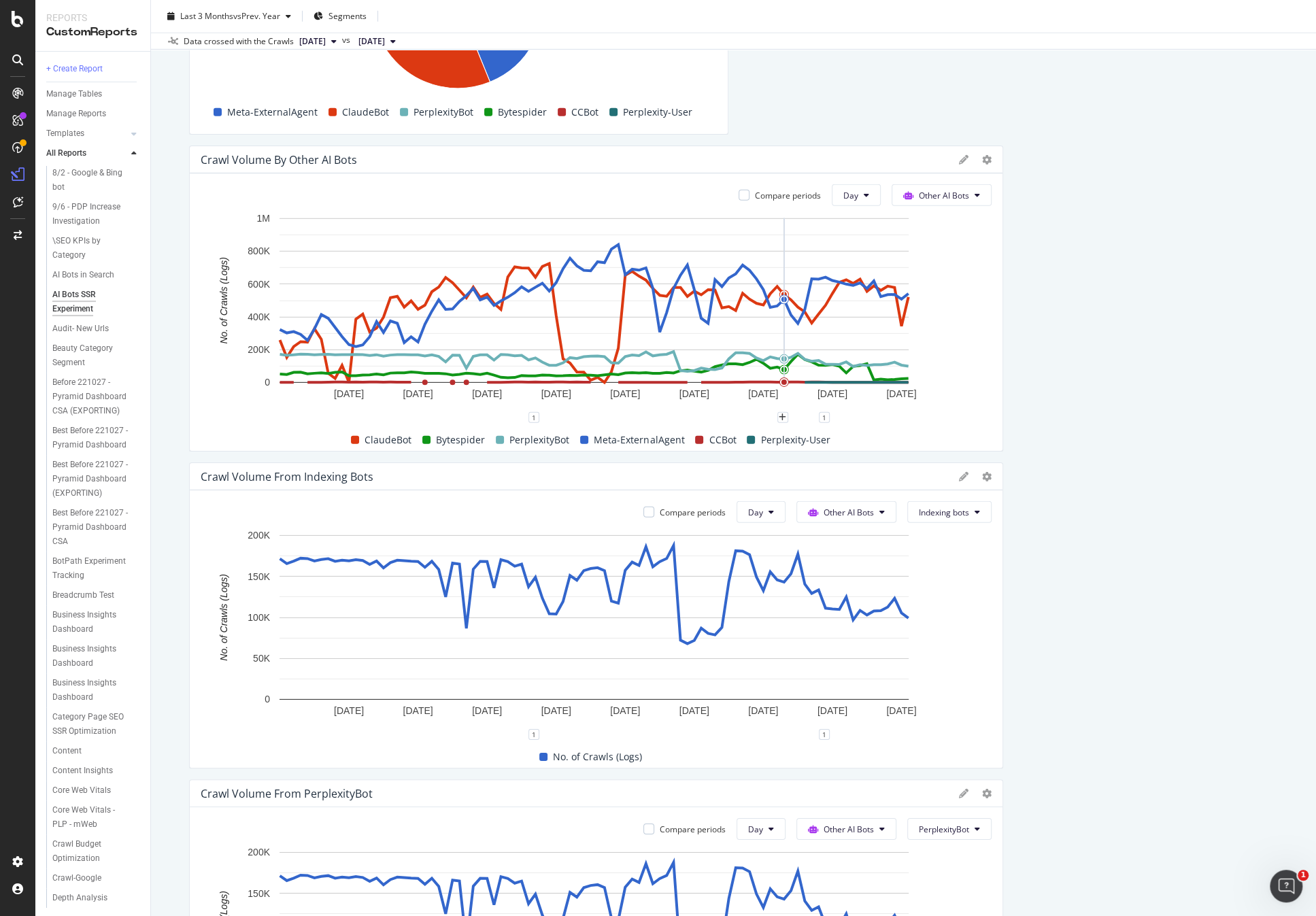
click at [947, 502] on button "Indexing bots" at bounding box center [949, 512] width 84 height 22
click at [965, 663] on span "Non-Indexing bots" at bounding box center [952, 663] width 76 height 12
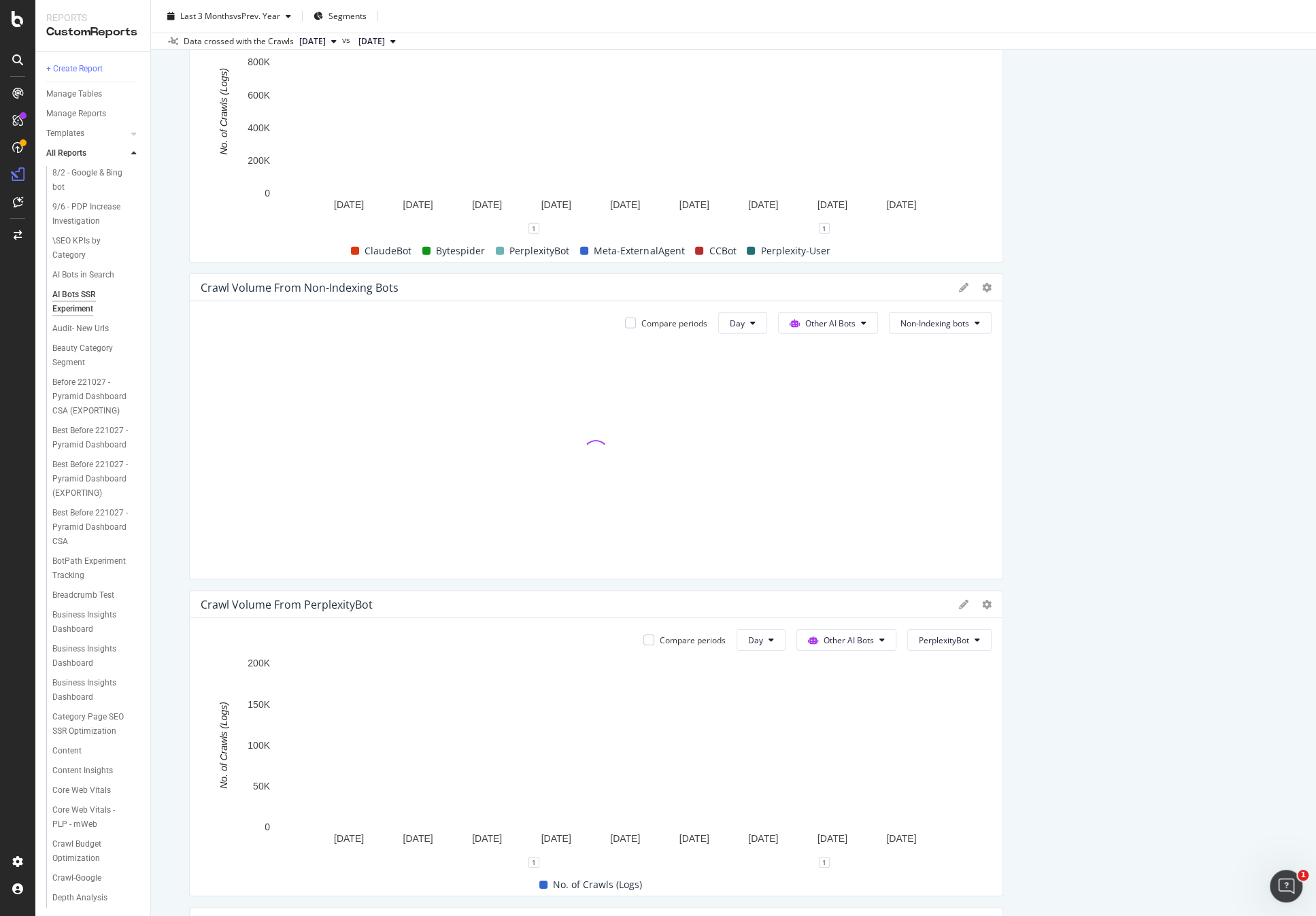
scroll to position [3164, 0]
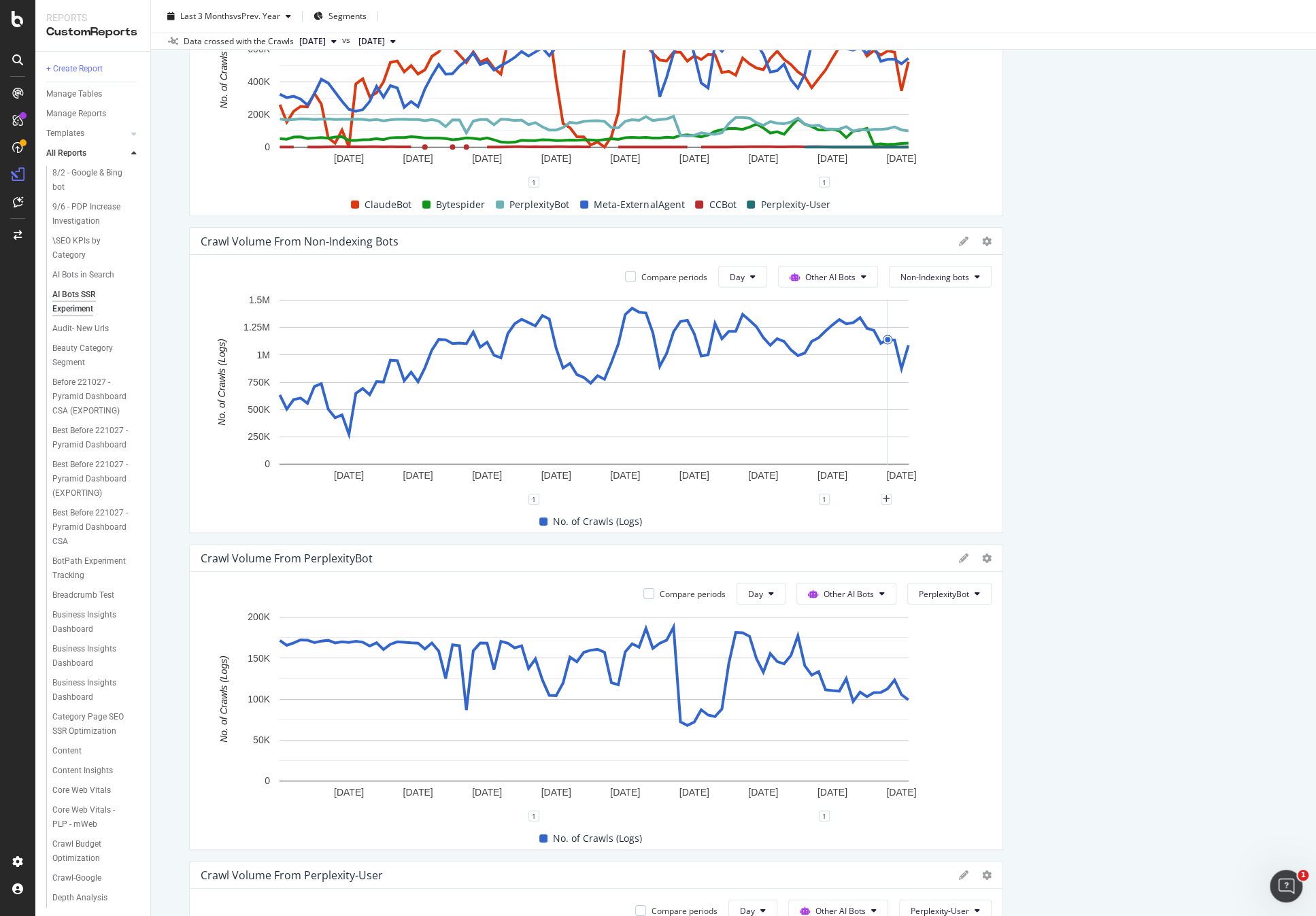
drag, startPoint x: 1054, startPoint y: 488, endPoint x: 1030, endPoint y: 494, distance: 24.7
click at [915, 266] on button "Non-Indexing bots" at bounding box center [939, 277] width 103 height 22
click at [936, 345] on div "ClaudeBot" at bounding box center [933, 339] width 98 height 20
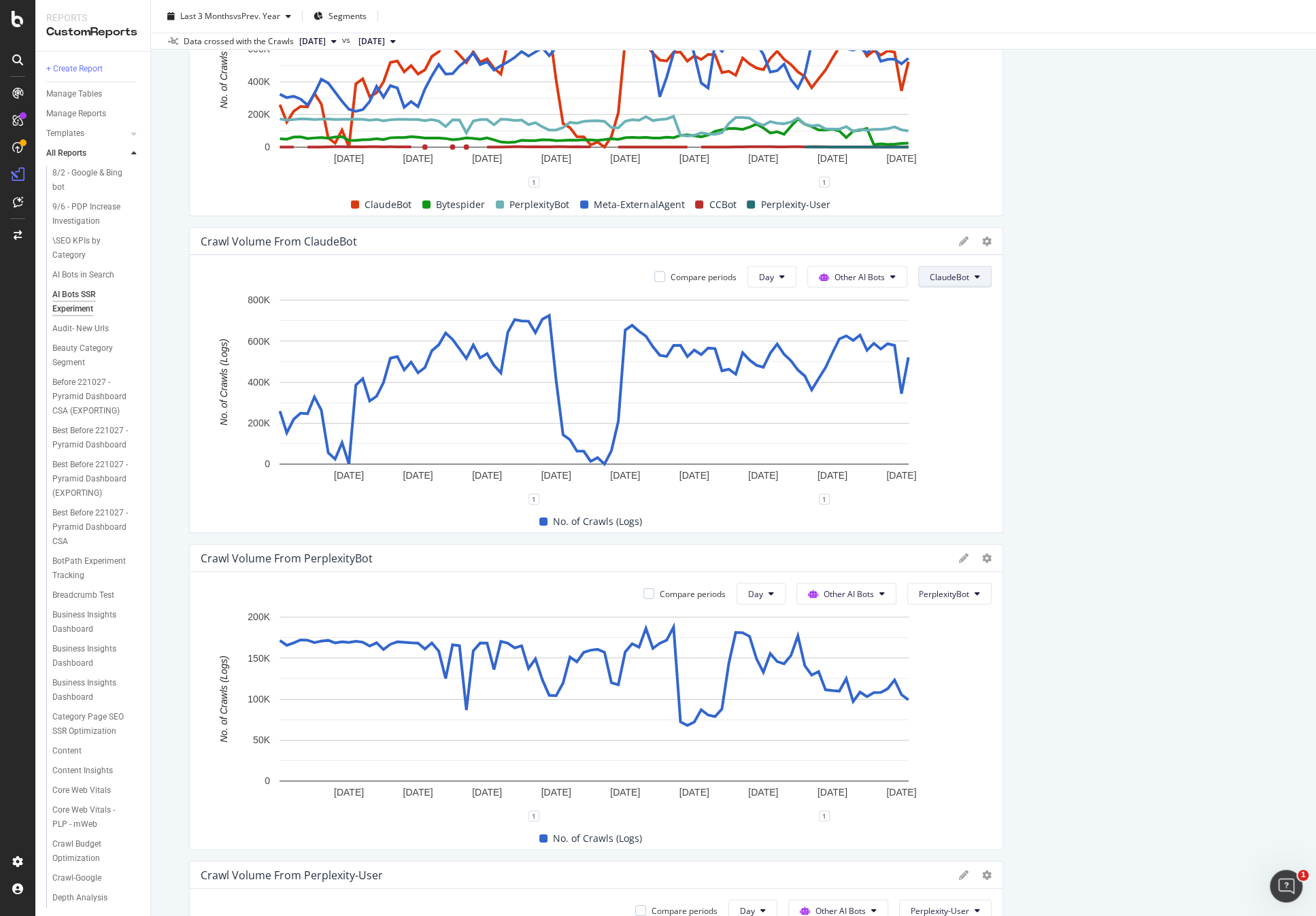
click at [948, 275] on span "ClaudeBot" at bounding box center [949, 277] width 40 height 11
click at [960, 358] on span "ClaudeWeb" at bounding box center [963, 364] width 76 height 12
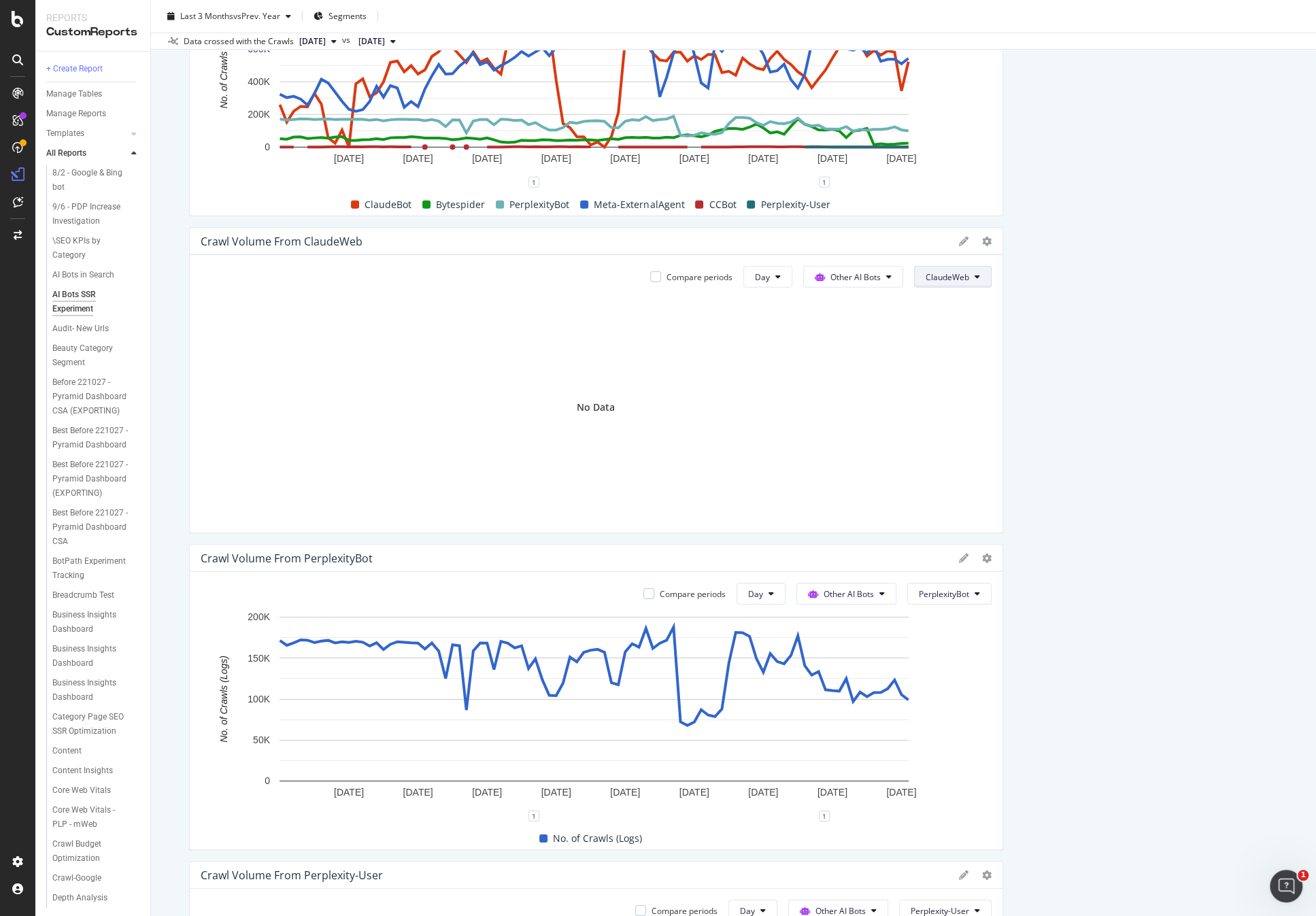
click at [969, 284] on button "ClaudeWeb" at bounding box center [952, 277] width 78 height 22
click at [966, 303] on span "All bots" at bounding box center [958, 303] width 76 height 12
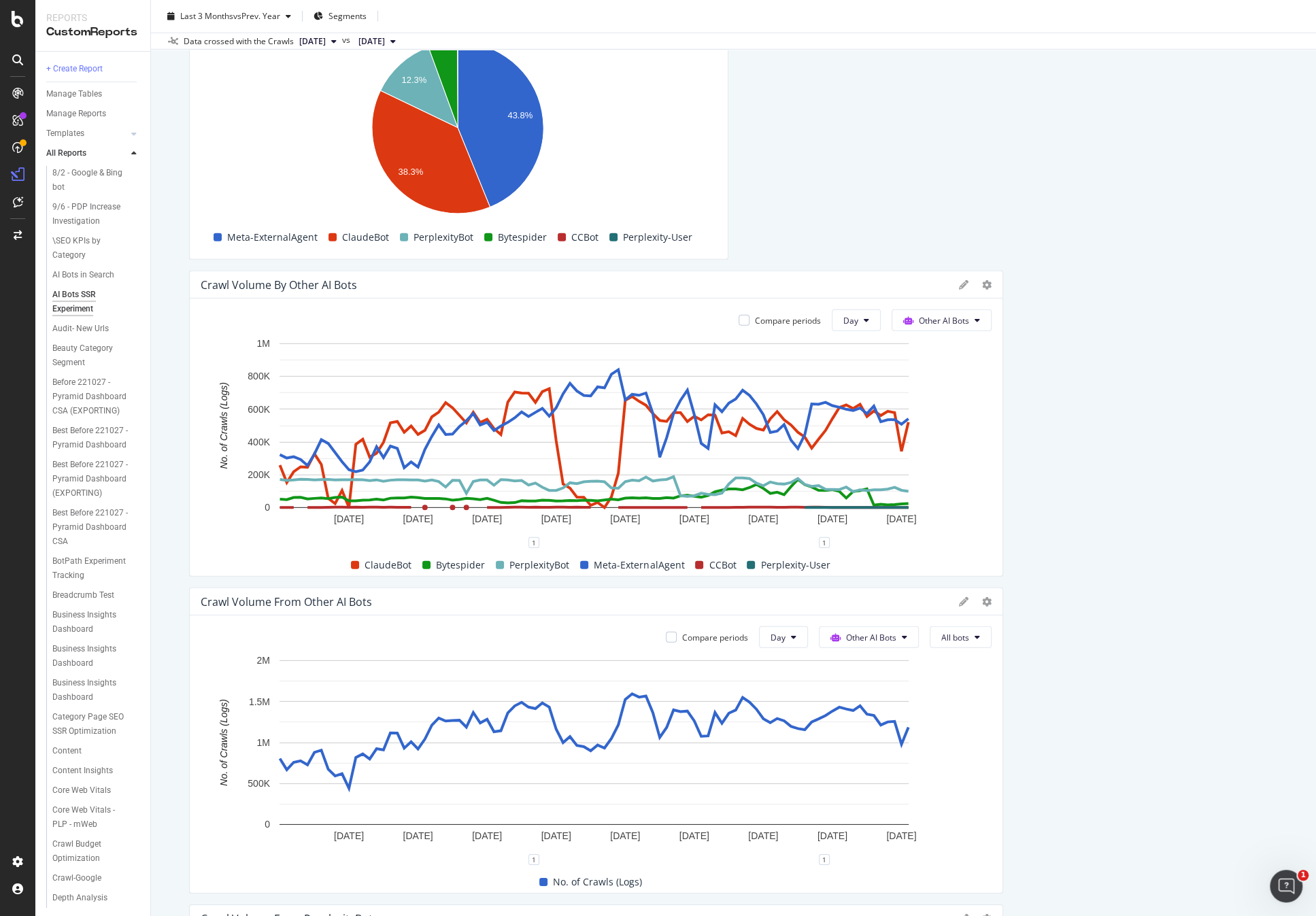
scroll to position [2995, 0]
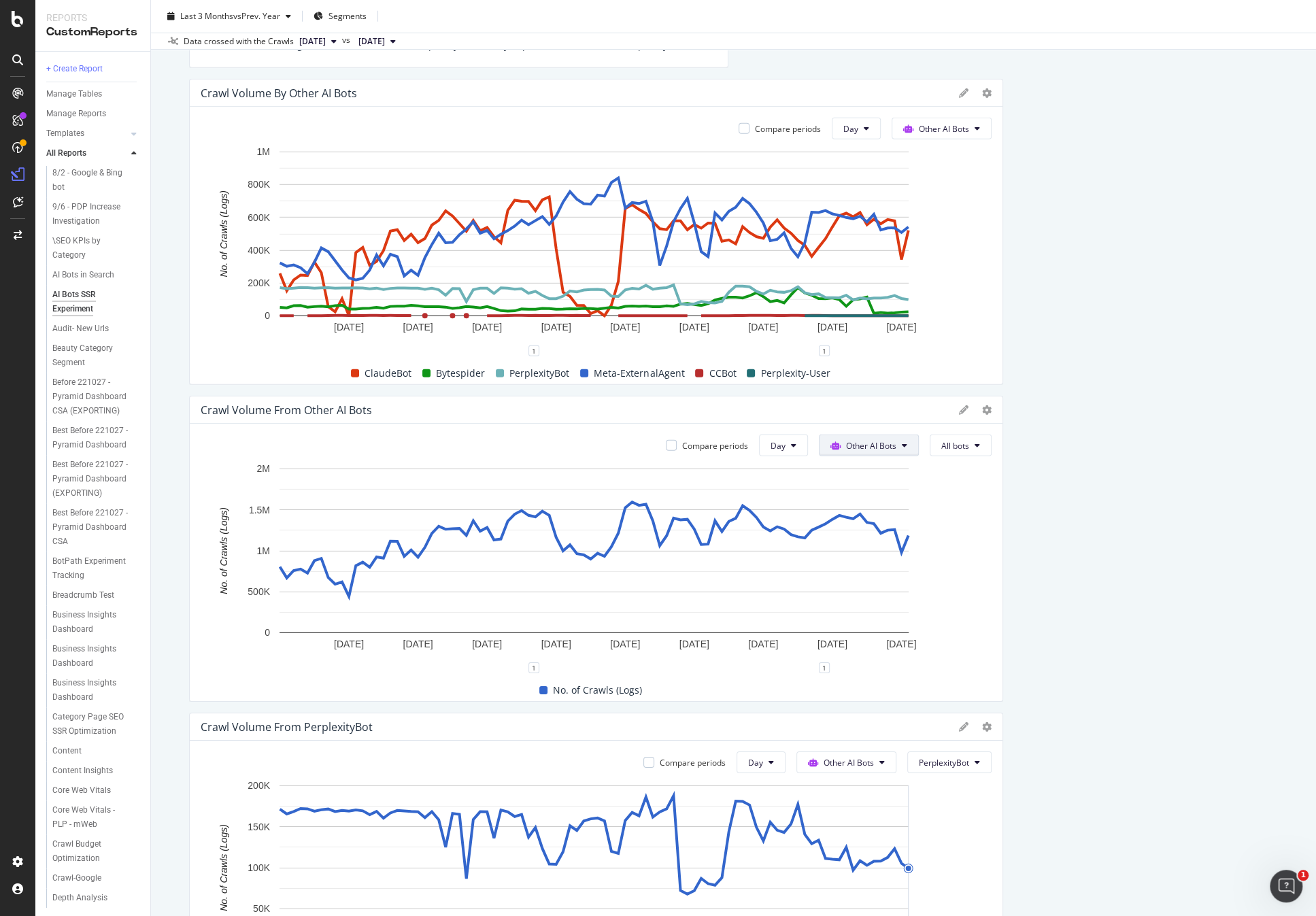
click at [894, 440] on button "Other AI Bots" at bounding box center [868, 445] width 100 height 22
click at [874, 520] on span "OpenAI" at bounding box center [874, 521] width 53 height 12
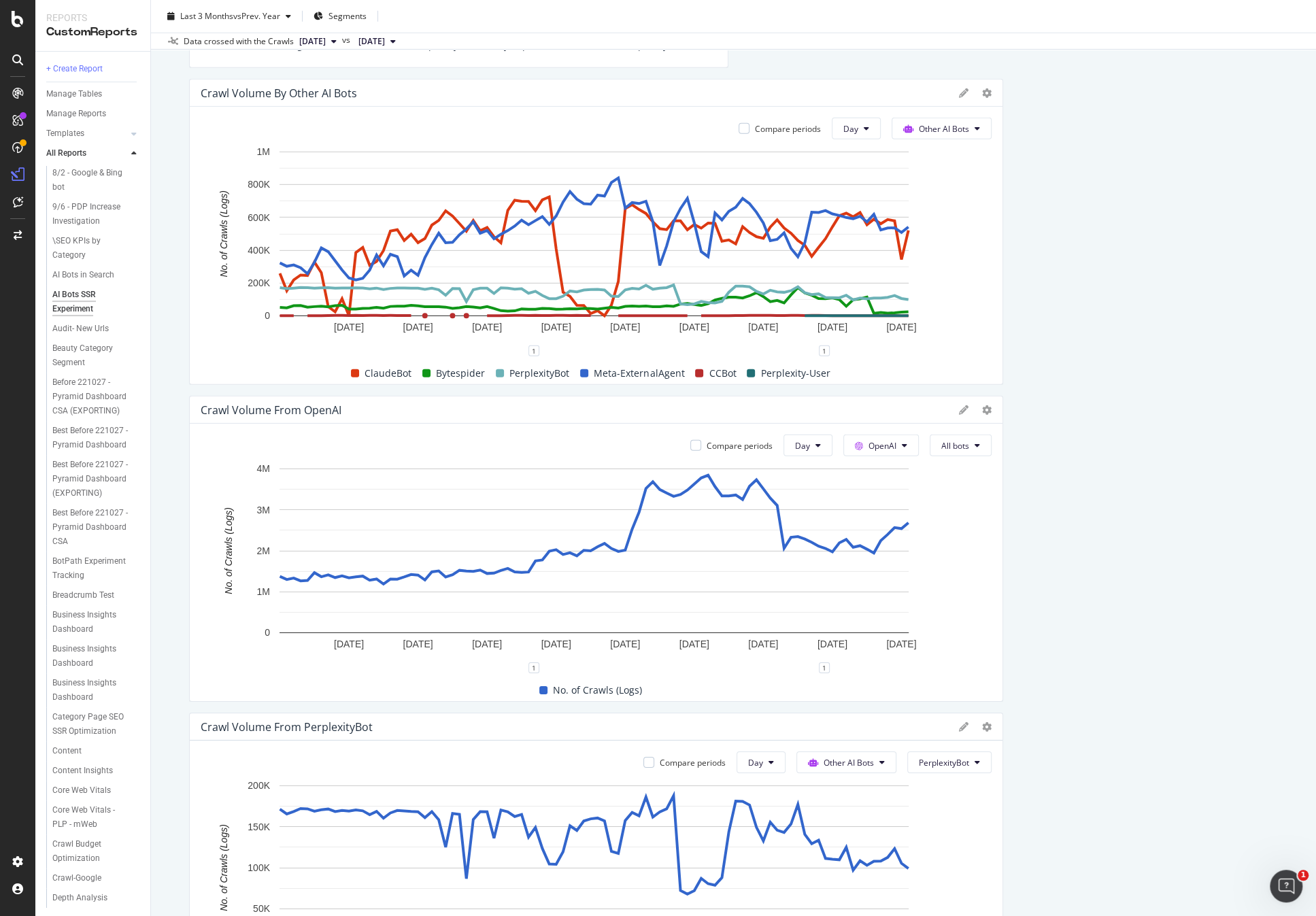
click at [958, 412] on icon at bounding box center [963, 410] width 10 height 10
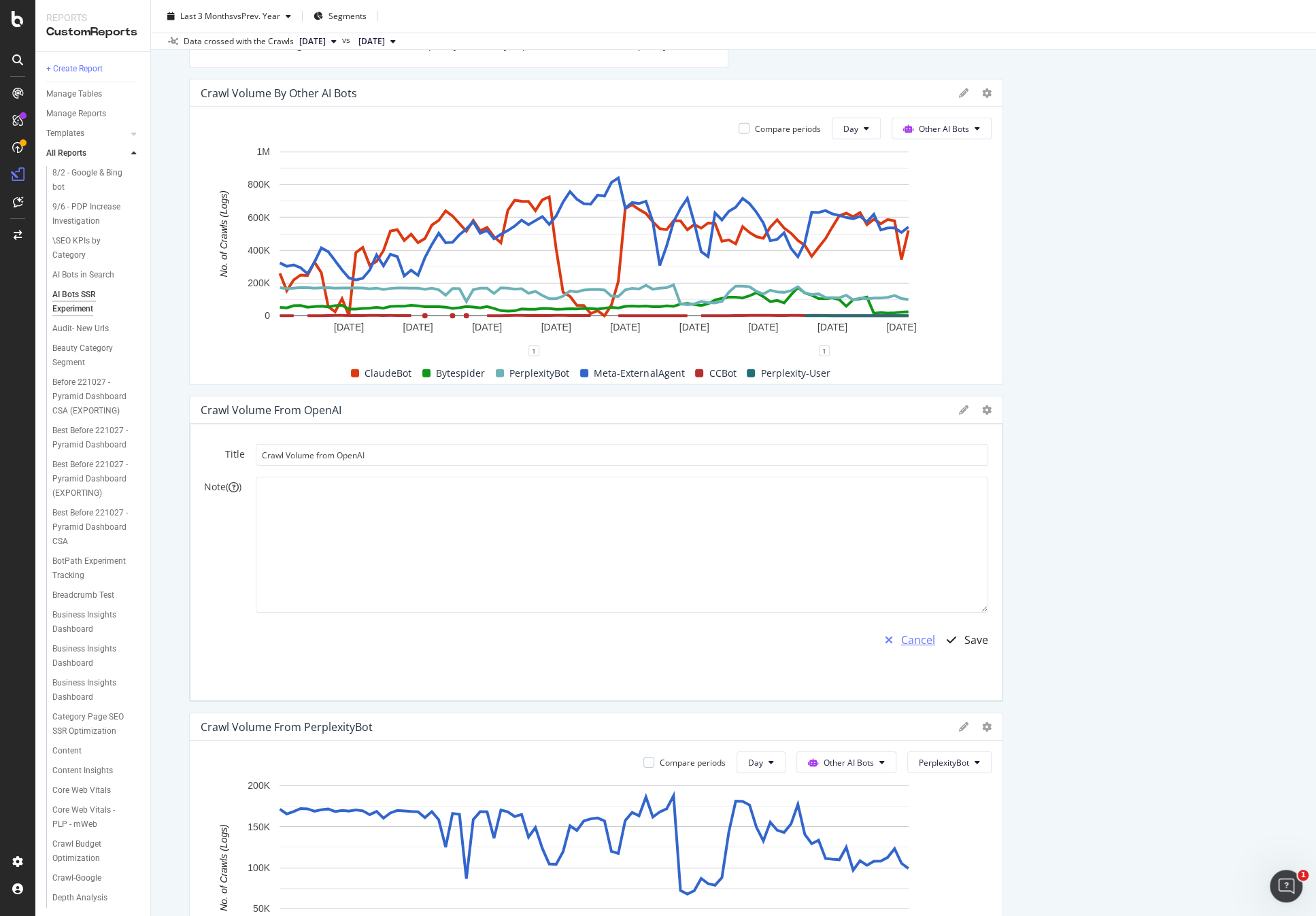
click at [914, 632] on div "Cancel" at bounding box center [917, 640] width 34 height 16
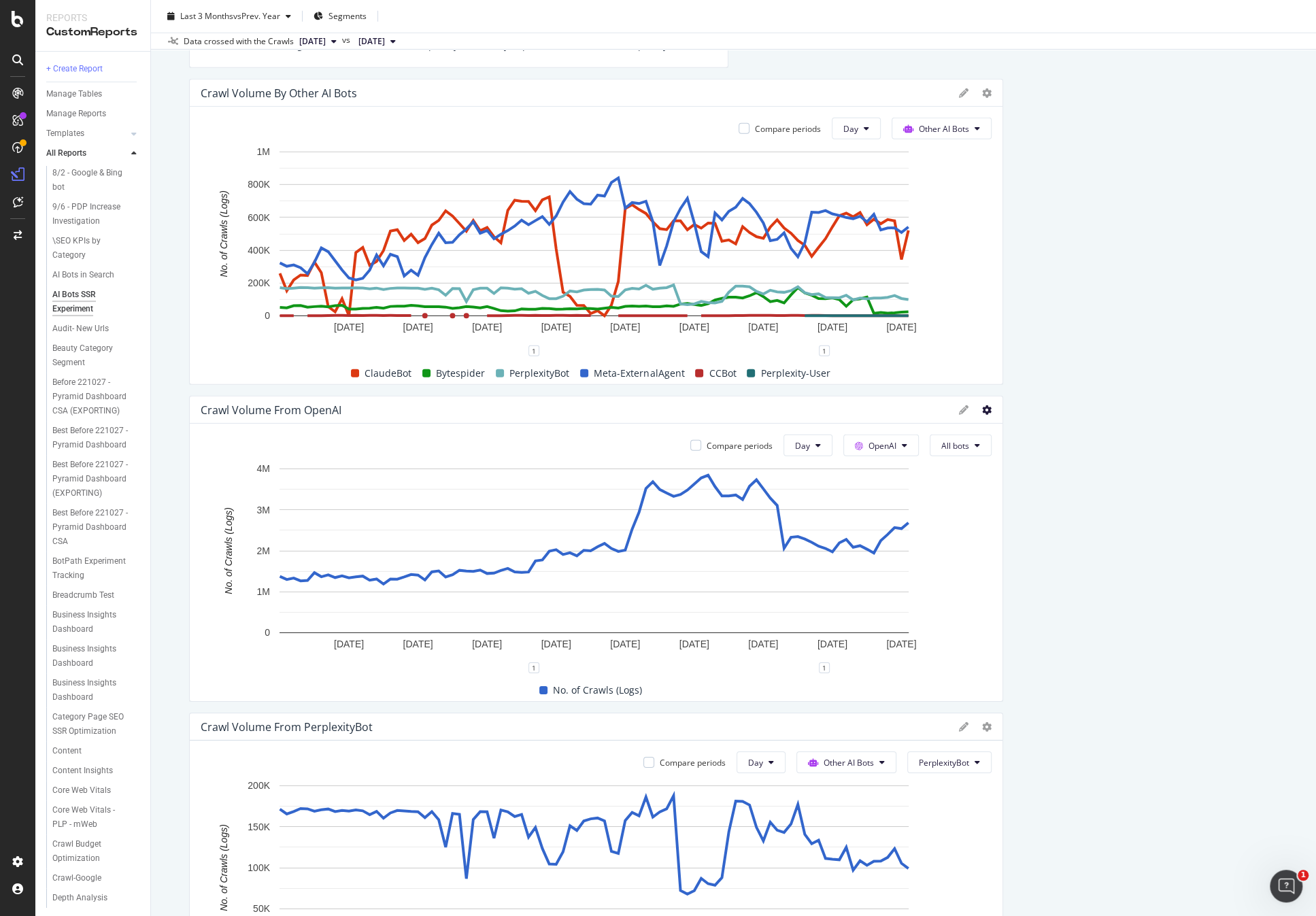
click at [982, 406] on icon at bounding box center [987, 410] width 10 height 10
click at [1050, 554] on span "Apply Filter" at bounding box center [1061, 555] width 102 height 12
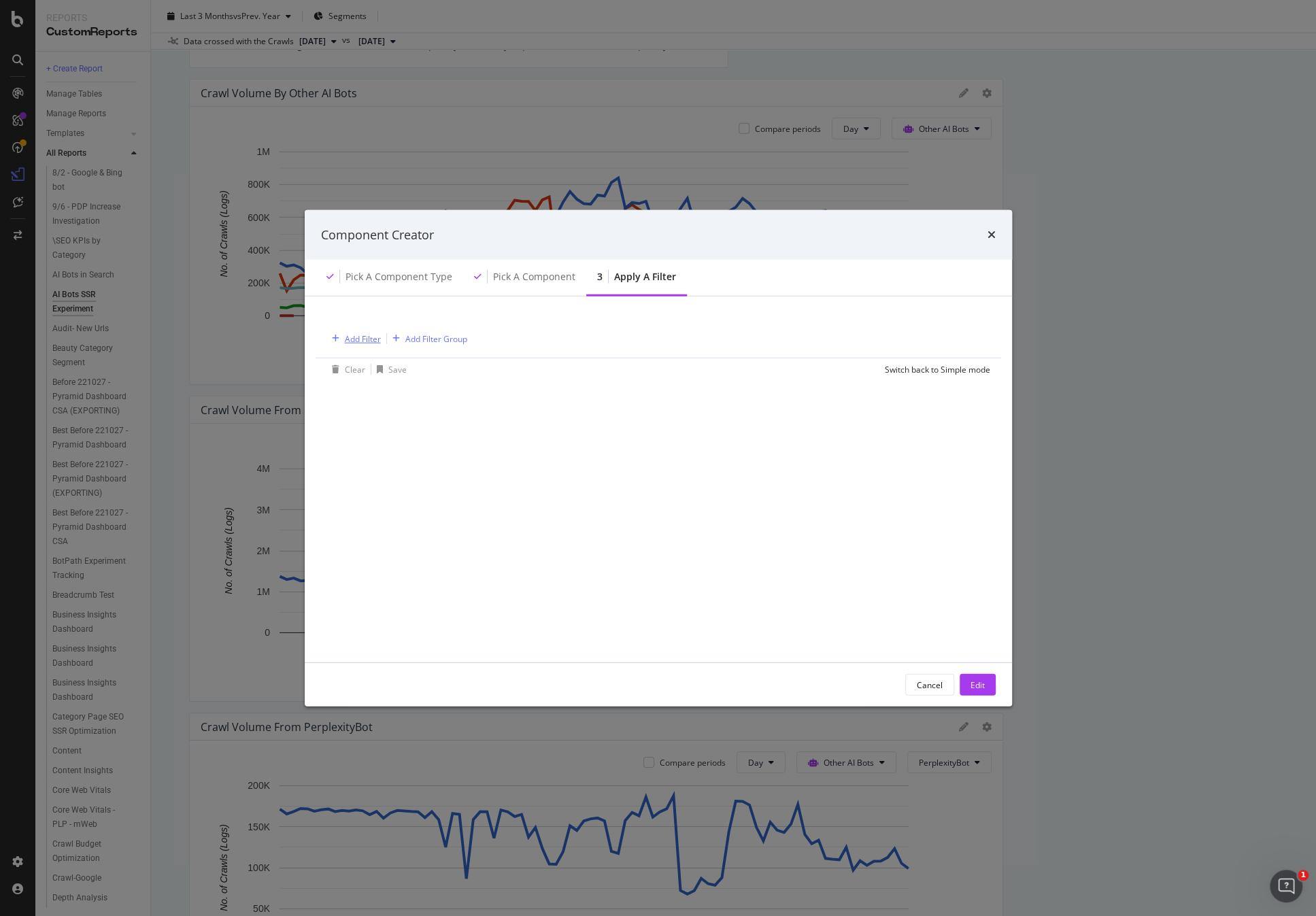
click at [367, 337] on div "Add Filter" at bounding box center [362, 338] width 36 height 11
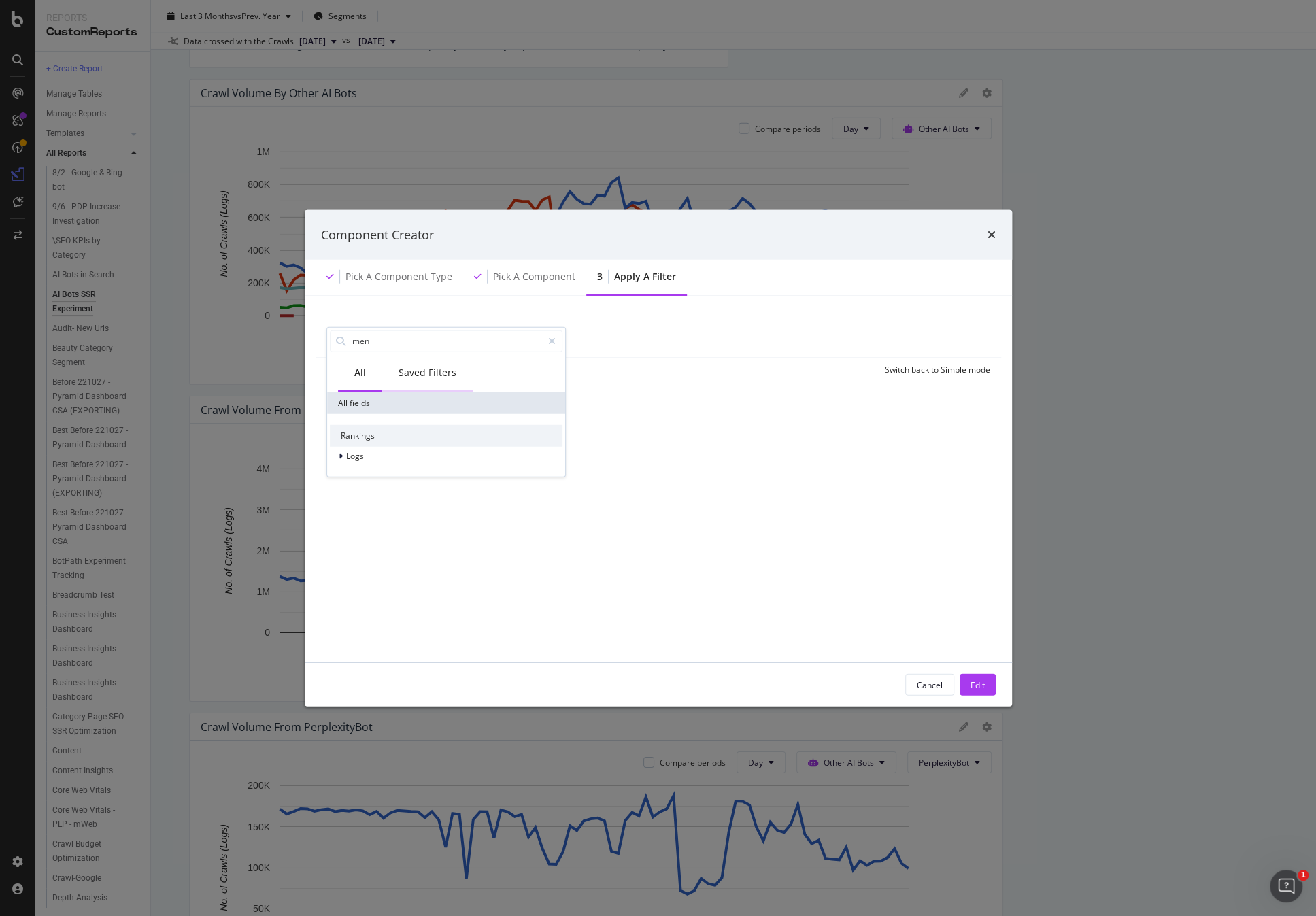
type input "men"
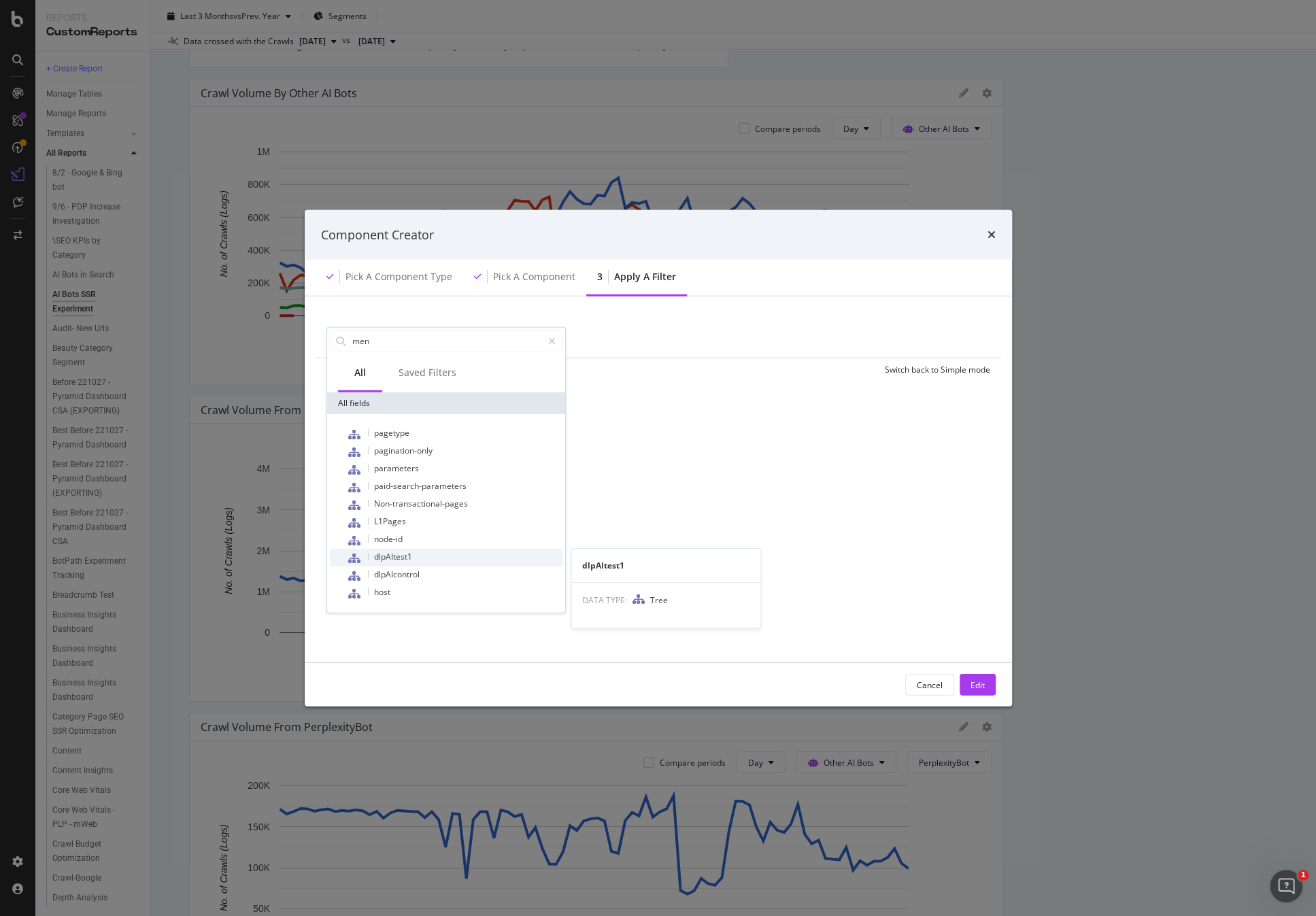
click at [442, 554] on div "dlpAItest1" at bounding box center [454, 557] width 216 height 17
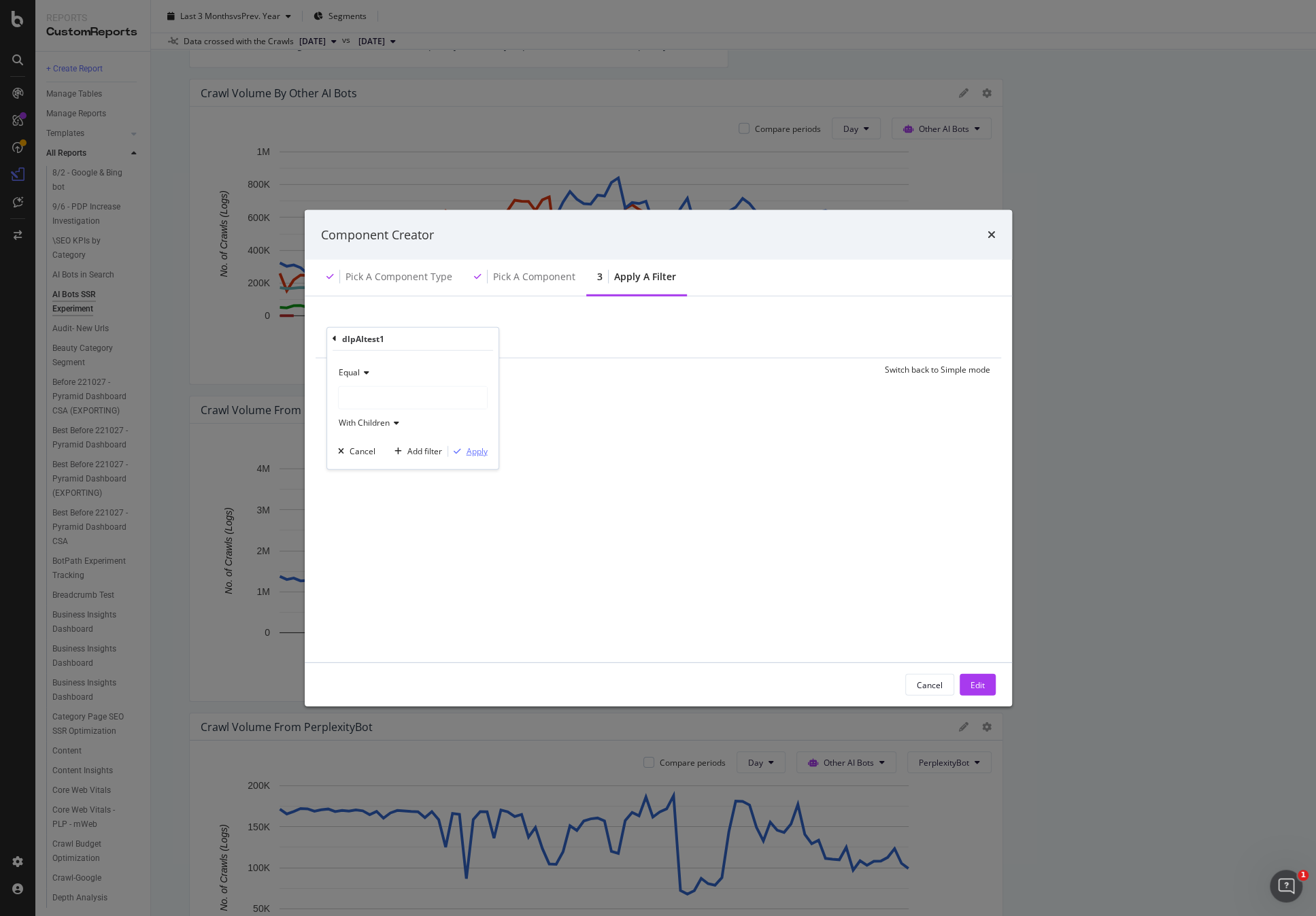
click at [481, 453] on div "Apply" at bounding box center [477, 451] width 21 height 11
click at [977, 679] on div "Edit" at bounding box center [977, 684] width 14 height 11
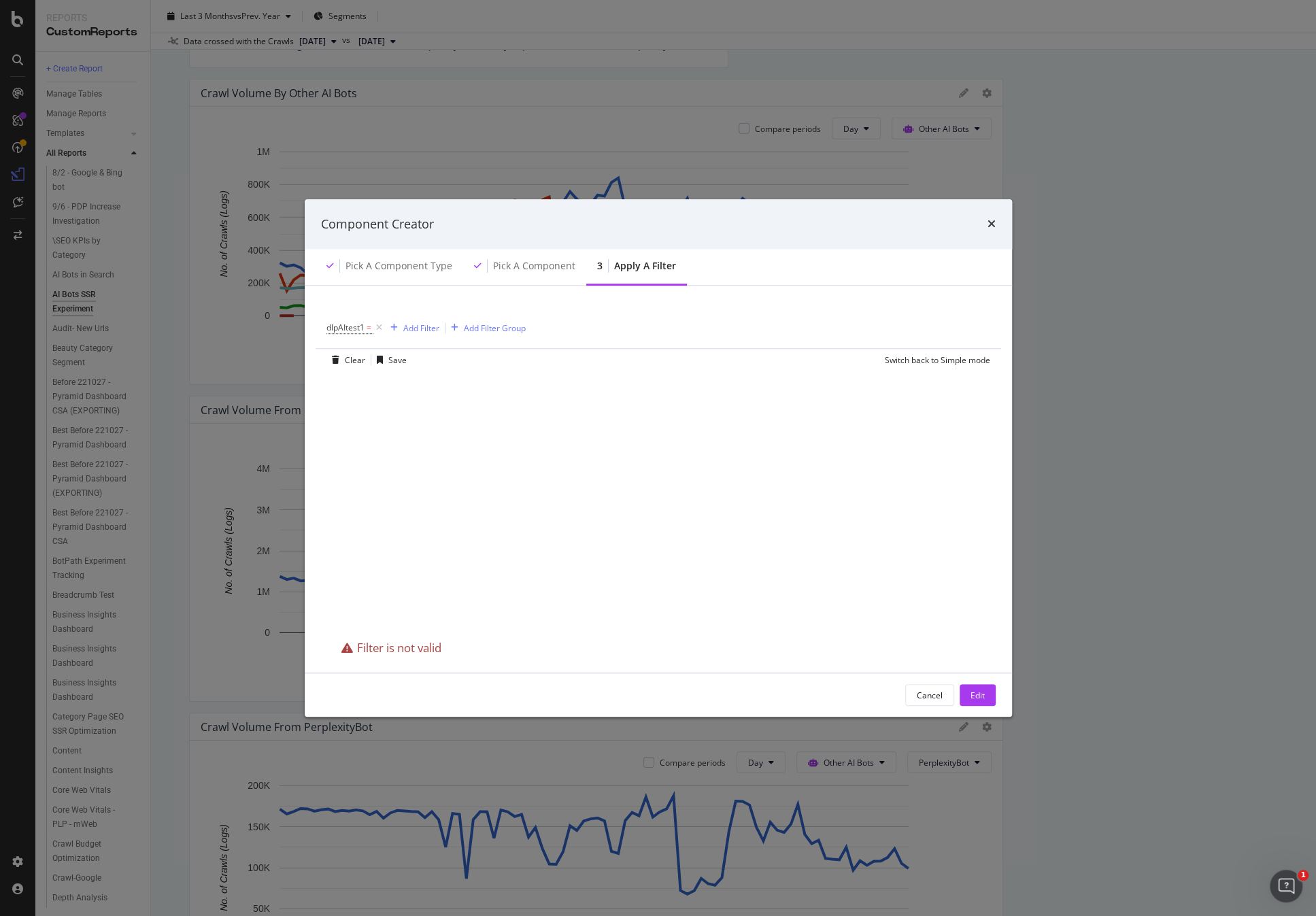
click at [949, 663] on div "dlpAItest1 = Add Filter Add Filter Group Clear Save Switch back to Simple mode …" at bounding box center [658, 479] width 707 height 387
click at [452, 388] on div "dlpAItest1 = Add Filter Add Filter Group Clear Save Switch back to Simple mode" at bounding box center [658, 469] width 675 height 333
click at [399, 359] on div "Save" at bounding box center [397, 360] width 18 height 11
click at [965, 682] on div "Cancel Edit" at bounding box center [658, 695] width 707 height 43
click at [995, 220] on div "Component Creator" at bounding box center [658, 224] width 707 height 50
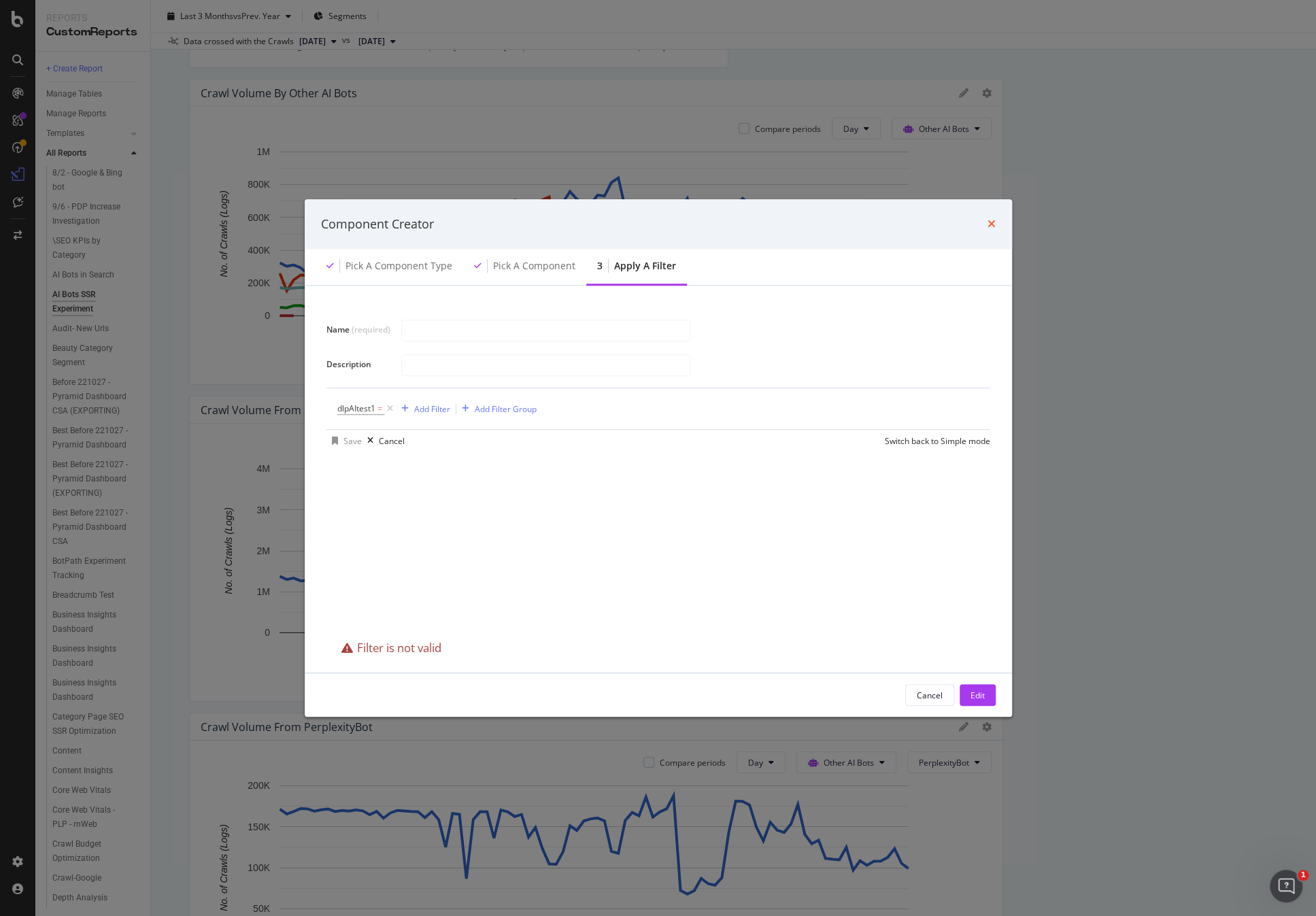
click at [993, 224] on icon "times" at bounding box center [991, 224] width 8 height 11
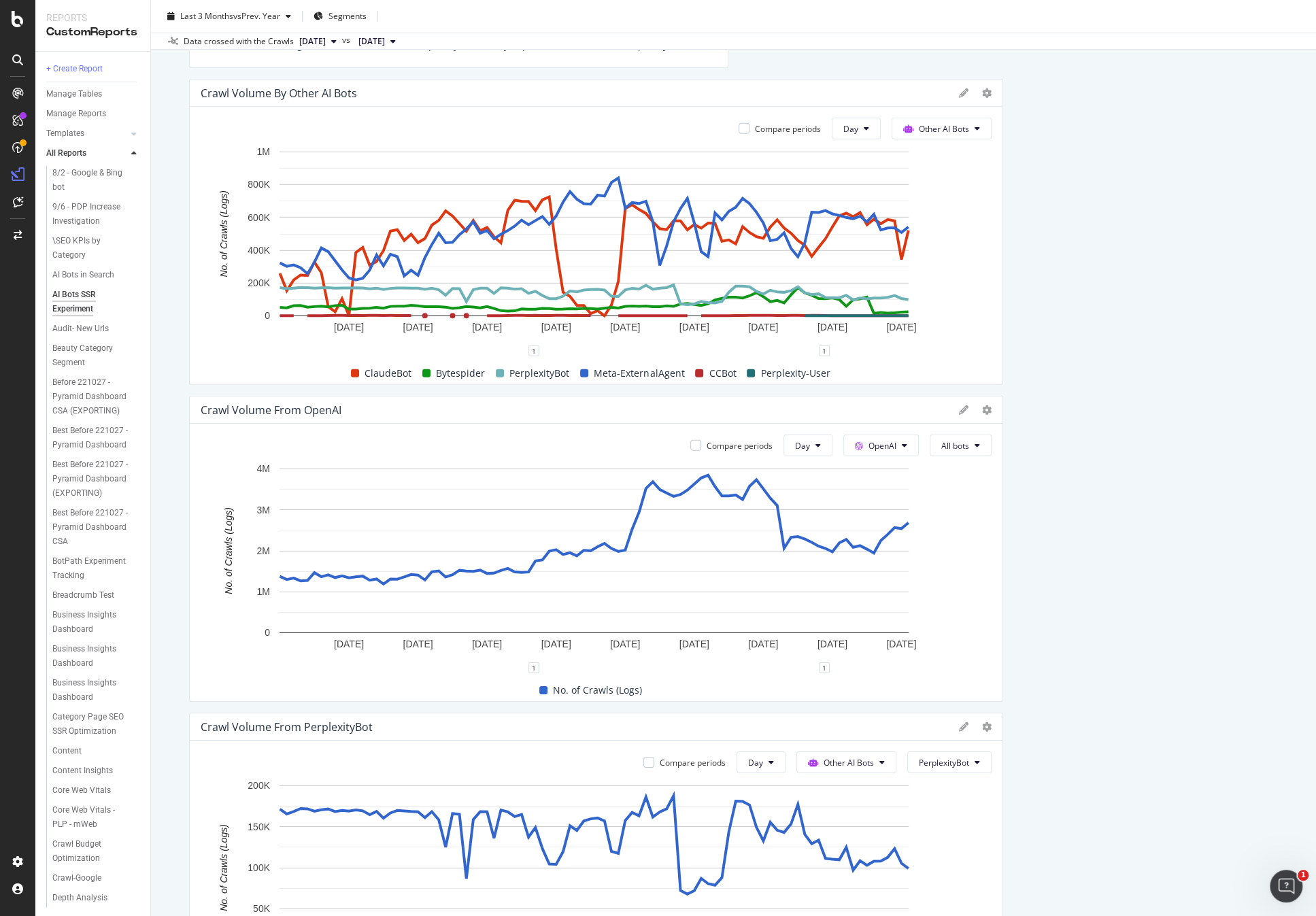
click at [982, 414] on div at bounding box center [987, 410] width 10 height 14
click at [982, 409] on icon at bounding box center [987, 410] width 10 height 10
click at [1022, 553] on span "Apply Filter" at bounding box center [1061, 555] width 102 height 12
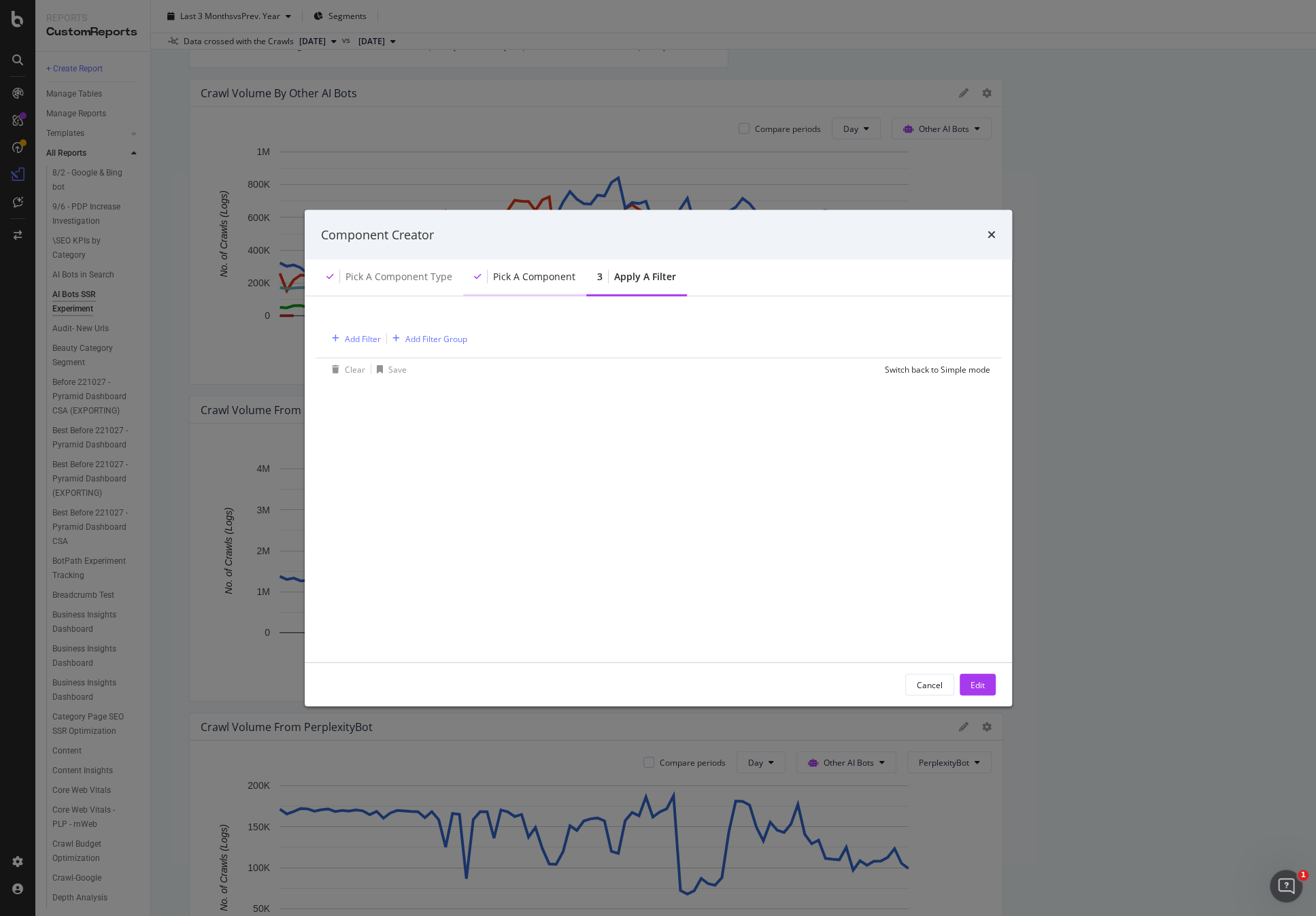
click at [561, 279] on div "Pick a Component" at bounding box center [534, 277] width 82 height 14
click at [624, 279] on div "Apply a Filter" at bounding box center [644, 277] width 62 height 14
click at [358, 339] on div "Add Filter" at bounding box center [362, 338] width 36 height 11
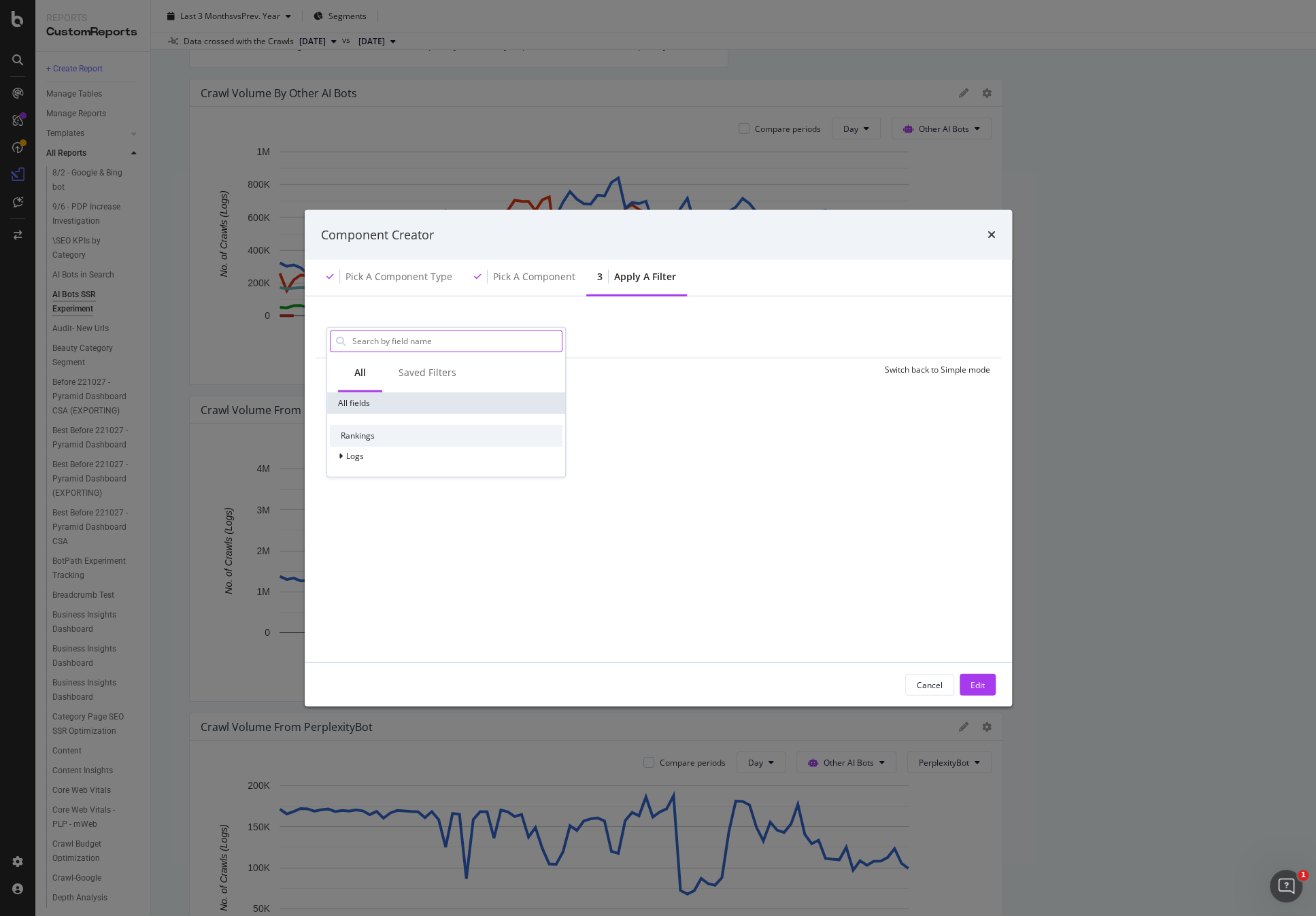
click at [416, 339] on input "modal" at bounding box center [456, 340] width 211 height 21
type input "men"
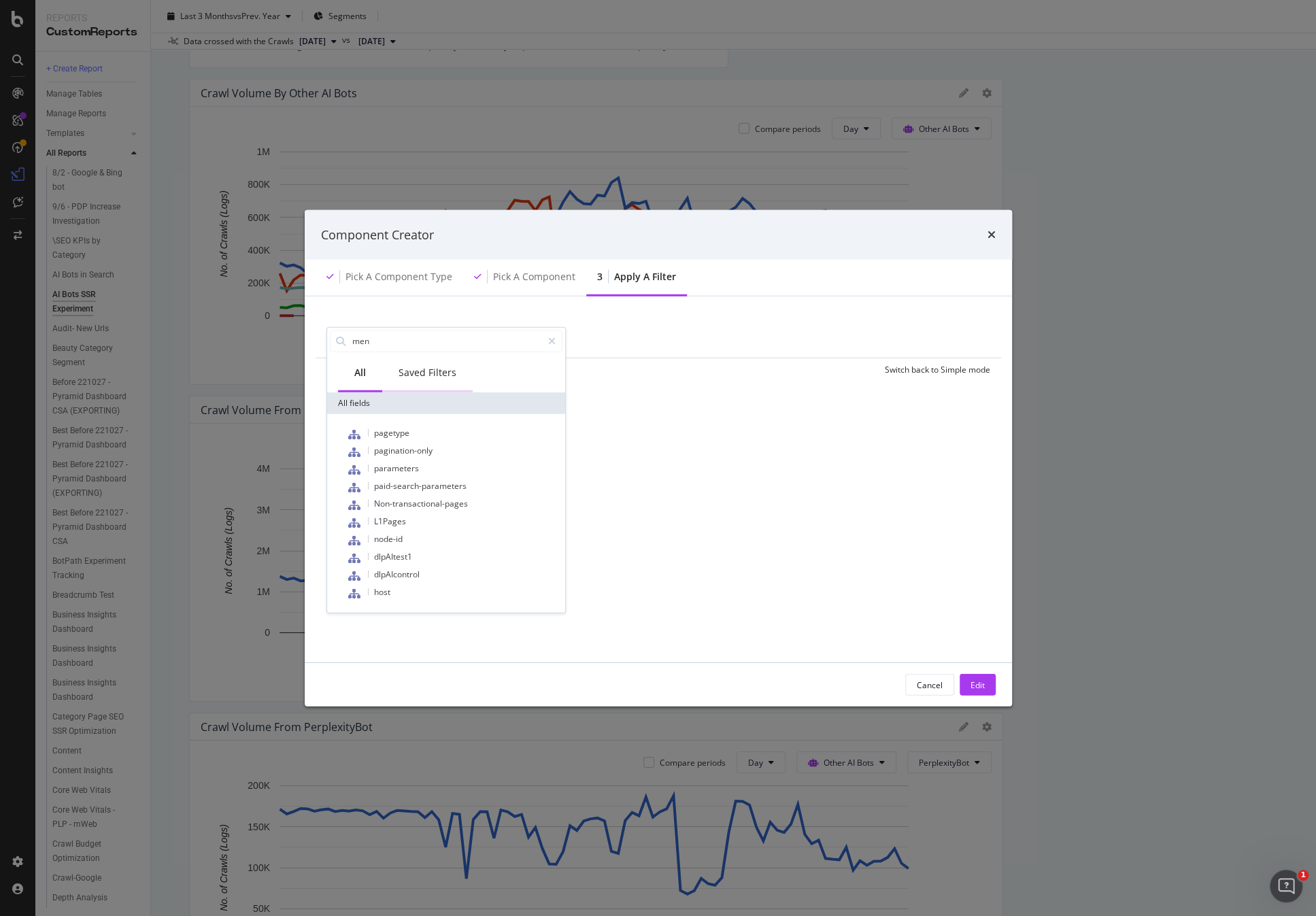
click at [452, 369] on div "Saved Filters" at bounding box center [428, 372] width 58 height 14
drag, startPoint x: 892, startPoint y: 630, endPoint x: 902, endPoint y: 644, distance: 17.2
click at [893, 631] on div "Add Filter Add Filter Group Clear Save Switch back to Simple mode men All Saved…" at bounding box center [658, 479] width 675 height 333
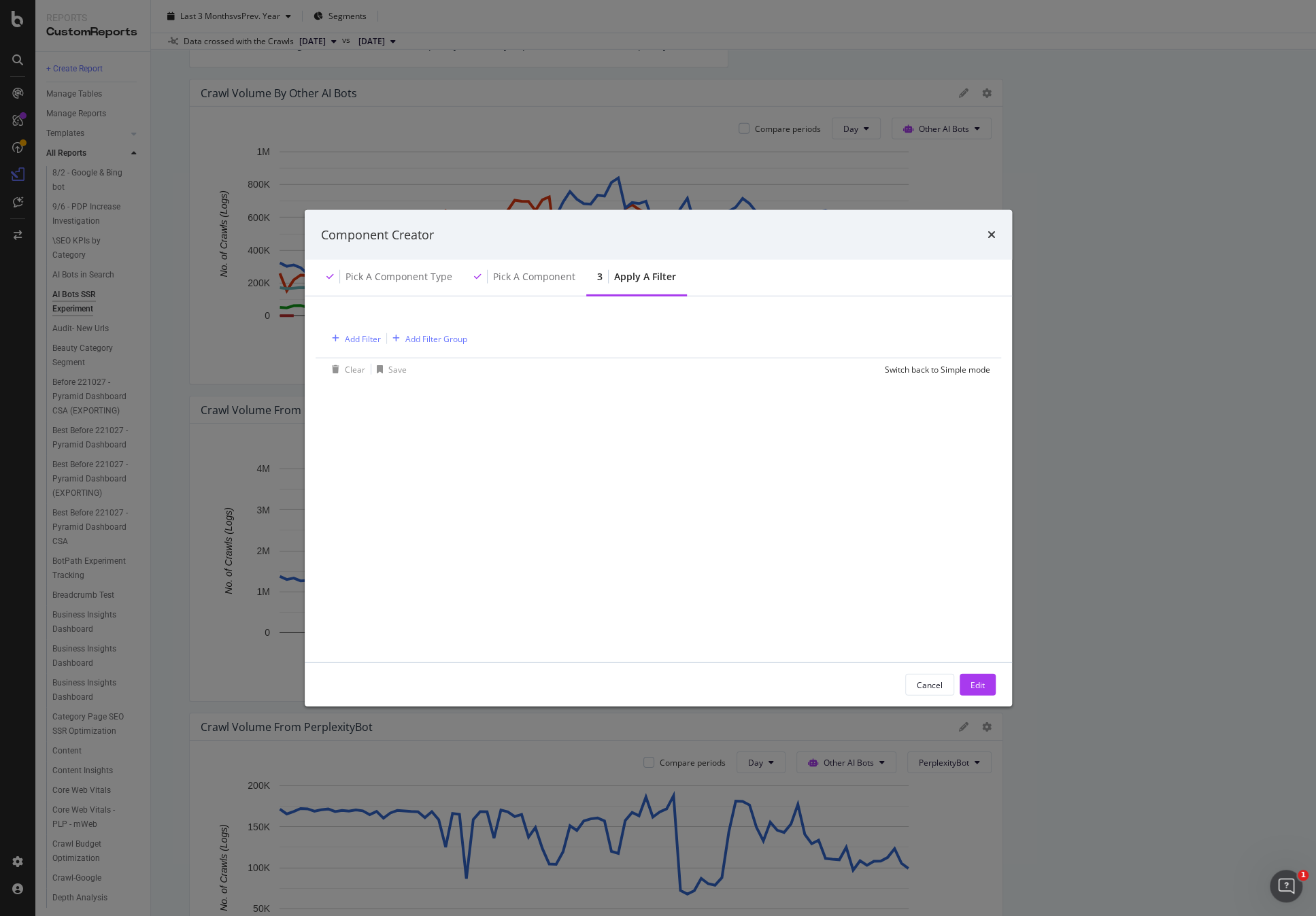
drag, startPoint x: 931, startPoint y: 685, endPoint x: 1111, endPoint y: 442, distance: 302.4
click at [931, 685] on div "Cancel" at bounding box center [930, 684] width 26 height 11
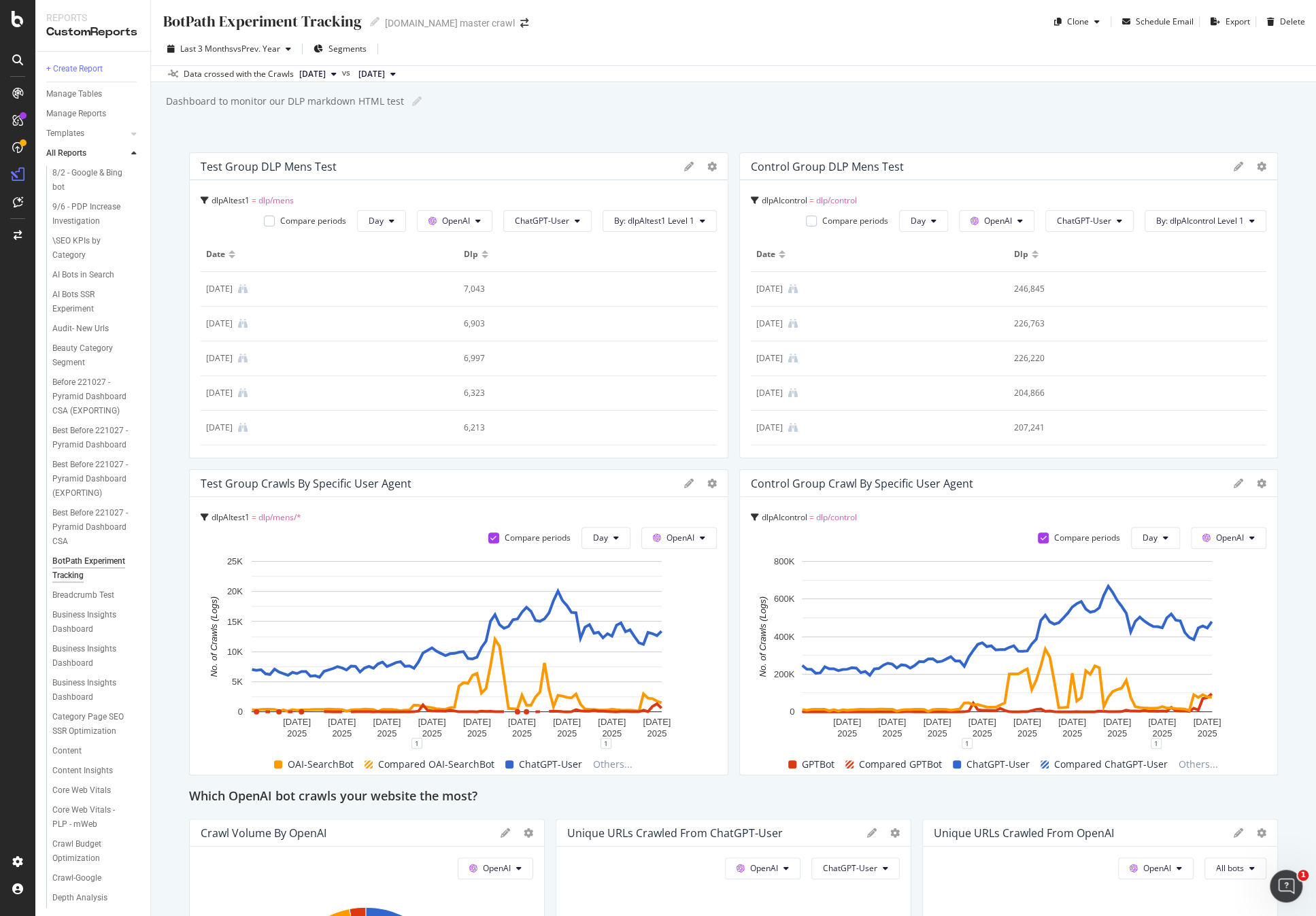
click at [863, 71] on div "Data crossed with the Crawls 2025 Sep. 29th vs 2024 Sep. 1st" at bounding box center [733, 73] width 1165 height 16
click at [234, 50] on span "vs Prev. Year" at bounding box center [257, 48] width 47 height 11
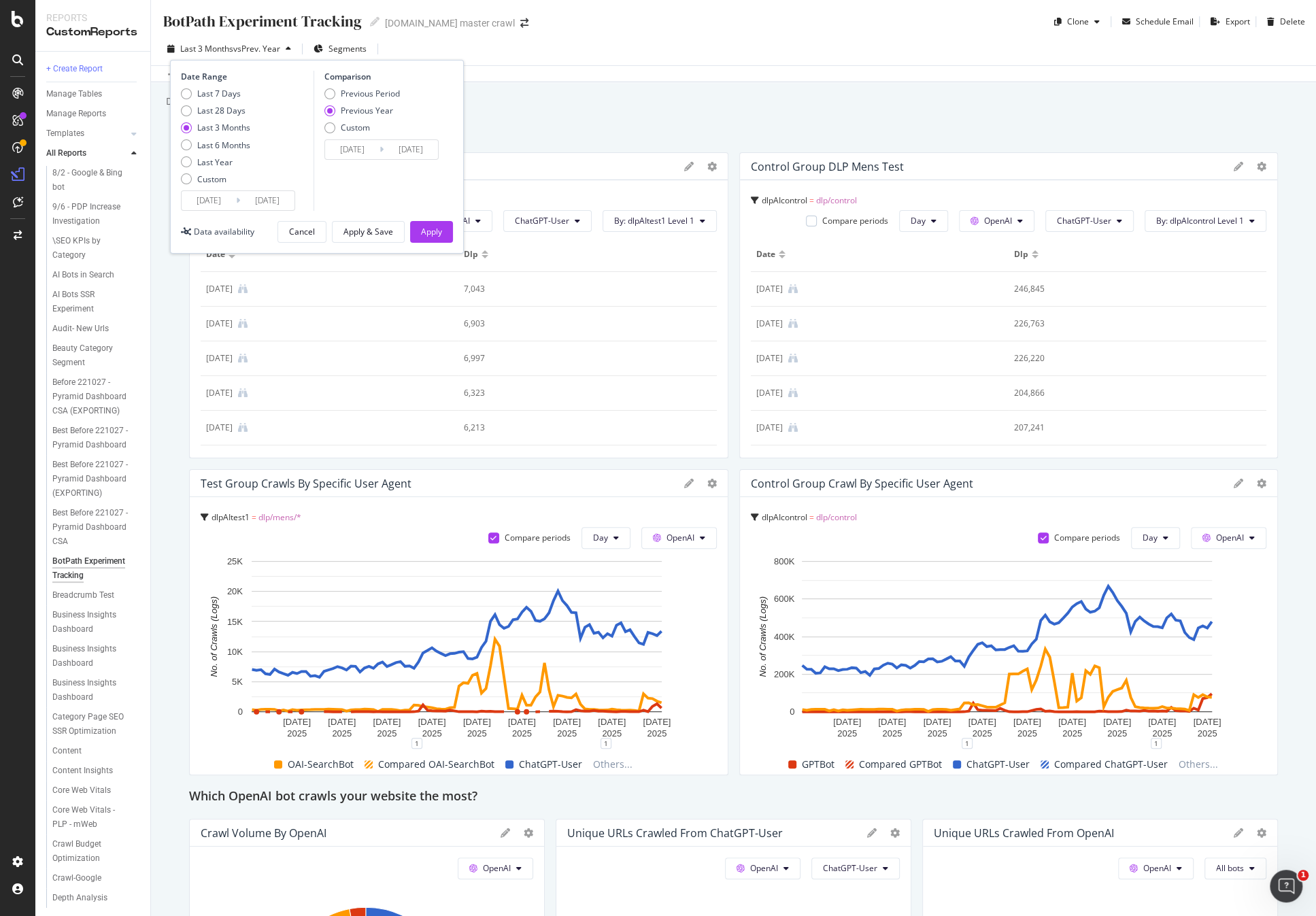
click at [726, 100] on div "Dashboard to monitor our DLP markdown HTML test Dashboard to monitor our DLP ma…" at bounding box center [739, 101] width 1151 height 21
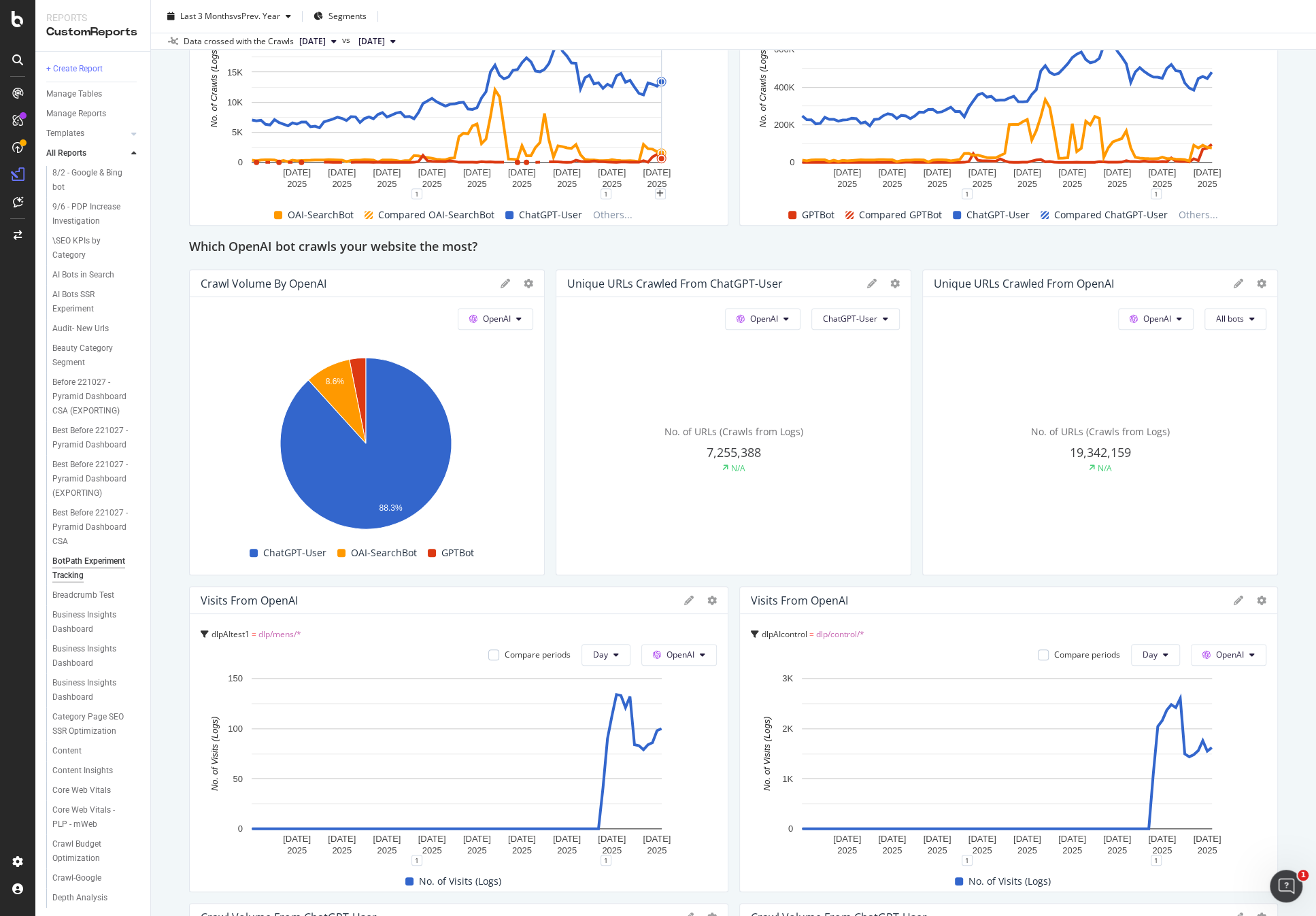
scroll to position [278, 0]
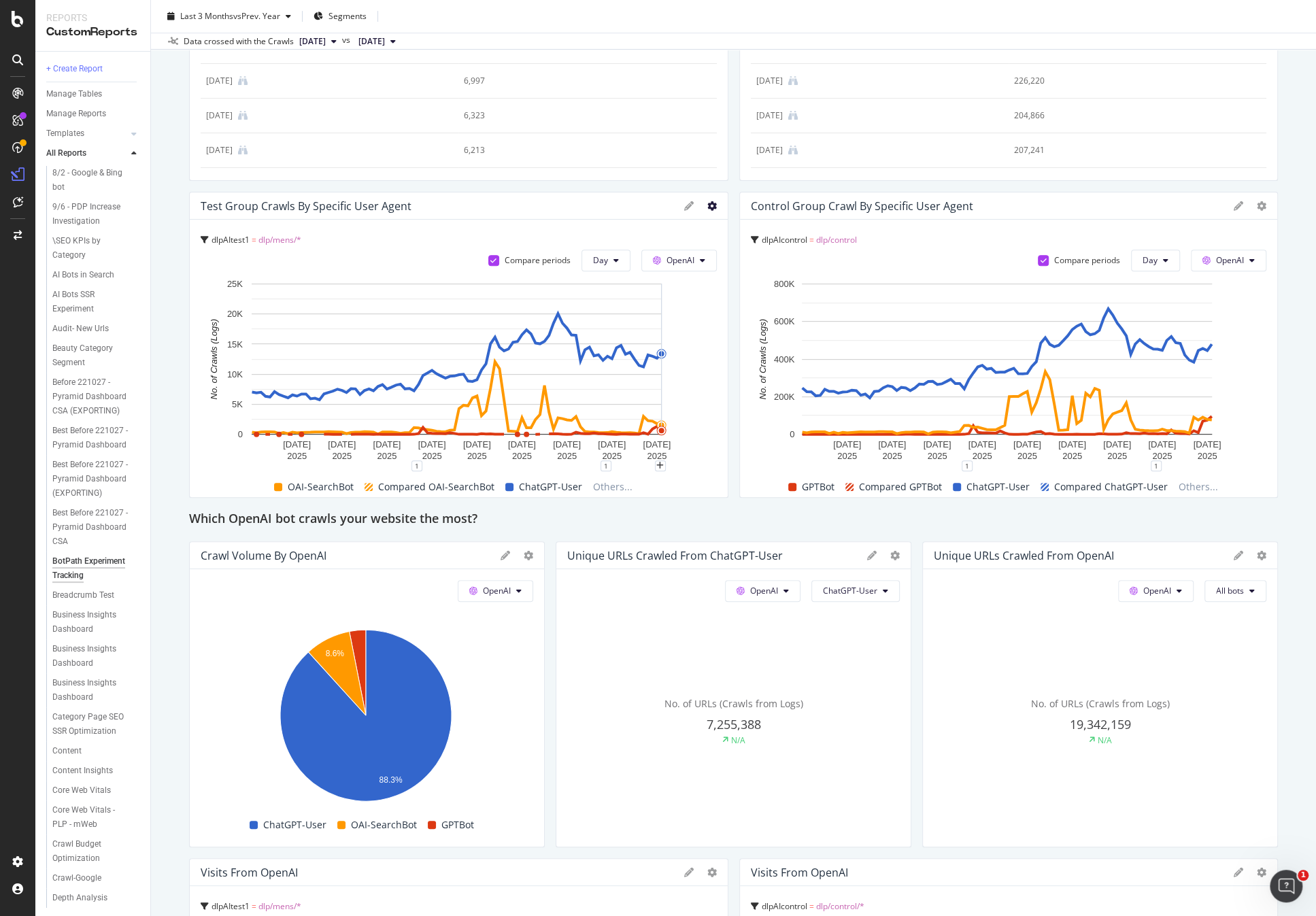
click at [702, 203] on div at bounding box center [700, 206] width 33 height 14
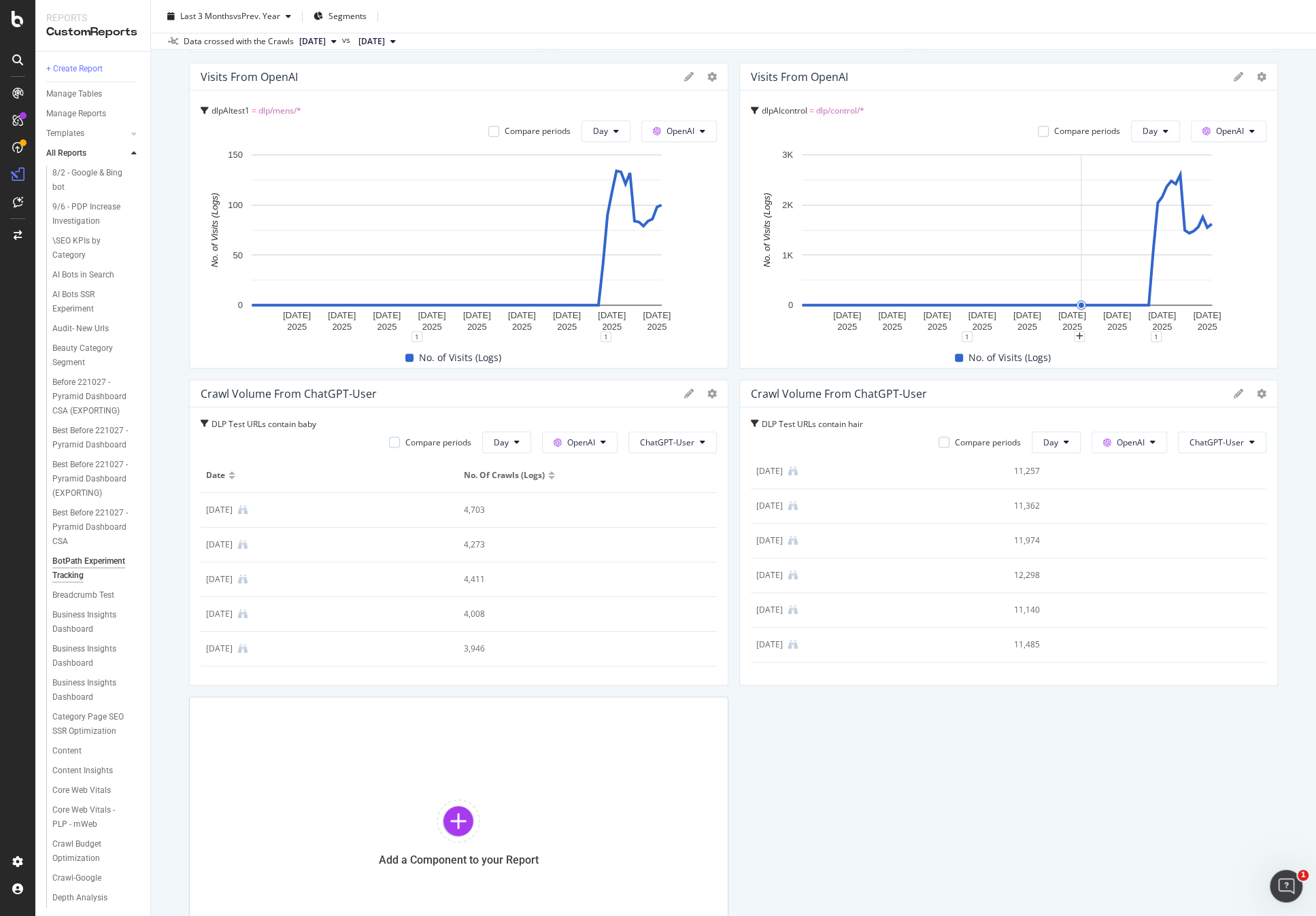
scroll to position [908, 0]
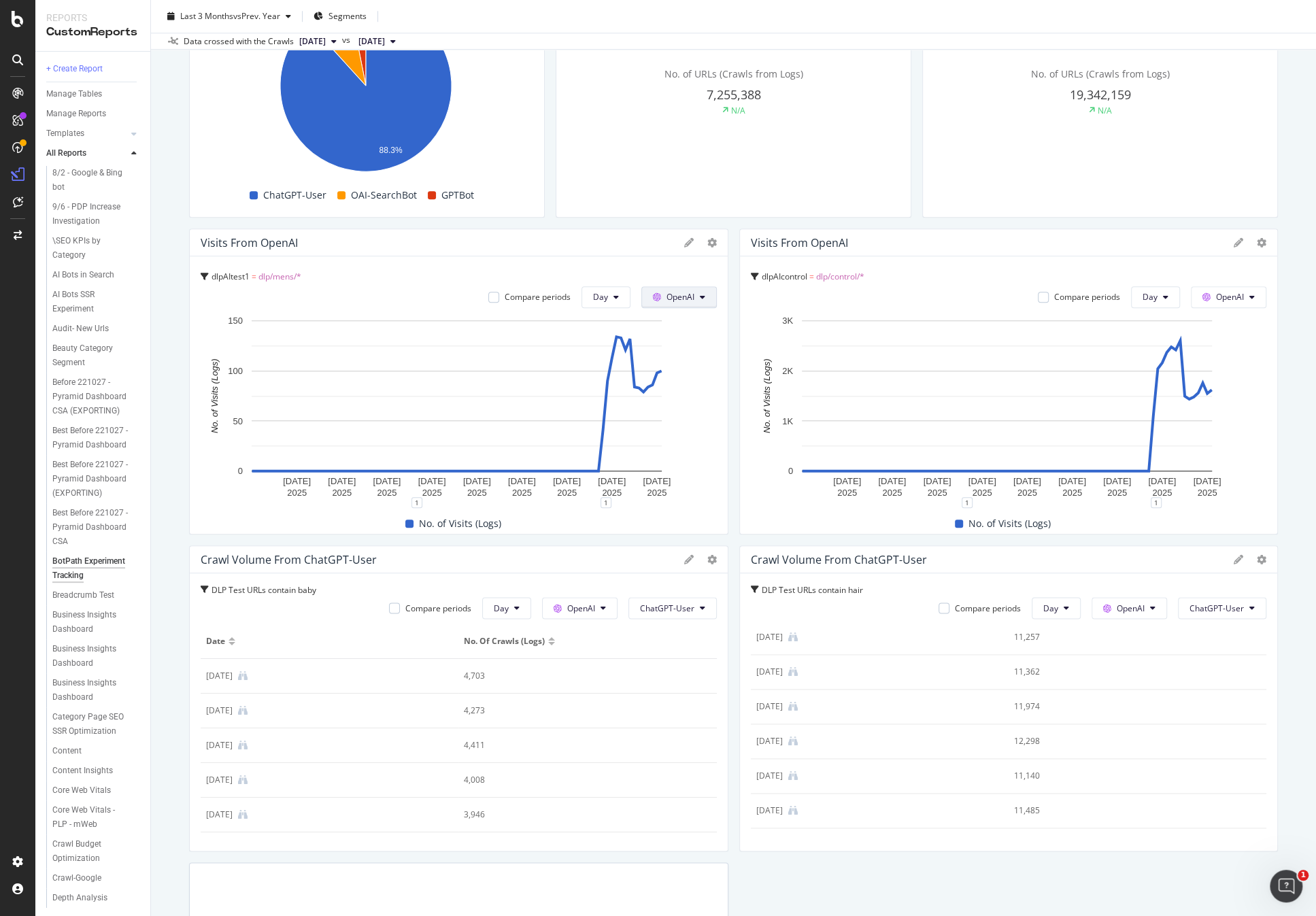
click at [681, 298] on span "OpenAI" at bounding box center [680, 297] width 28 height 11
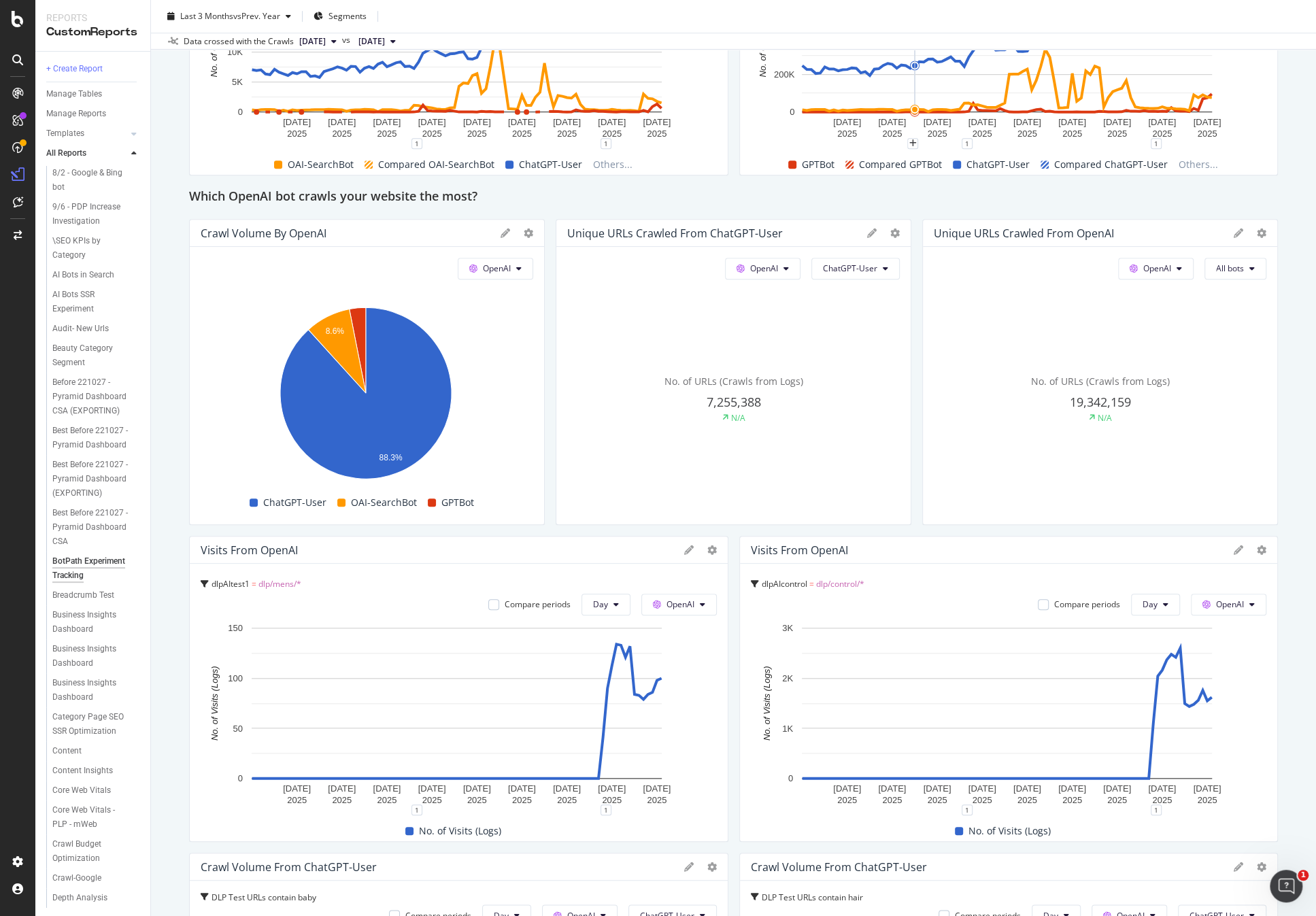
scroll to position [94, 0]
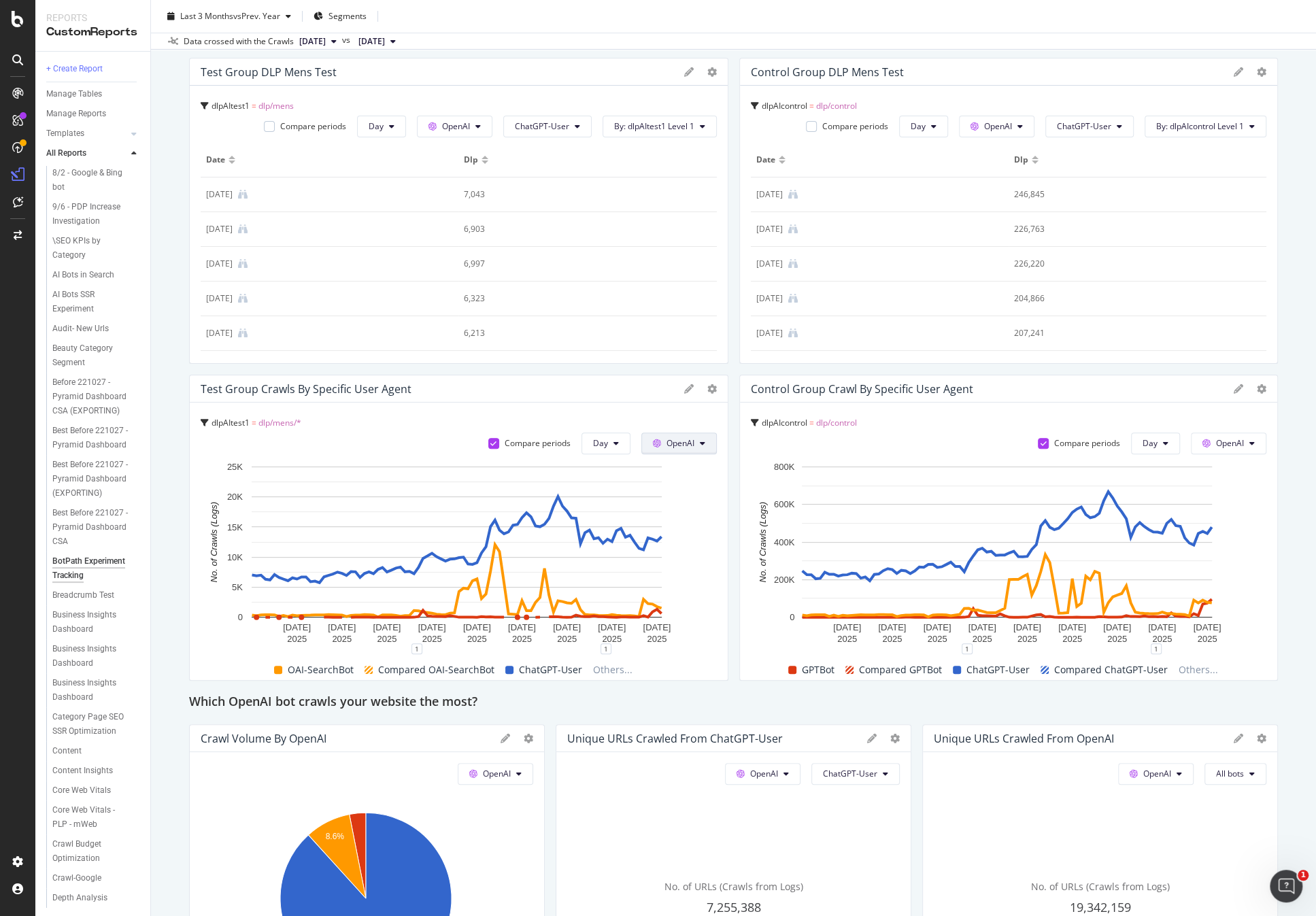
click at [698, 433] on button "OpenAI" at bounding box center [679, 444] width 75 height 22
click at [691, 441] on span "OpenAI" at bounding box center [680, 443] width 28 height 11
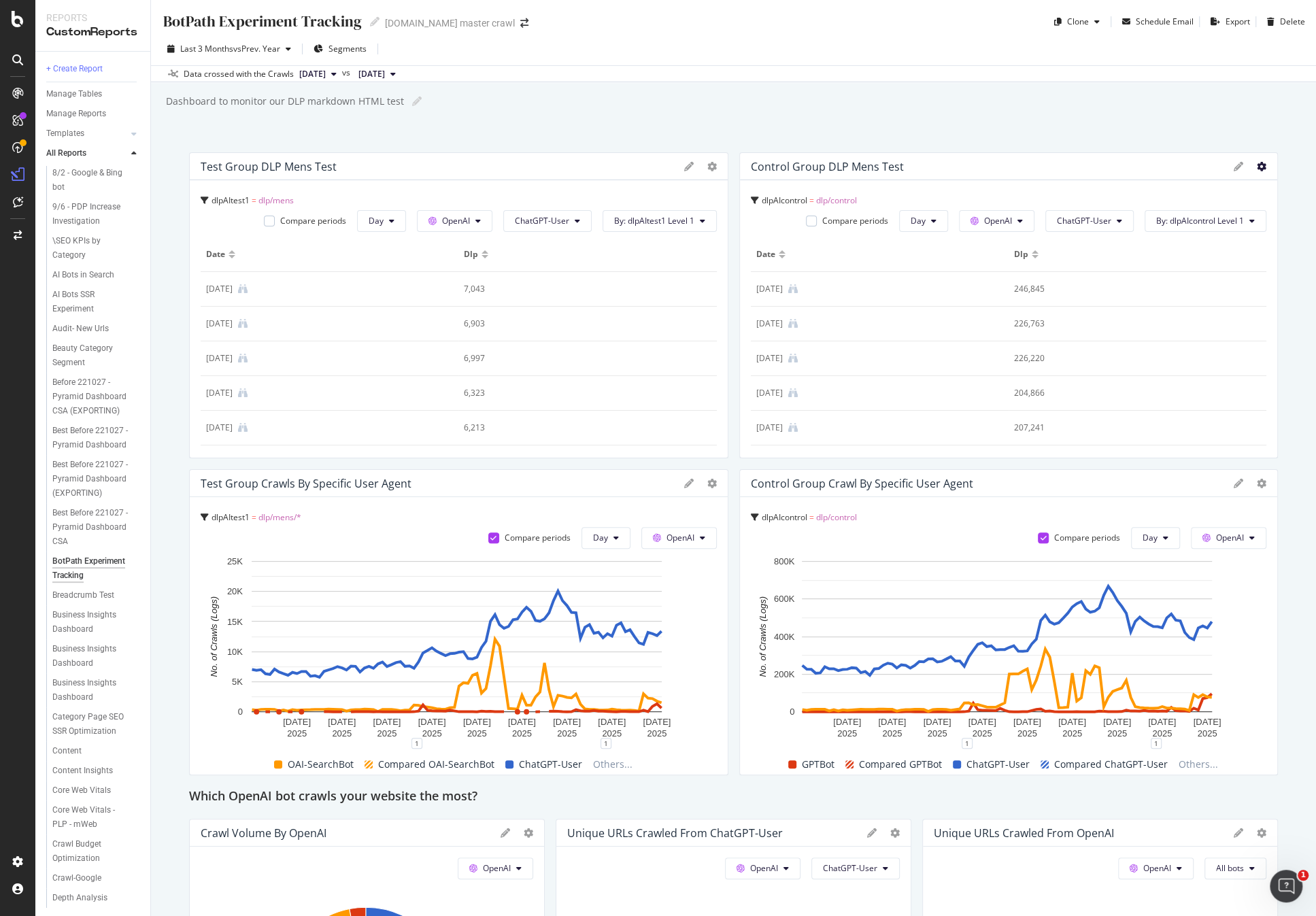
click at [1257, 165] on icon at bounding box center [1261, 167] width 10 height 10
click at [1294, 144] on div "BotPath Experiment Tracking BotPath Experiment Tracking target.com master crawl…" at bounding box center [733, 458] width 1165 height 916
